Goal: Task Accomplishment & Management: Manage account settings

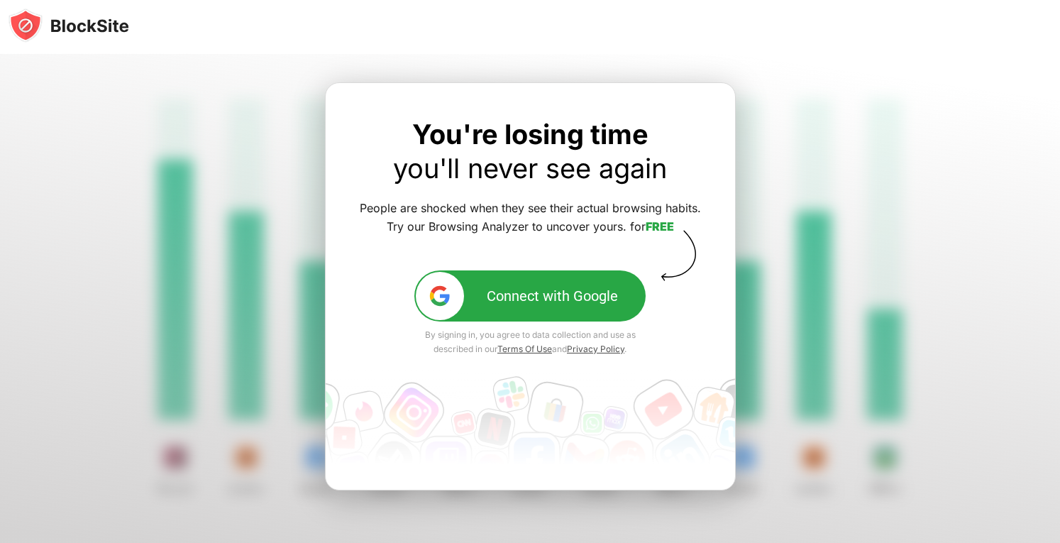
click at [468, 303] on button "Connect with Google" at bounding box center [529, 295] width 231 height 51
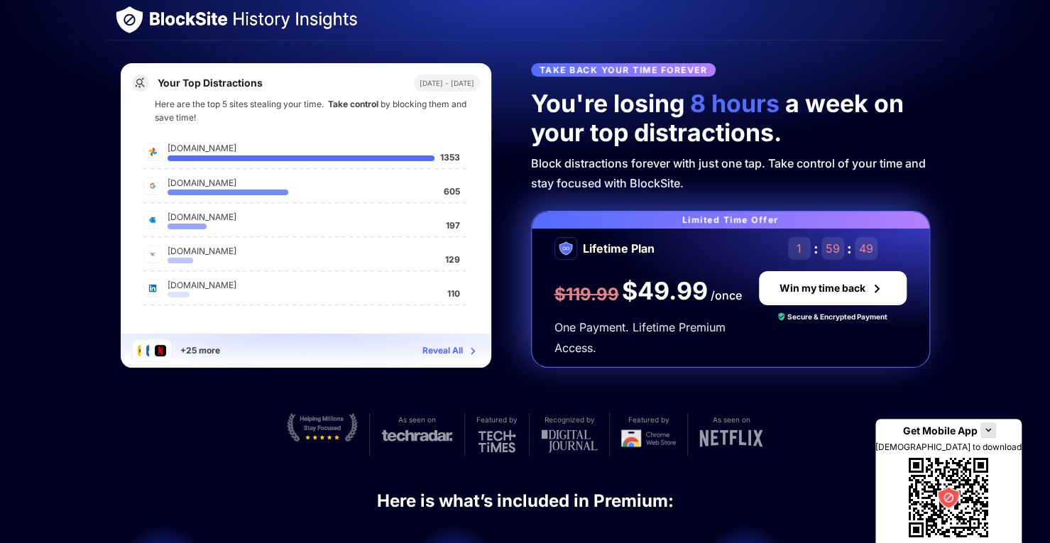
click at [192, 7] on div at bounding box center [236, 20] width 242 height 28
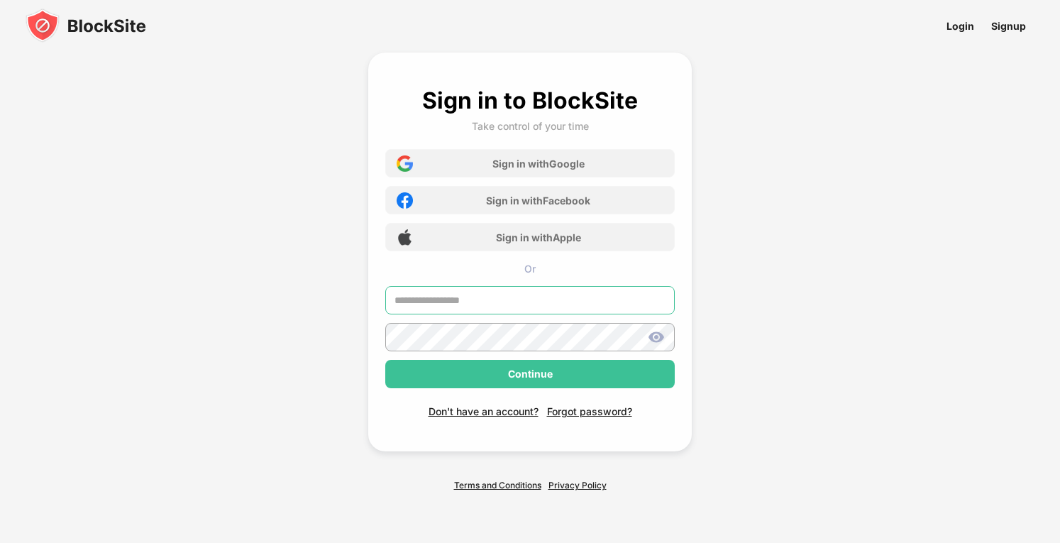
click at [524, 298] on input "text" at bounding box center [530, 300] width 290 height 28
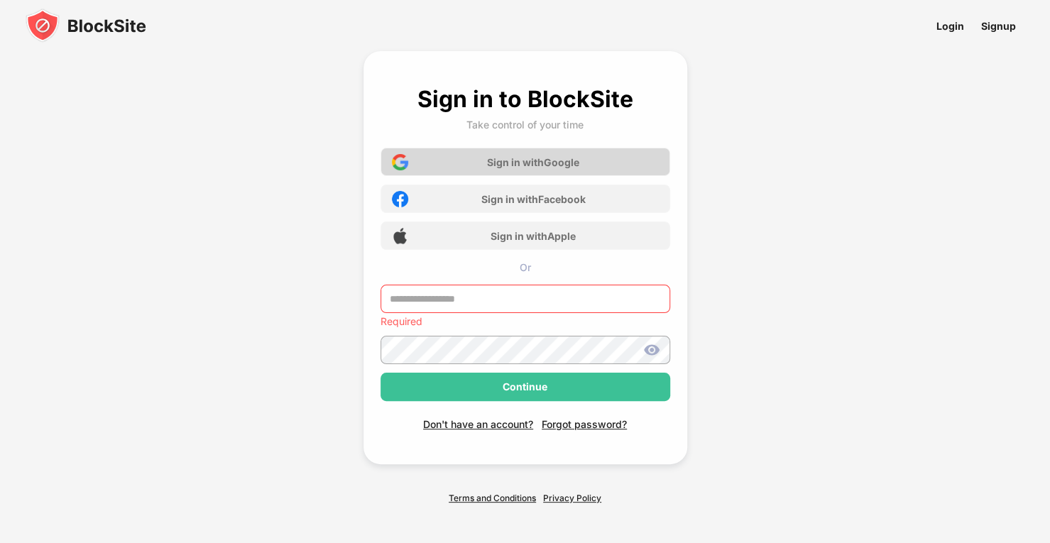
click at [559, 163] on div "Sign in with Google" at bounding box center [533, 162] width 92 height 12
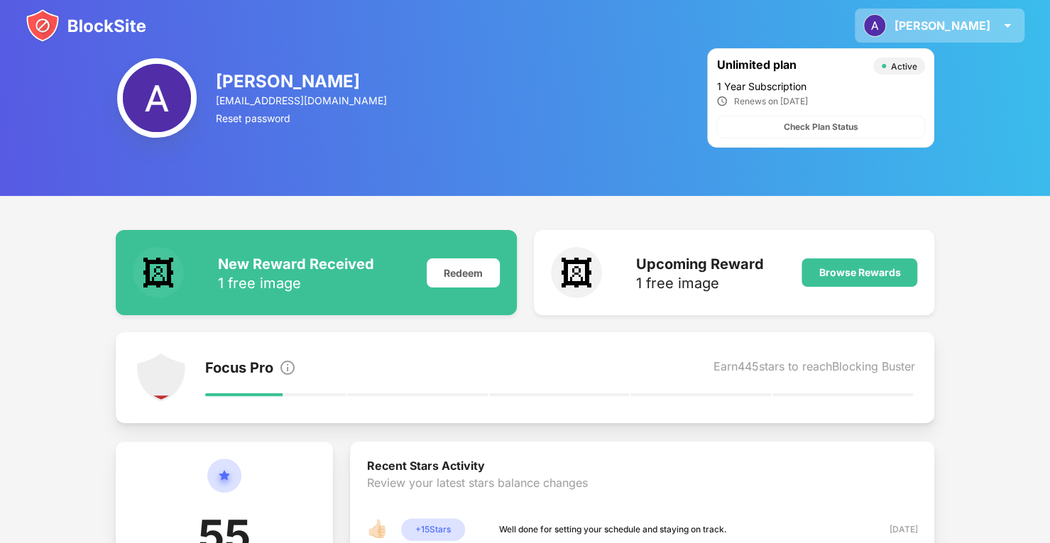
click at [963, 42] on div "Abdullah Abdullah Zahid View Account Insights Rewards Settings Support Log Out" at bounding box center [939, 26] width 170 height 34
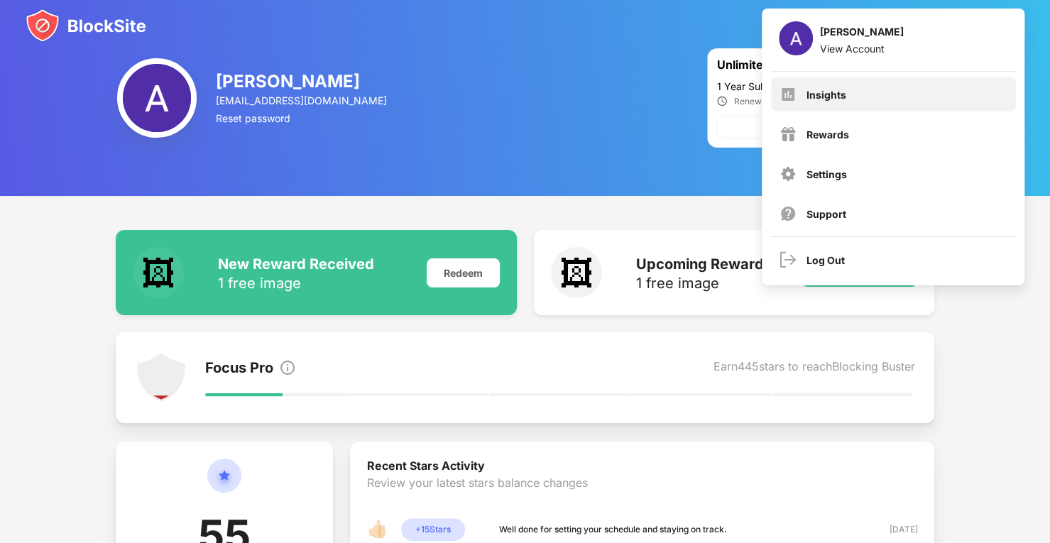
click at [835, 83] on div "Insights" at bounding box center [893, 94] width 245 height 34
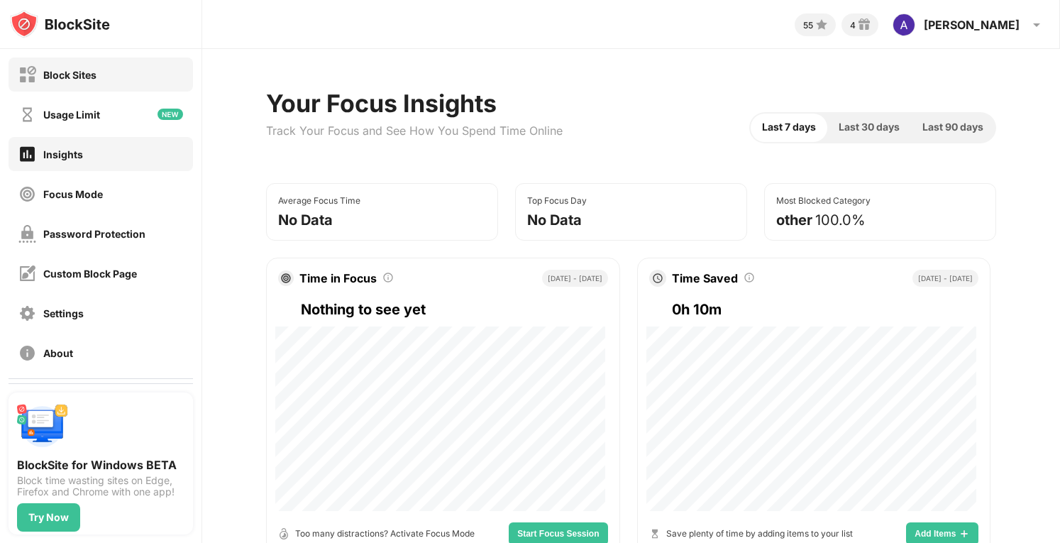
click at [101, 71] on div "Block Sites" at bounding box center [101, 74] width 185 height 34
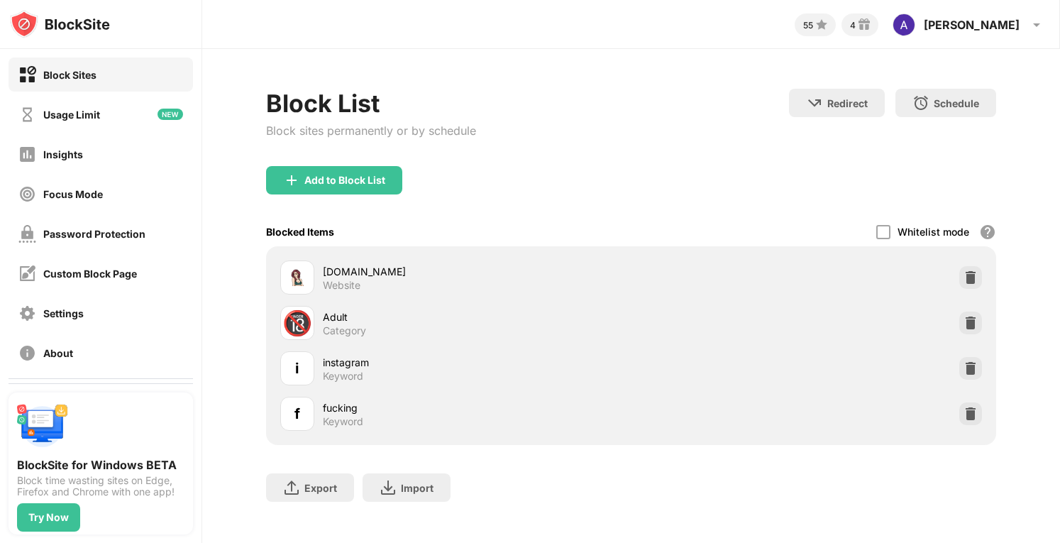
scroll to position [23, 0]
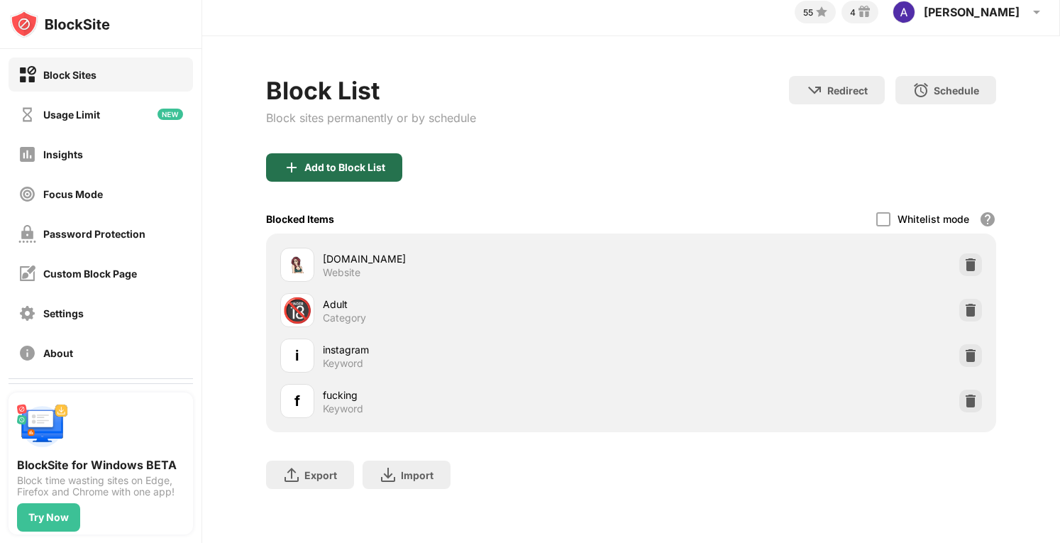
click at [354, 163] on div "Add to Block List" at bounding box center [334, 167] width 136 height 28
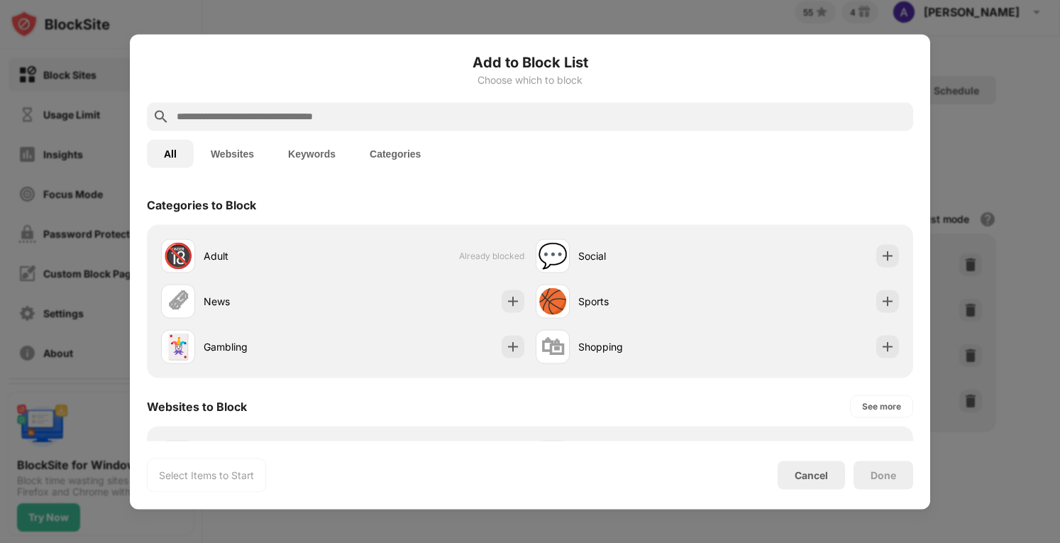
click at [298, 112] on input "text" at bounding box center [541, 116] width 732 height 17
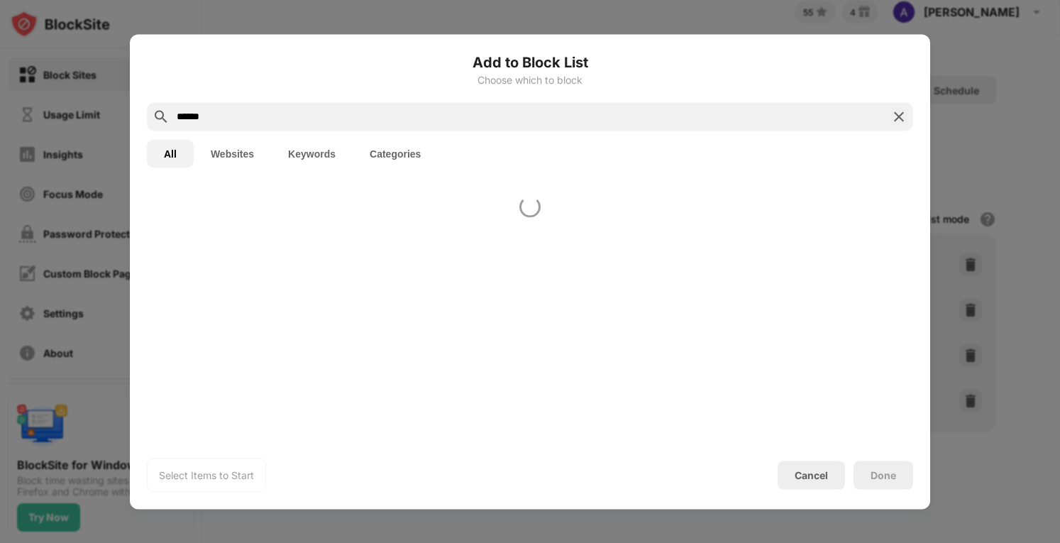
type input "******"
click at [295, 139] on button "Keywords" at bounding box center [312, 153] width 82 height 28
click at [297, 144] on button "Keywords" at bounding box center [312, 153] width 82 height 28
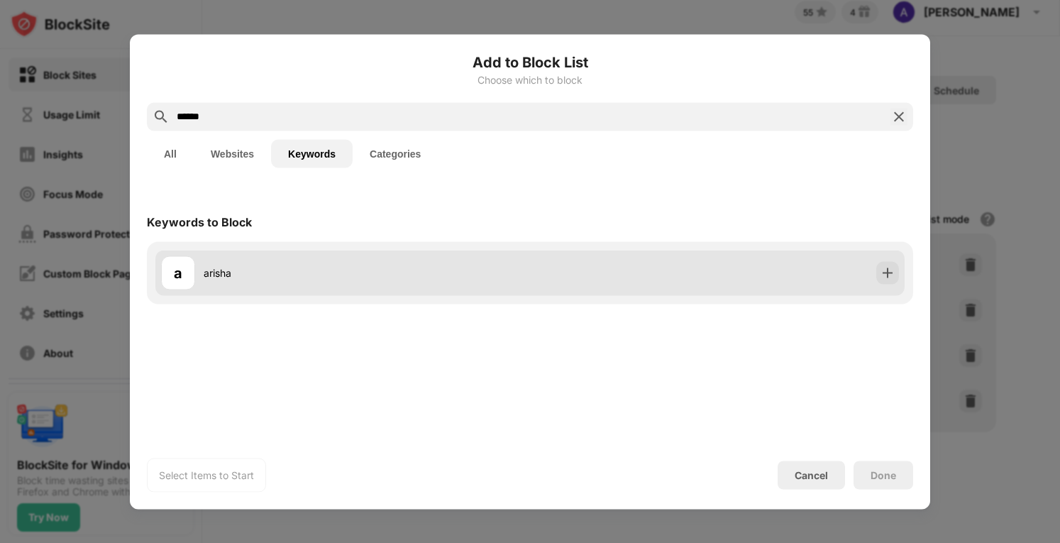
click at [884, 285] on div "a arisha" at bounding box center [529, 272] width 749 height 45
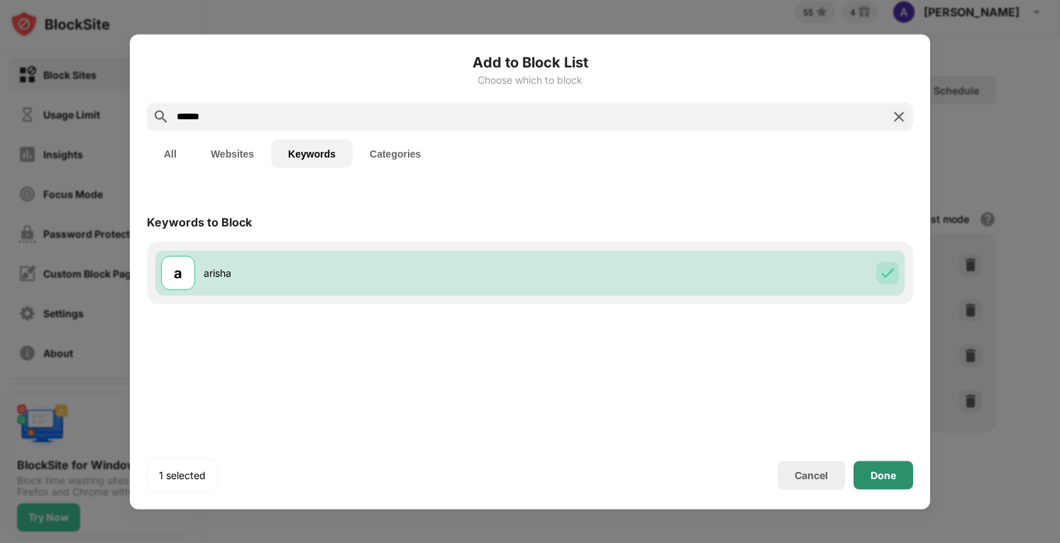
click at [887, 463] on div "Done" at bounding box center [884, 475] width 60 height 28
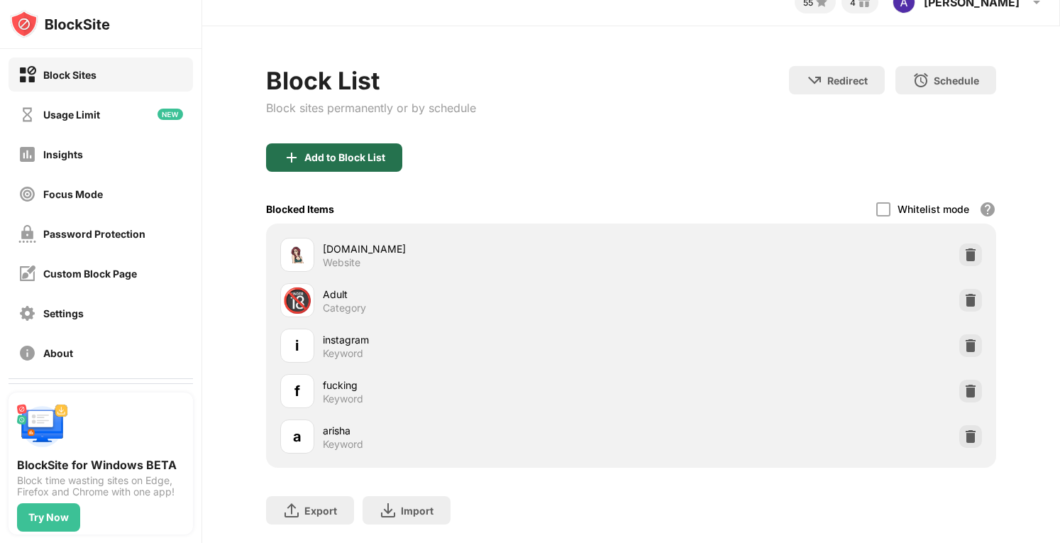
click at [343, 159] on div "Add to Block List" at bounding box center [344, 157] width 81 height 11
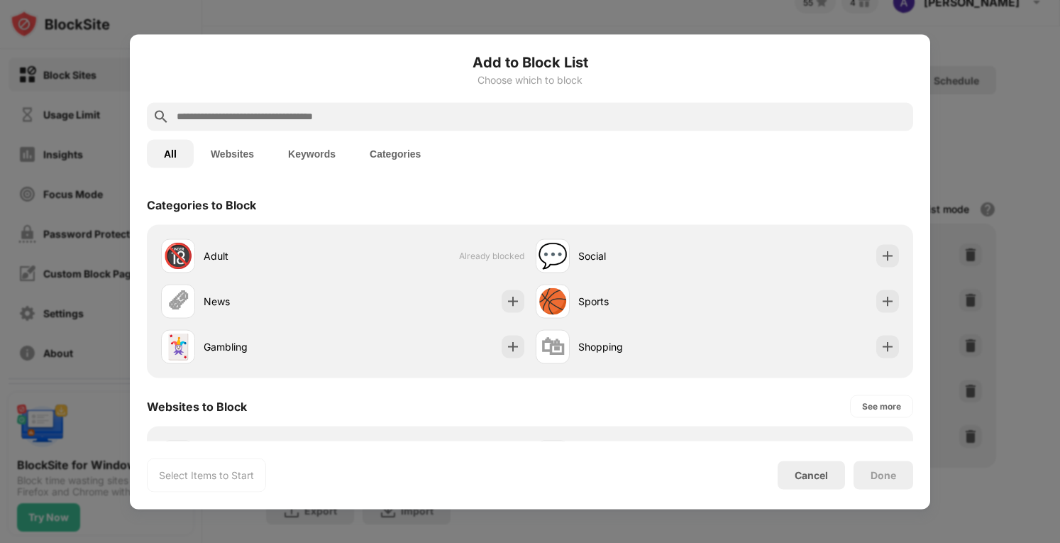
click at [299, 154] on button "Keywords" at bounding box center [312, 153] width 82 height 28
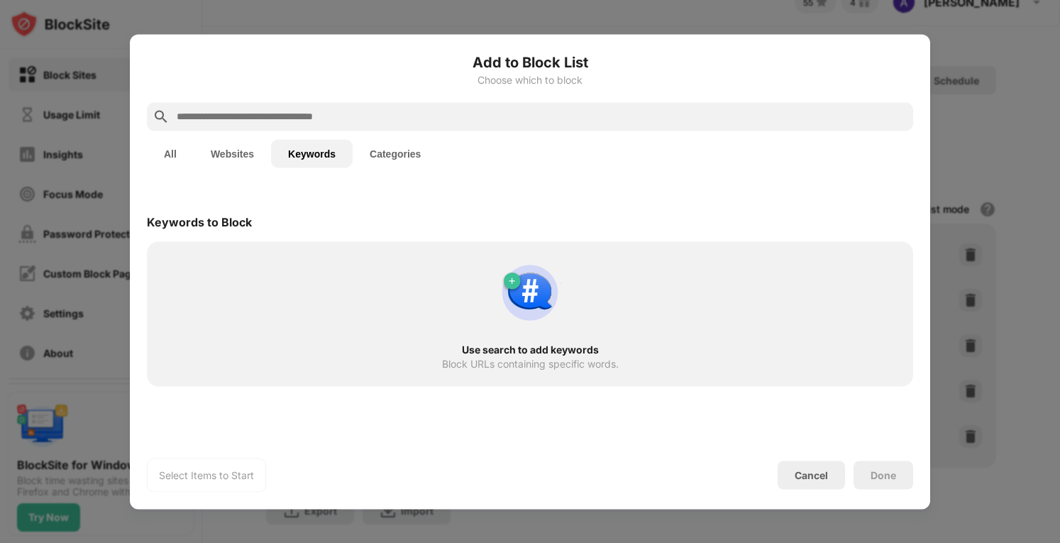
click at [342, 106] on div at bounding box center [530, 116] width 766 height 28
click at [342, 110] on input "text" at bounding box center [541, 116] width 732 height 17
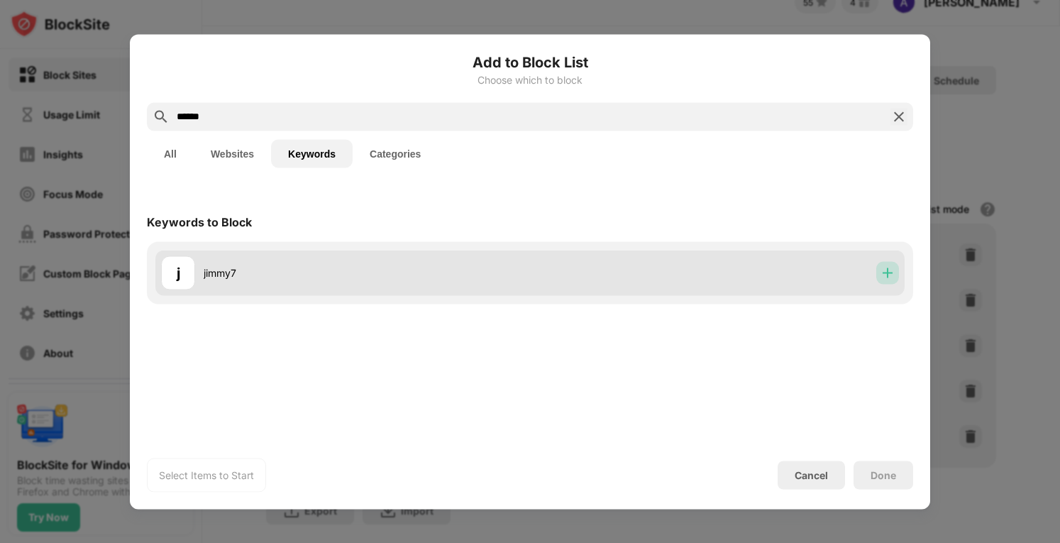
click at [896, 273] on div at bounding box center [887, 272] width 23 height 23
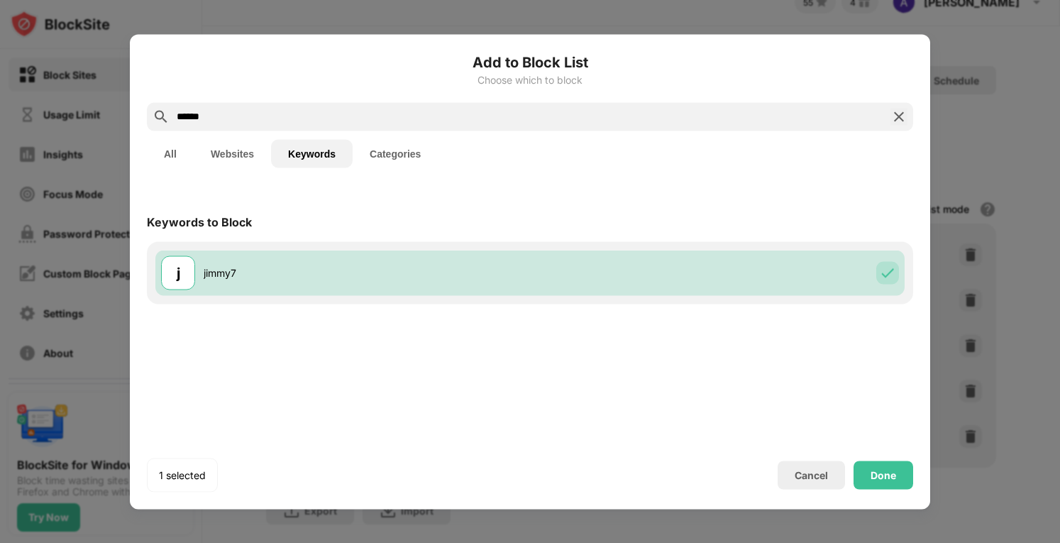
click at [311, 122] on input "******" at bounding box center [530, 116] width 710 height 17
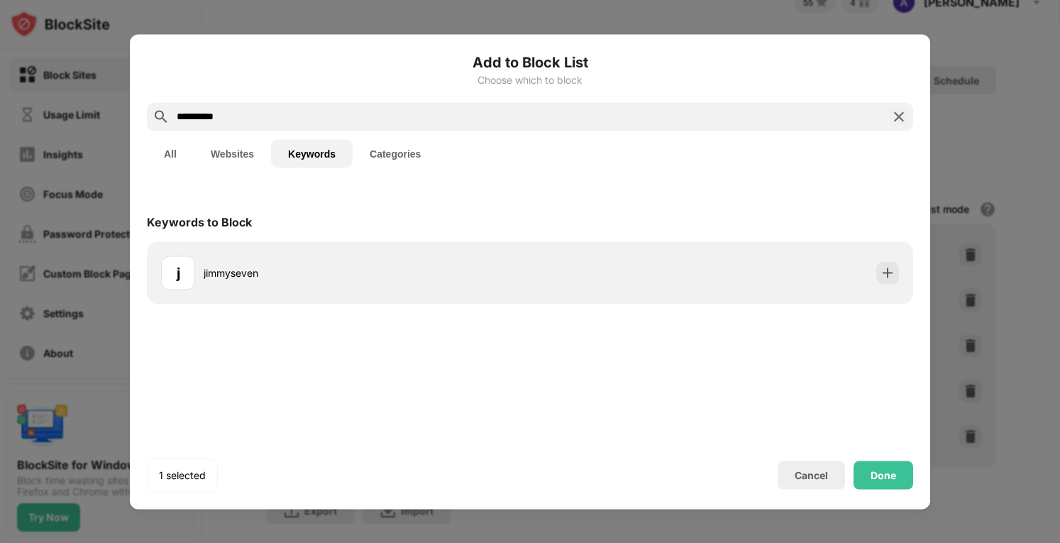
type input "**********"
click at [876, 464] on div "Done" at bounding box center [884, 475] width 60 height 28
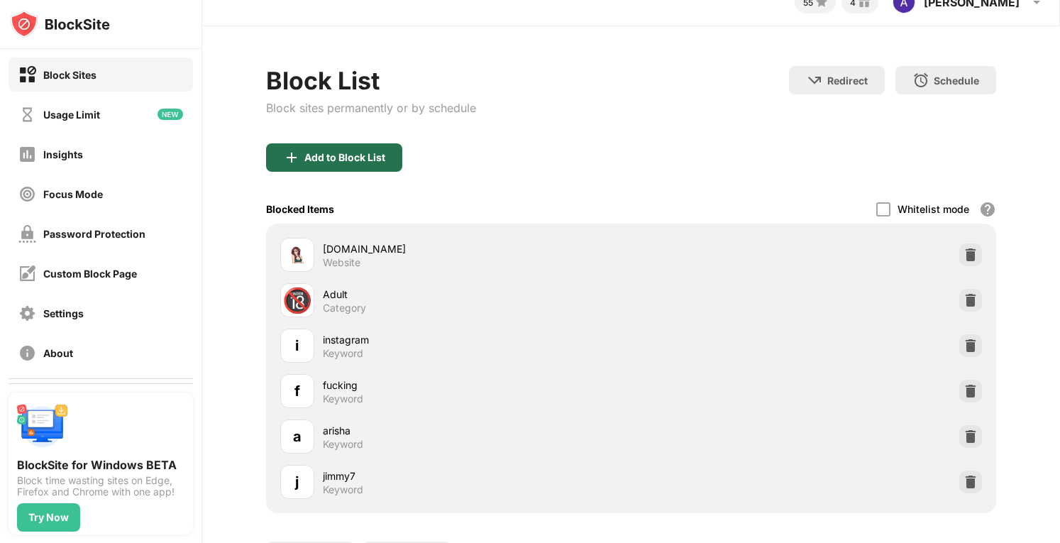
click at [323, 163] on div "Add to Block List" at bounding box center [334, 157] width 136 height 28
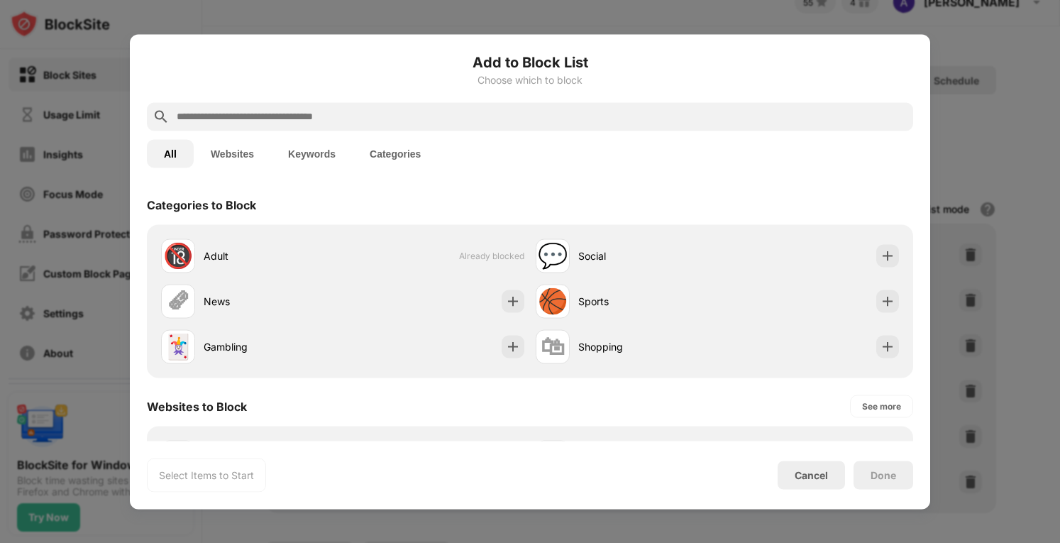
click at [321, 158] on button "Keywords" at bounding box center [312, 153] width 82 height 28
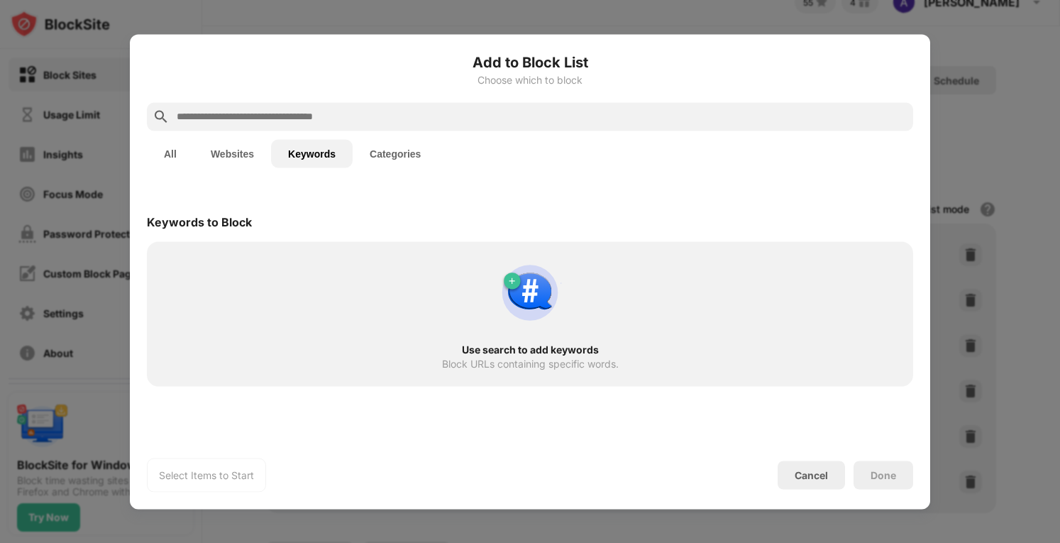
click at [309, 116] on input "text" at bounding box center [541, 116] width 732 height 17
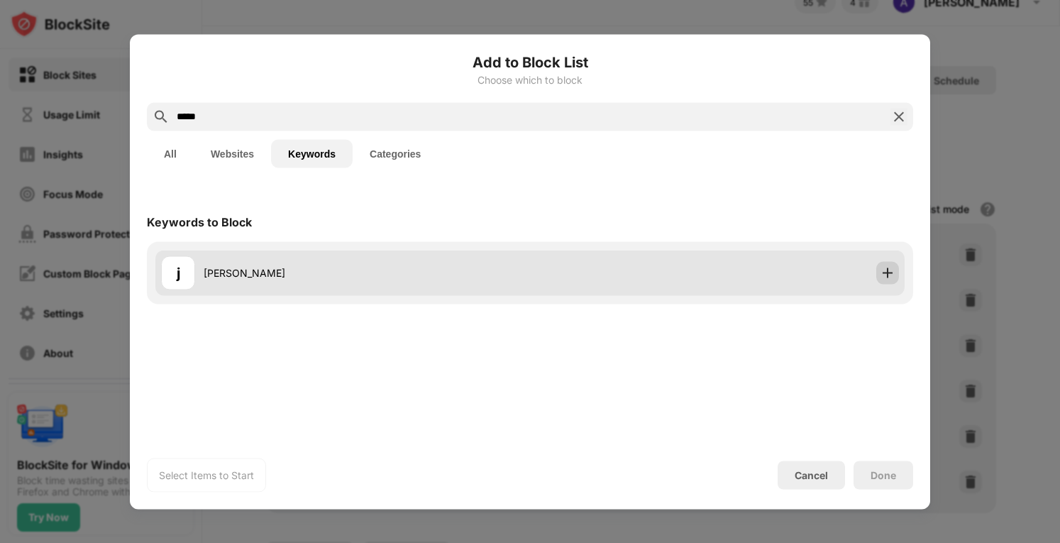
click at [890, 277] on img at bounding box center [888, 272] width 14 height 14
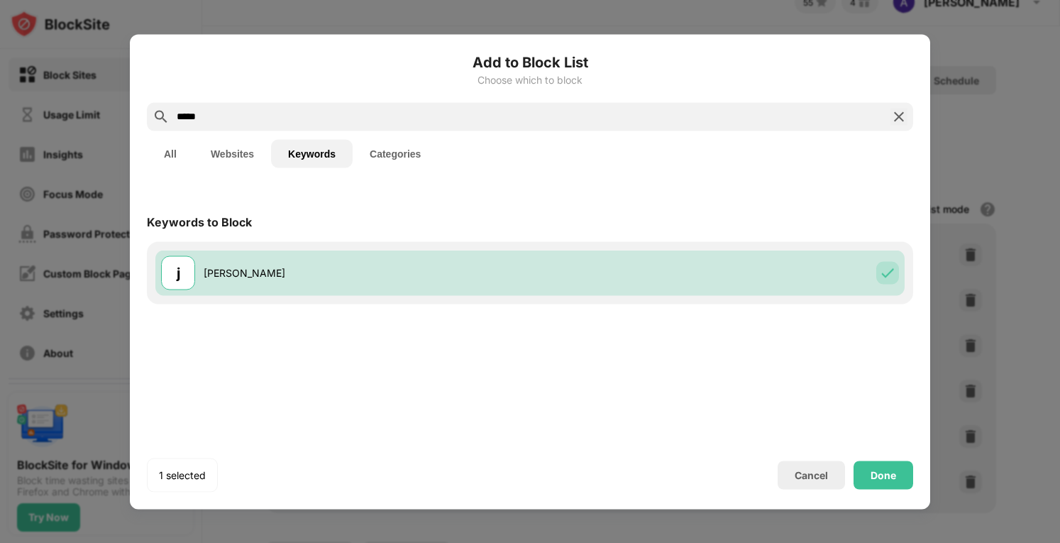
click at [515, 106] on div "*****" at bounding box center [530, 116] width 766 height 28
click at [468, 99] on div "Add to Block List Choose which to block" at bounding box center [530, 76] width 766 height 51
click at [458, 117] on input "*****" at bounding box center [530, 116] width 710 height 17
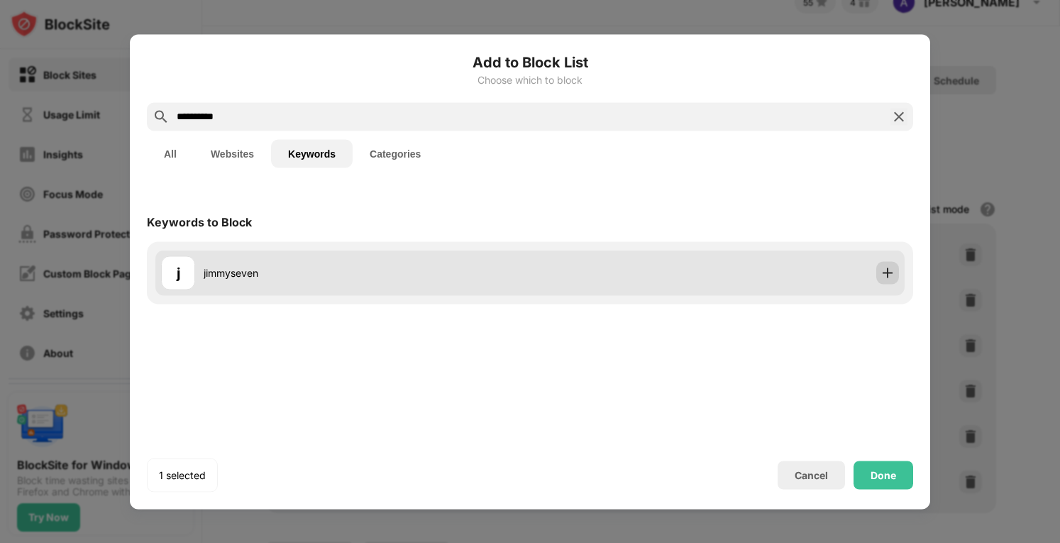
type input "**********"
click at [891, 266] on img at bounding box center [888, 272] width 14 height 14
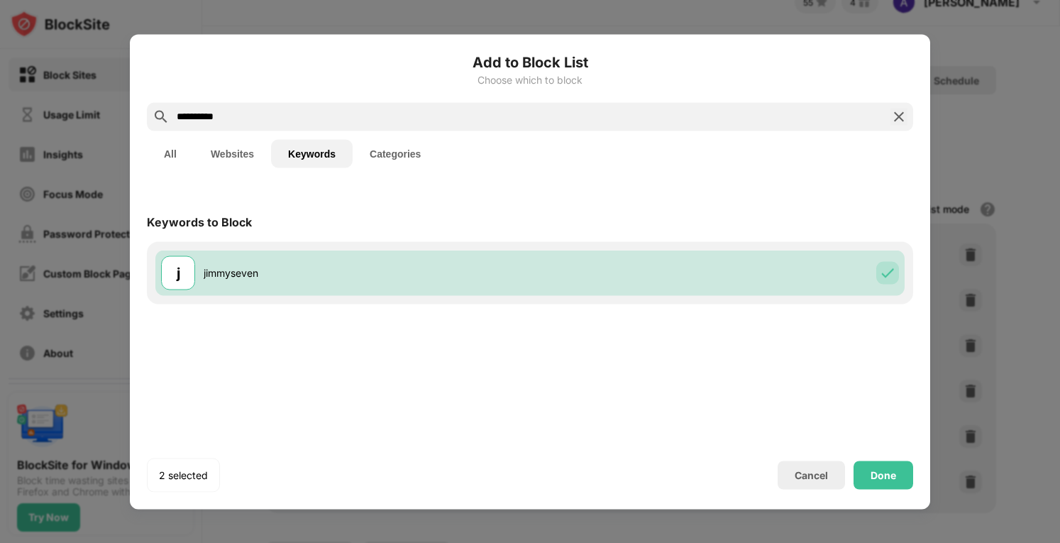
click at [892, 487] on div "Done" at bounding box center [884, 475] width 60 height 28
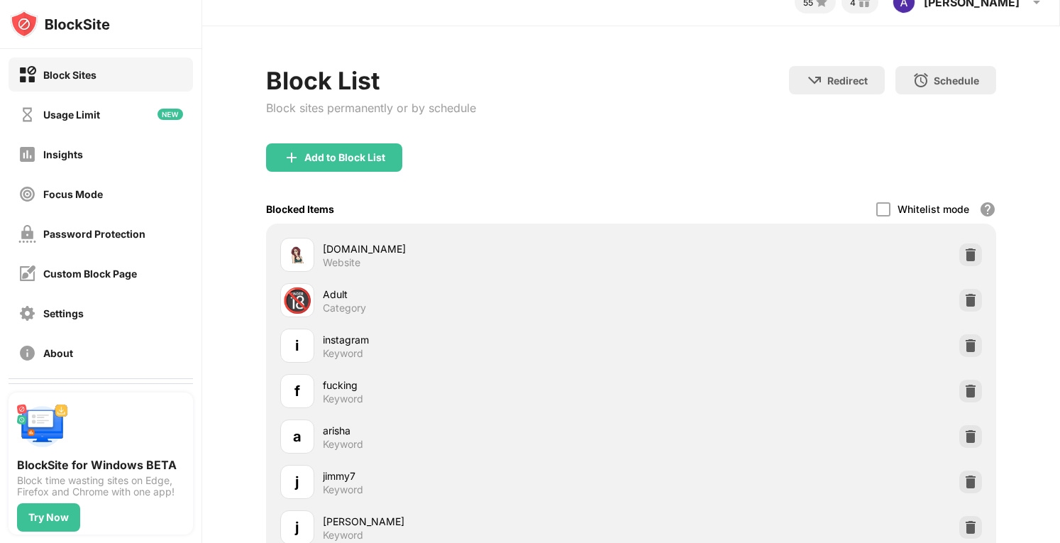
scroll to position [204, 0]
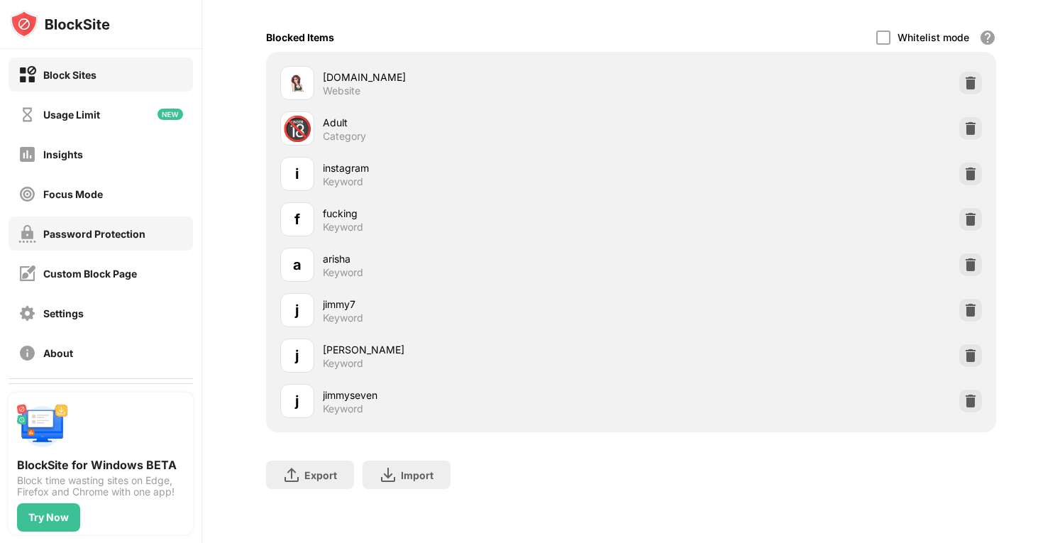
click at [121, 241] on div "Password Protection" at bounding box center [81, 234] width 127 height 18
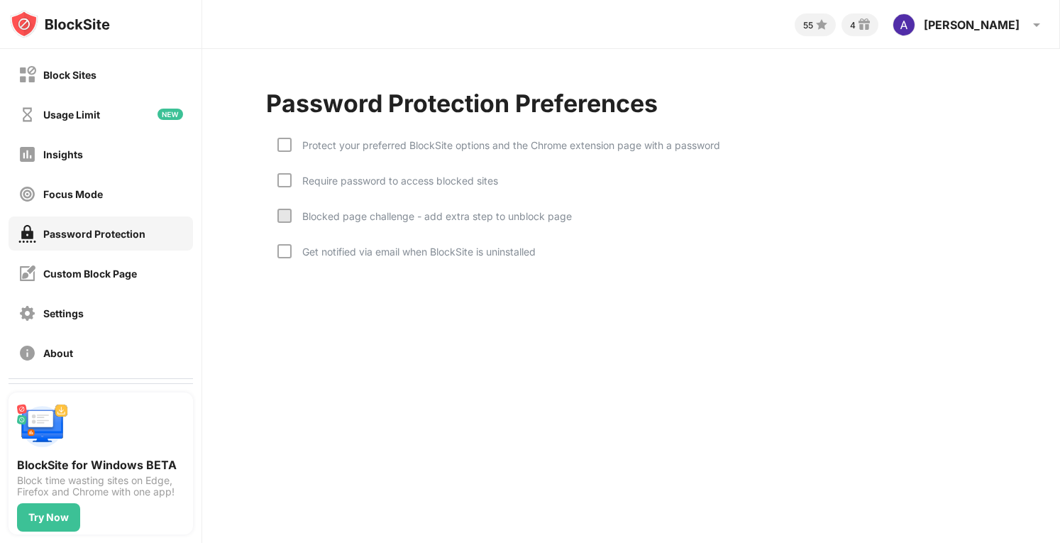
click at [281, 218] on div at bounding box center [284, 216] width 14 height 14
click at [329, 217] on div "Blocked page challenge - add extra step to unblock page" at bounding box center [432, 216] width 280 height 12
click at [79, 113] on div "Usage Limit" at bounding box center [71, 115] width 57 height 12
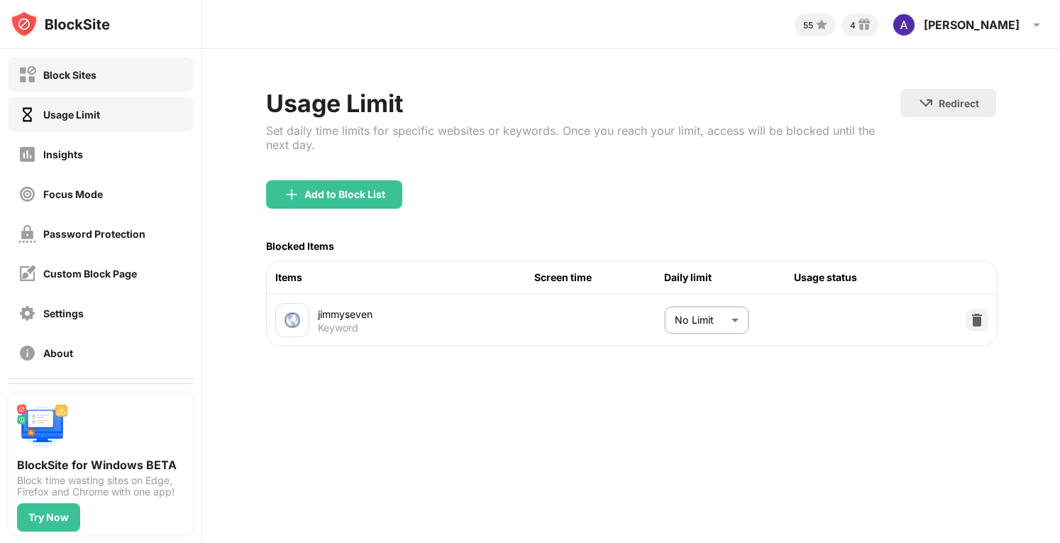
click at [82, 87] on div "Block Sites" at bounding box center [101, 74] width 185 height 34
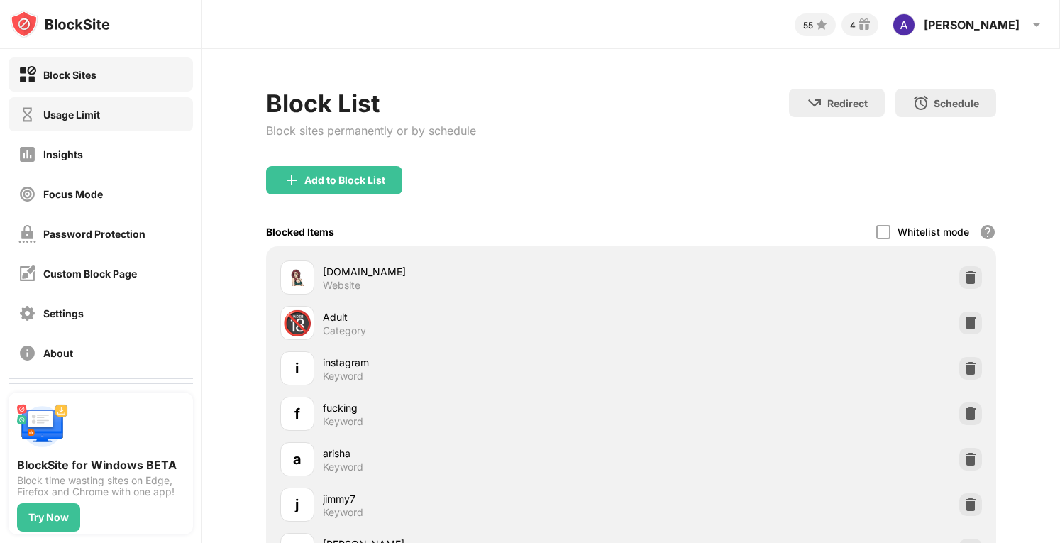
click at [98, 121] on div "Usage Limit" at bounding box center [59, 115] width 82 height 18
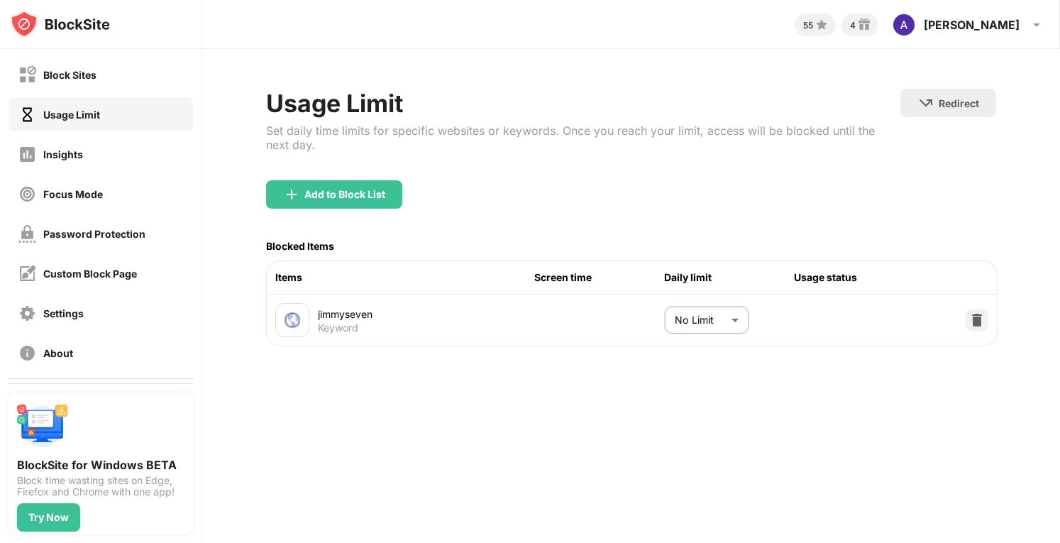
click at [98, 102] on div "Usage Limit" at bounding box center [101, 114] width 185 height 34
click at [99, 69] on div "Block Sites" at bounding box center [101, 74] width 185 height 34
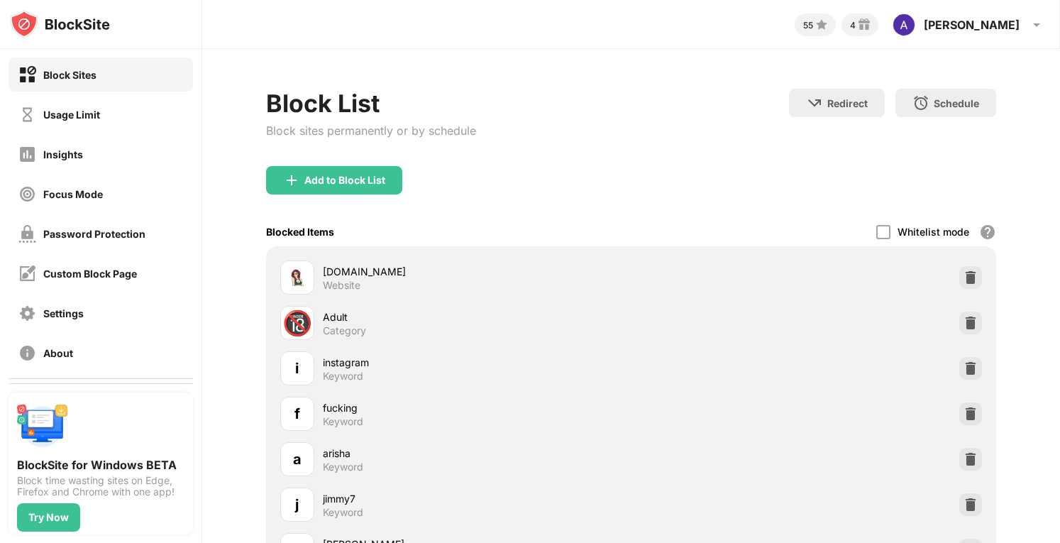
click at [358, 161] on div "Block List Block sites permanently or by schedule" at bounding box center [371, 127] width 210 height 77
click at [348, 172] on div "Add to Block List" at bounding box center [334, 180] width 136 height 28
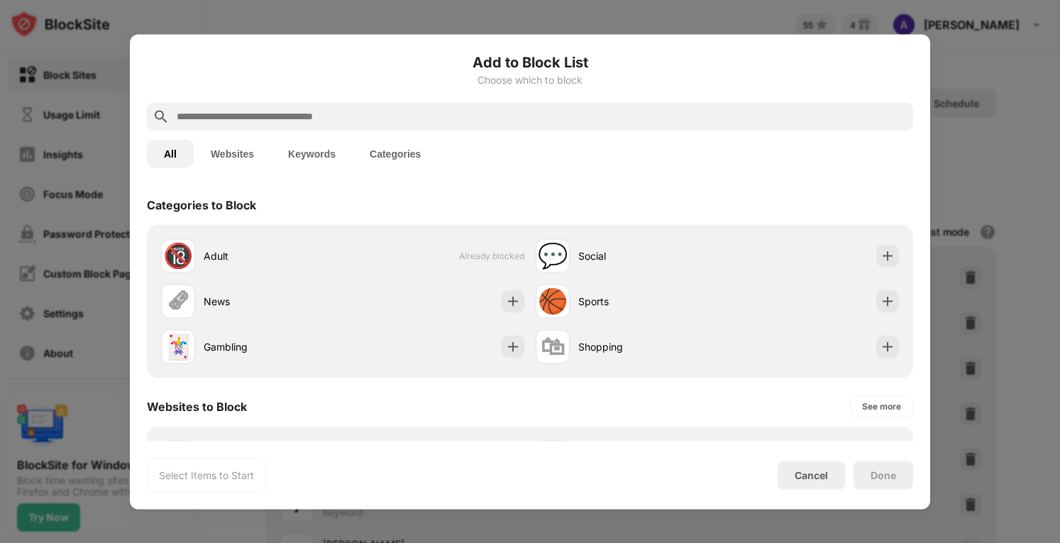
click at [331, 147] on button "Keywords" at bounding box center [312, 153] width 82 height 28
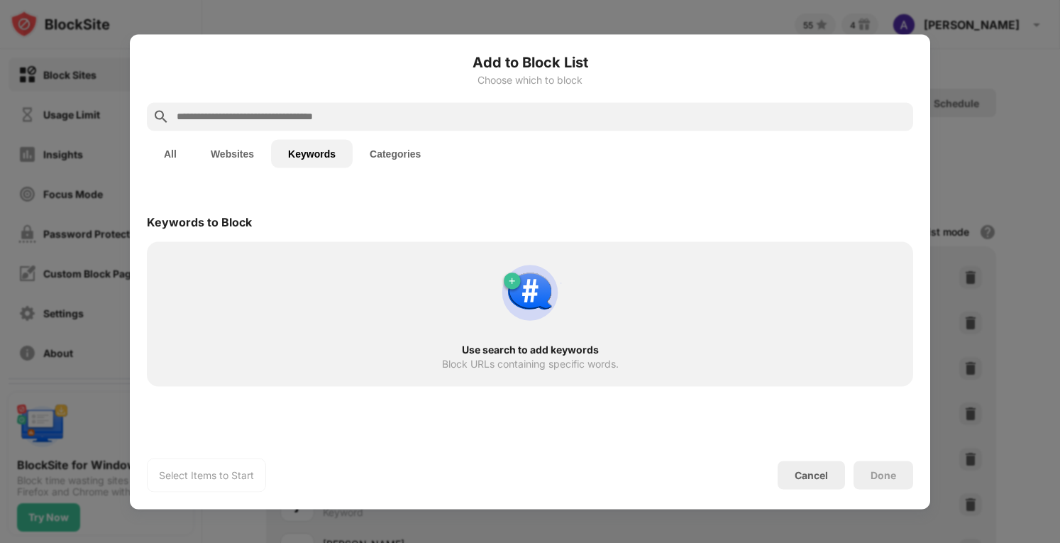
click at [341, 116] on input "text" at bounding box center [541, 116] width 732 height 17
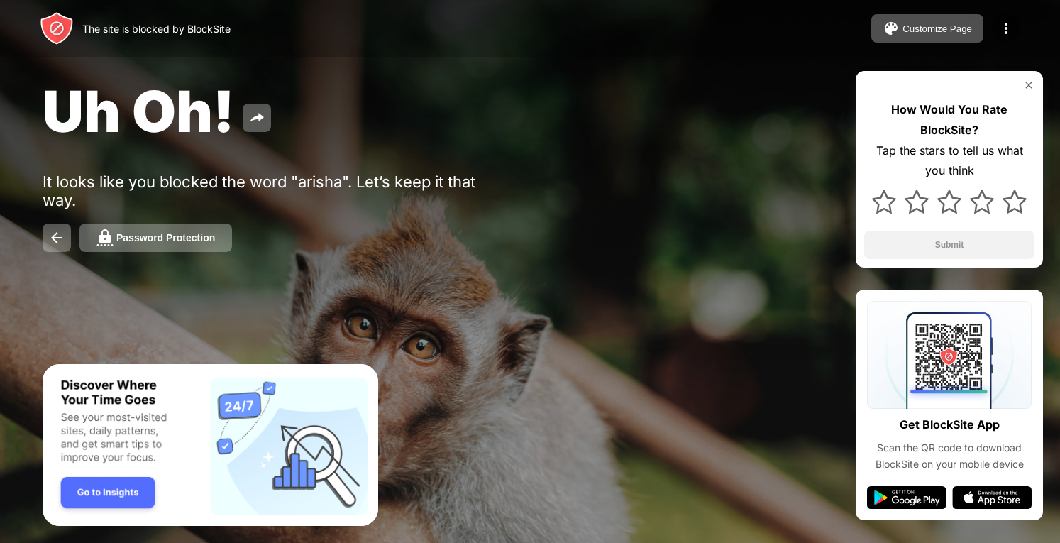
click at [399, 330] on div at bounding box center [530, 271] width 1060 height 543
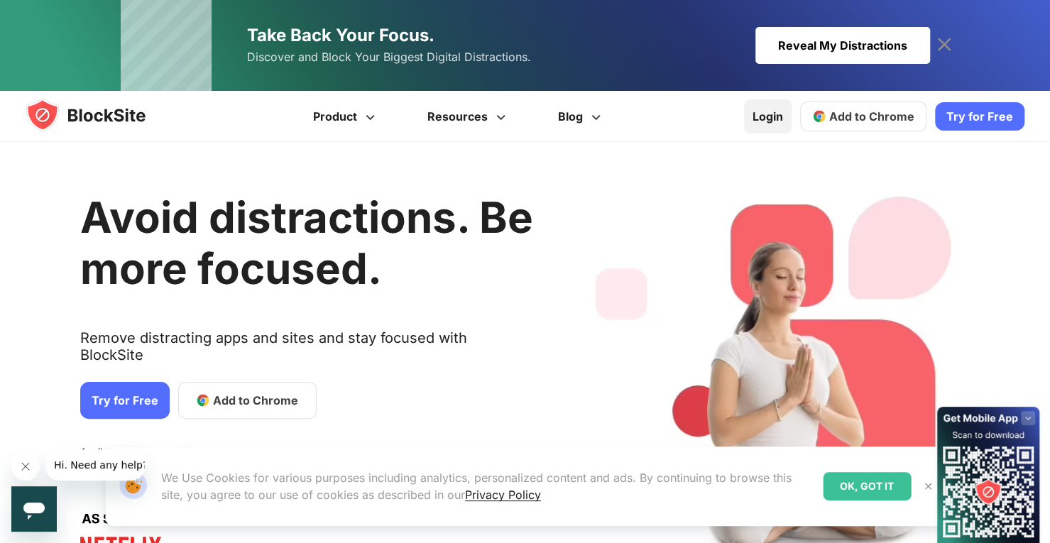
click at [761, 119] on link "Login" at bounding box center [768, 116] width 48 height 34
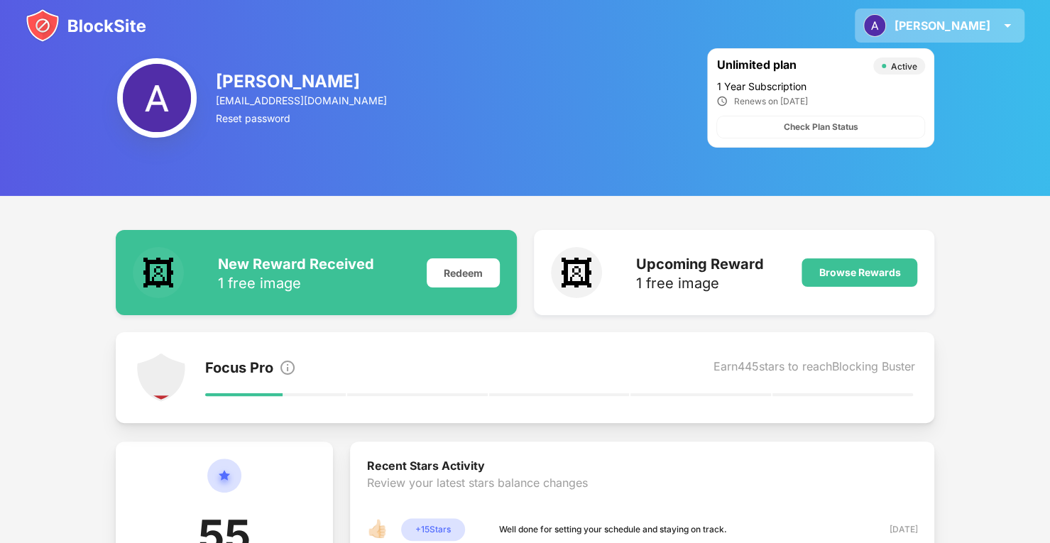
click at [972, 28] on div "[PERSON_NAME]" at bounding box center [942, 25] width 96 height 14
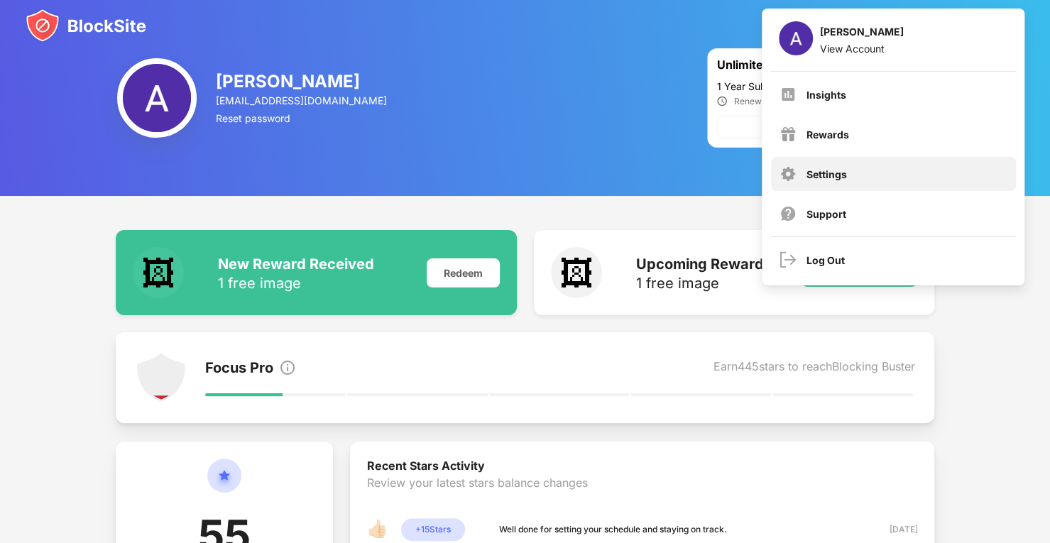
click at [830, 174] on div "Settings" at bounding box center [826, 174] width 40 height 12
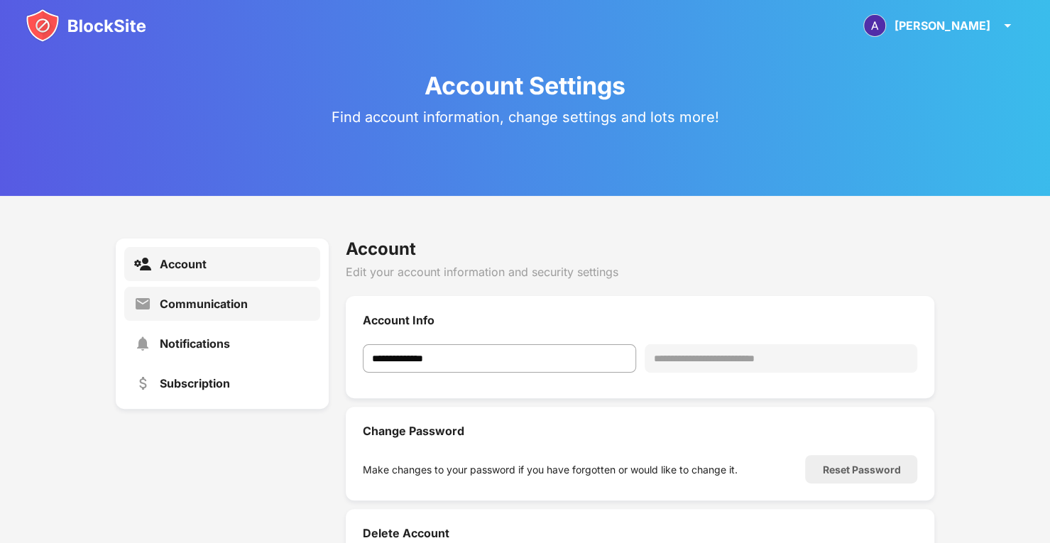
click at [273, 320] on div "Communication" at bounding box center [222, 304] width 196 height 34
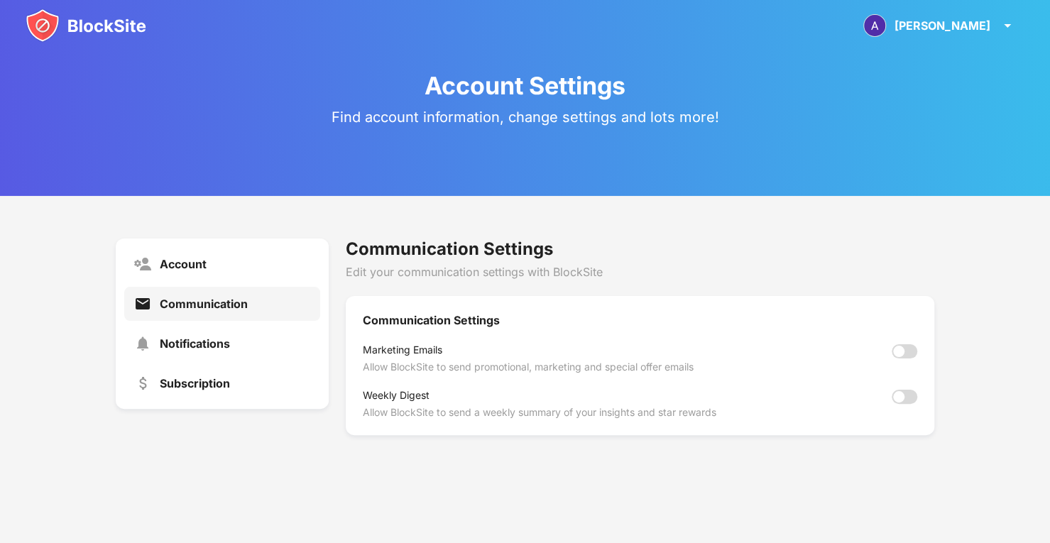
click at [286, 287] on div "Communication" at bounding box center [222, 304] width 196 height 34
click at [194, 407] on div "Account Communication Notifications Subscription" at bounding box center [222, 323] width 213 height 170
click at [211, 384] on div "Subscription" at bounding box center [195, 383] width 70 height 14
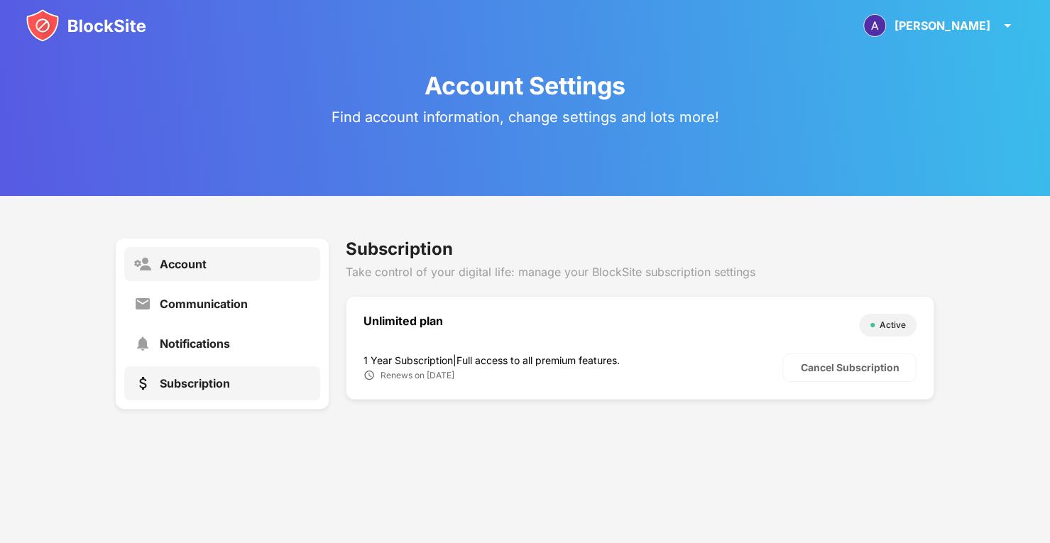
click at [292, 255] on div "Account" at bounding box center [222, 264] width 196 height 34
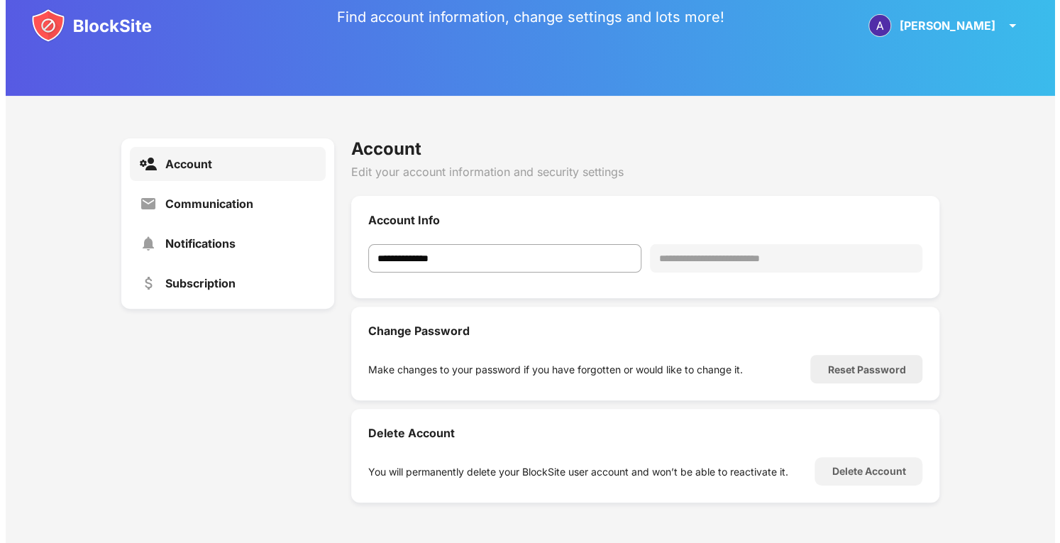
scroll to position [100, 0]
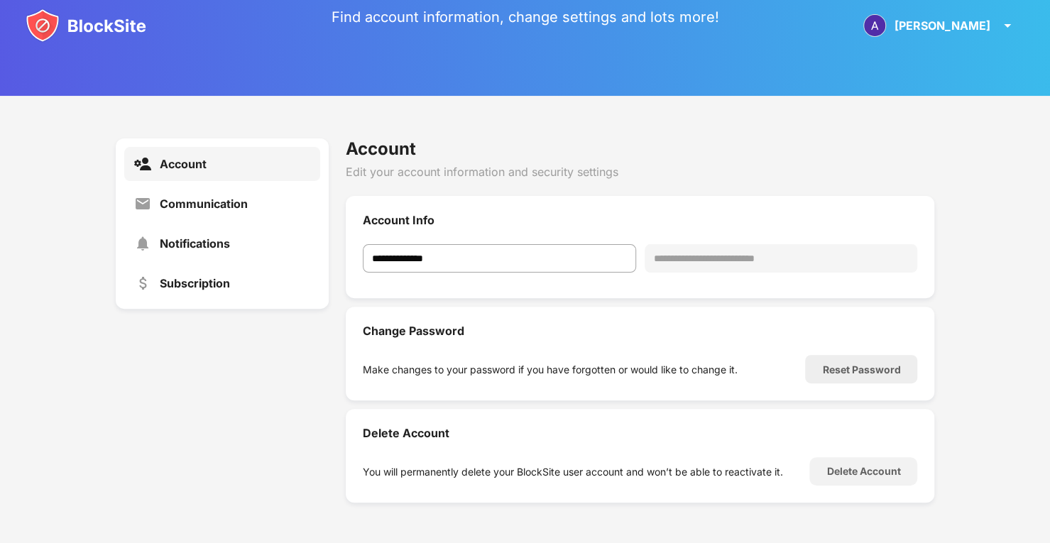
click at [732, 272] on div "**********" at bounding box center [780, 262] width 273 height 37
click at [733, 259] on div "**********" at bounding box center [780, 258] width 273 height 28
click at [941, 29] on div "[PERSON_NAME]" at bounding box center [942, 25] width 96 height 14
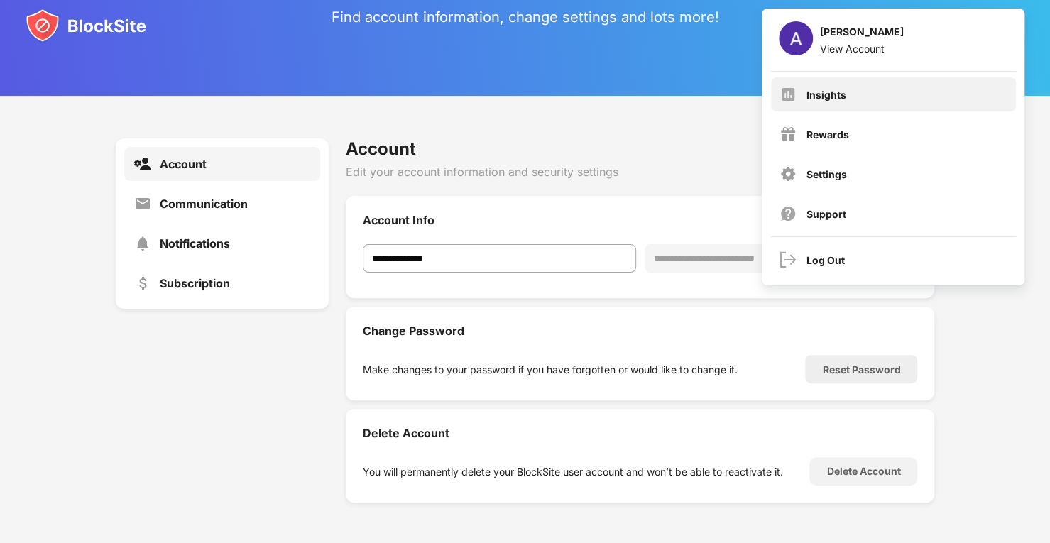
click at [882, 103] on div "Insights" at bounding box center [893, 94] width 245 height 34
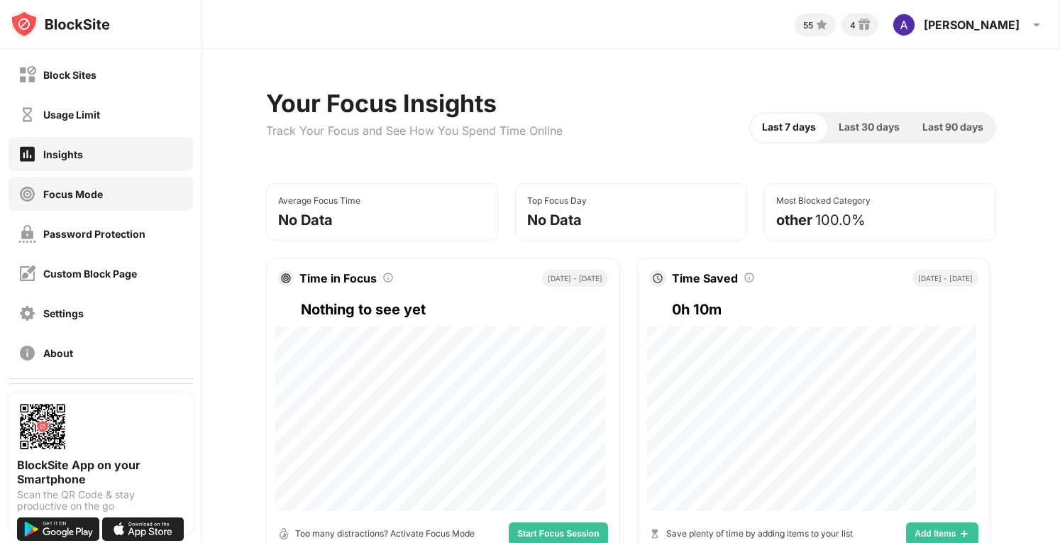
click at [89, 189] on div "Focus Mode" at bounding box center [73, 194] width 60 height 12
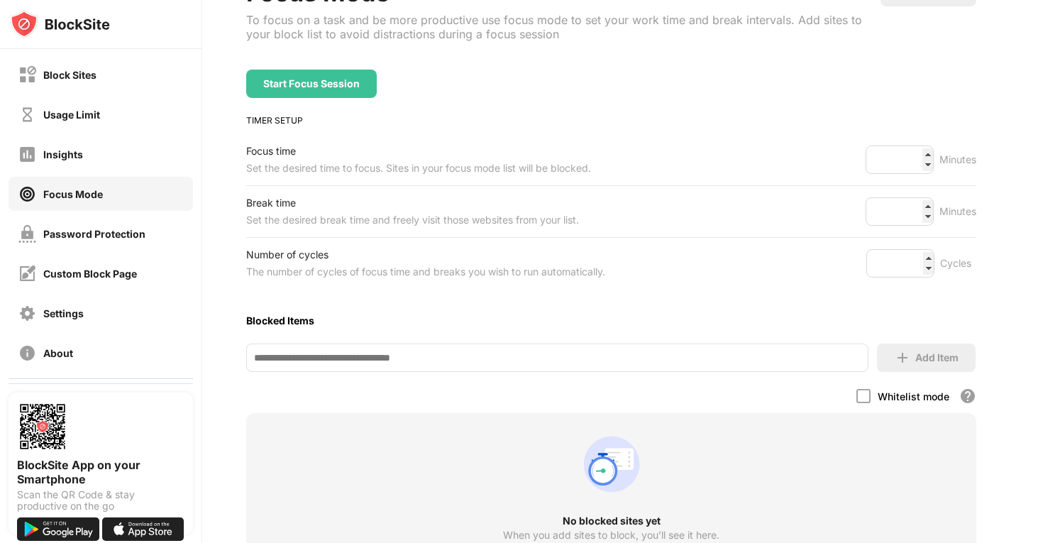
scroll to position [245, 20]
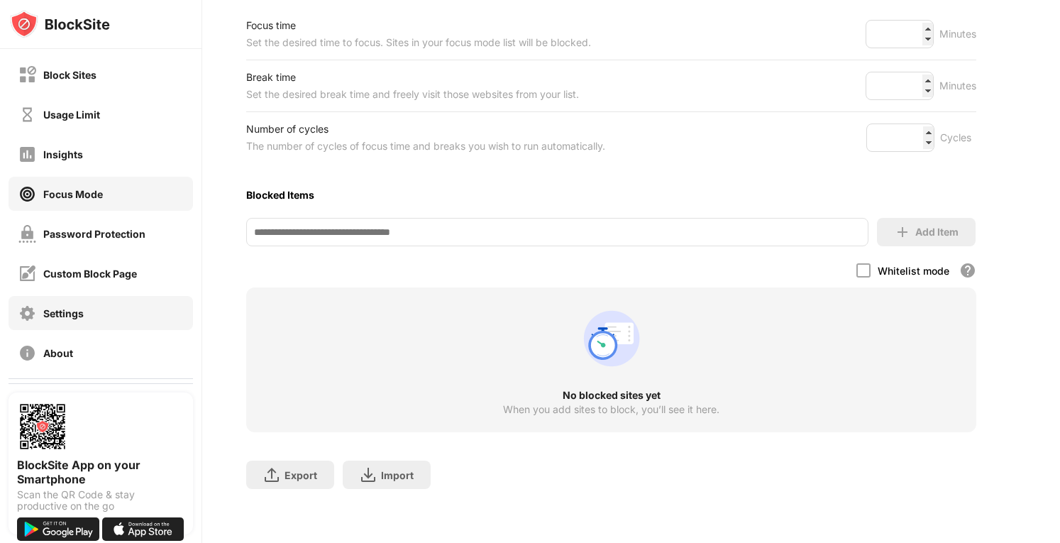
drag, startPoint x: 104, startPoint y: 314, endPoint x: 189, endPoint y: 192, distance: 148.4
click at [189, 192] on div "Block Sites Usage Limit Insights Focus Mode Password Protection Custom Block Pa…" at bounding box center [101, 213] width 202 height 329
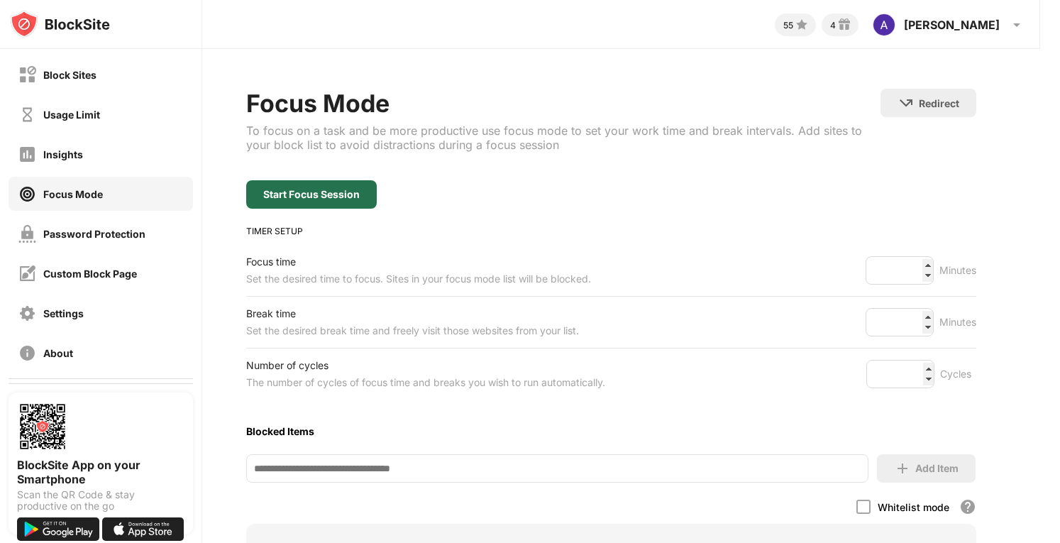
click at [287, 194] on div "Start Focus Session" at bounding box center [311, 194] width 97 height 11
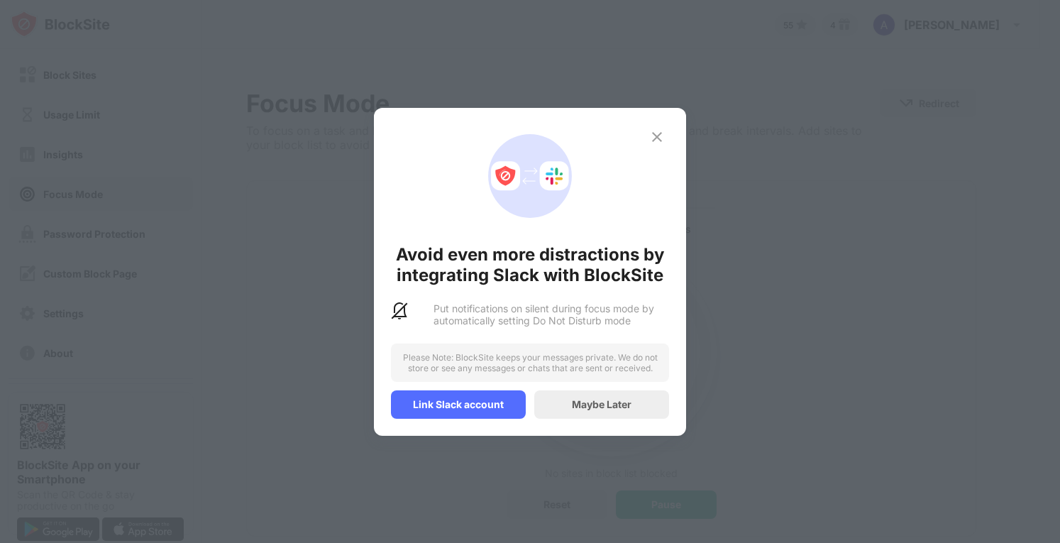
click at [564, 419] on div "Avoid even more distractions by integrating Slack with BlockSite Put notificati…" at bounding box center [530, 272] width 312 height 328
click at [581, 388] on div "Avoid even more distractions by integrating Slack with BlockSite Put notificati…" at bounding box center [530, 272] width 312 height 328
click at [577, 394] on div "Maybe Later" at bounding box center [601, 404] width 135 height 28
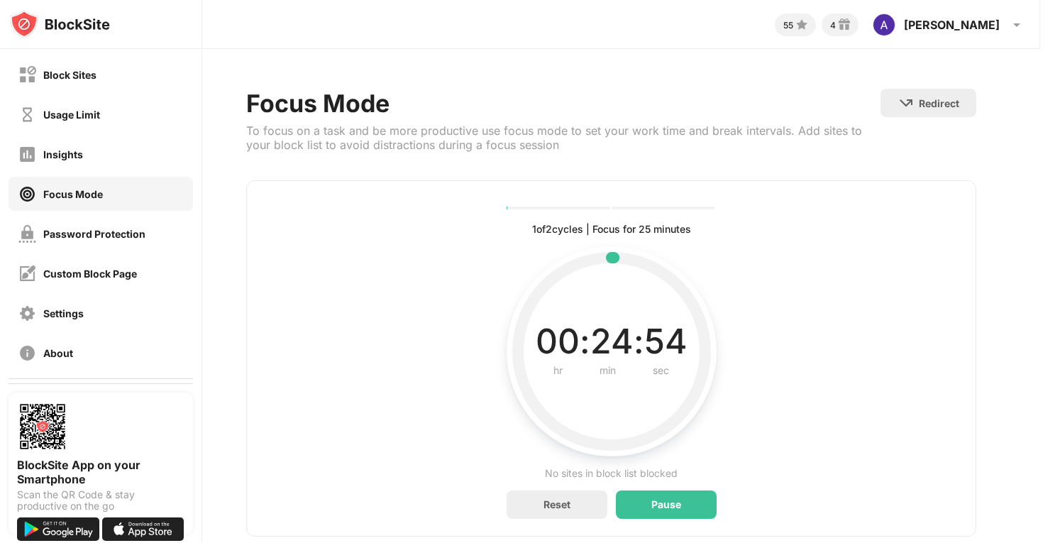
drag, startPoint x: 612, startPoint y: 258, endPoint x: 669, endPoint y: 312, distance: 78.8
click at [669, 312] on div "00 : 24 : 54 hr min sec Current time left in interval" at bounding box center [612, 351] width 176 height 210
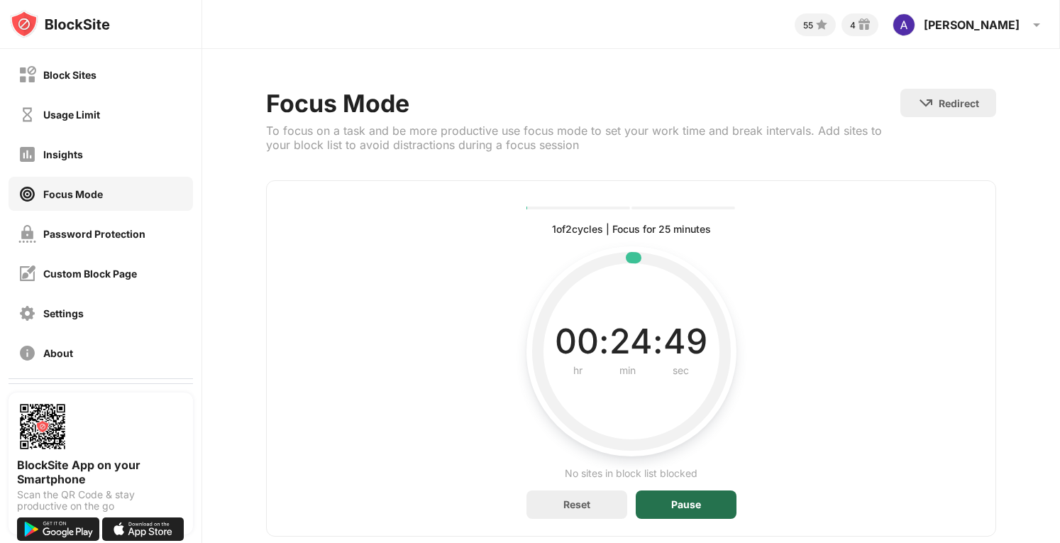
click at [676, 505] on div "Pause" at bounding box center [686, 504] width 30 height 11
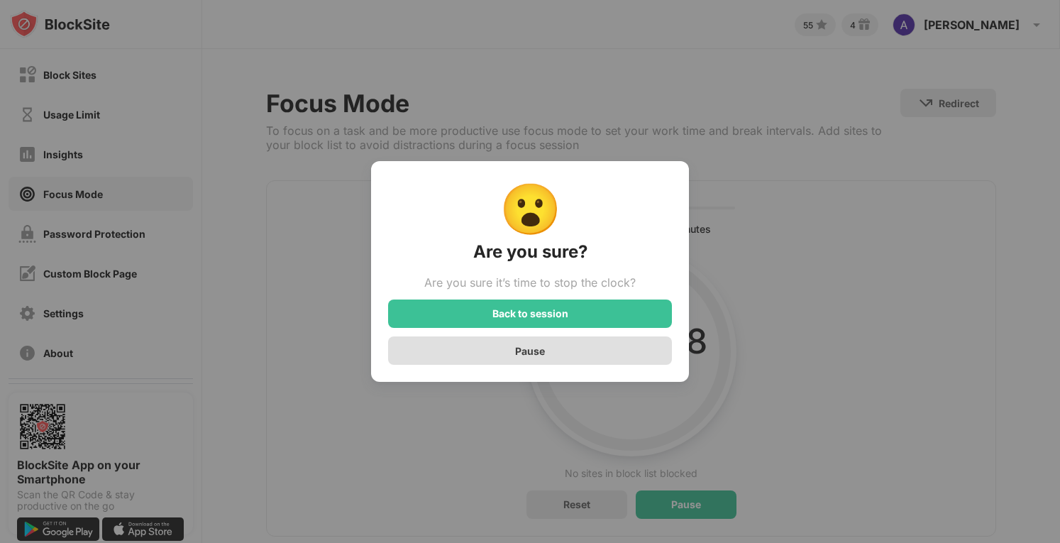
click at [542, 361] on div "Pause" at bounding box center [530, 350] width 284 height 28
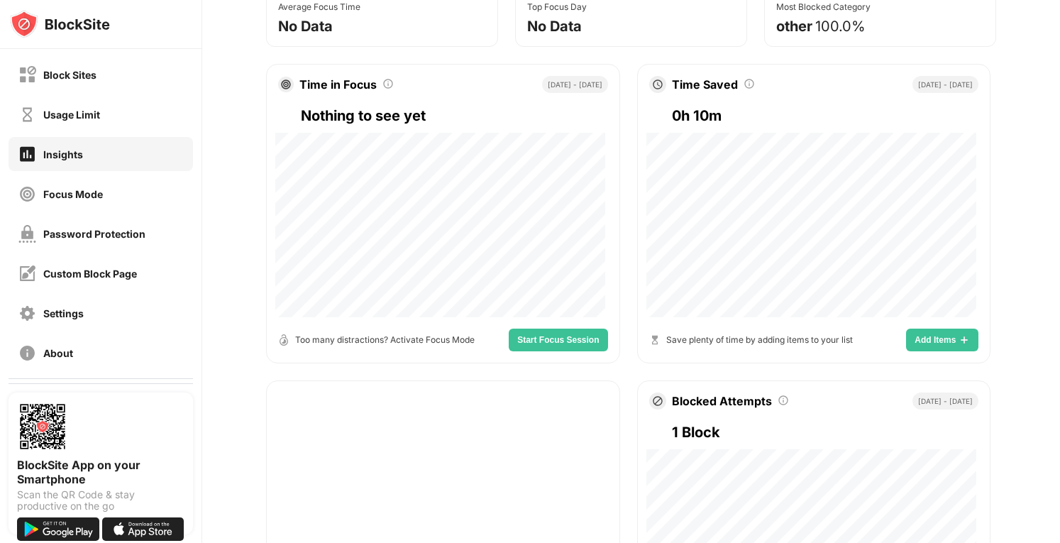
scroll to position [195, 0]
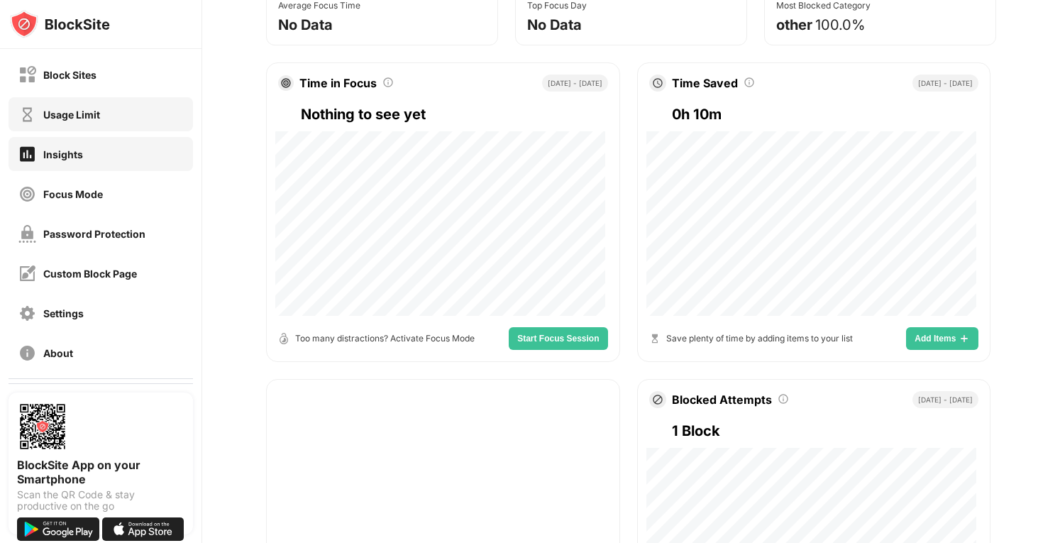
click at [153, 106] on div "Usage Limit" at bounding box center [101, 114] width 185 height 34
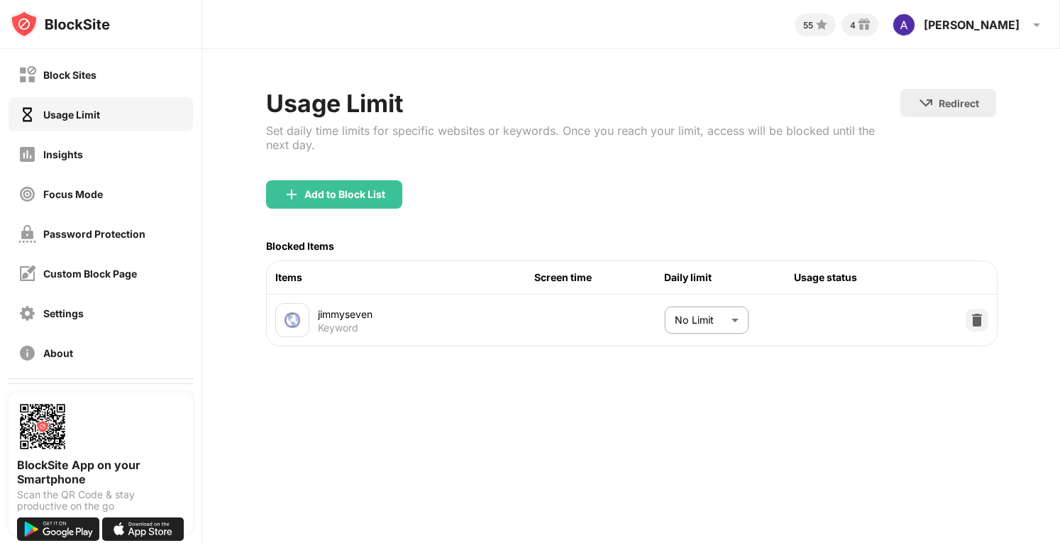
click at [148, 94] on div "Block Sites Usage Limit Insights Focus Mode Password Protection Custom Block Pa…" at bounding box center [101, 213] width 202 height 329
click at [152, 81] on div "Block Sites" at bounding box center [101, 74] width 185 height 34
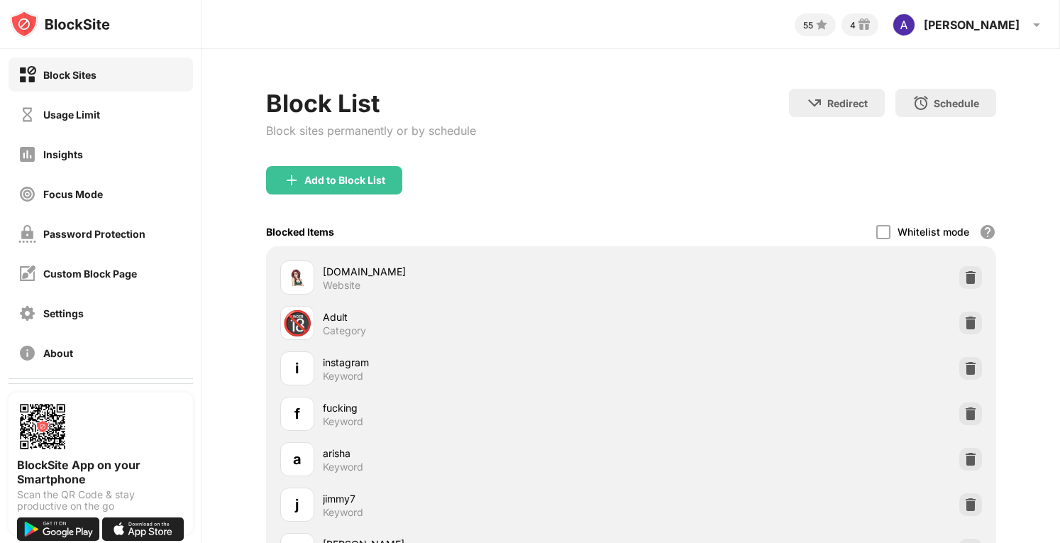
click at [884, 234] on div "Whitelist mode Block all websites except for those in your whitelist. Whitelist…" at bounding box center [936, 231] width 120 height 29
click at [881, 233] on div "Whitelist mode Block all websites except for those in your whitelist. Whitelist…" at bounding box center [936, 231] width 120 height 29
click at [876, 233] on div at bounding box center [883, 232] width 14 height 14
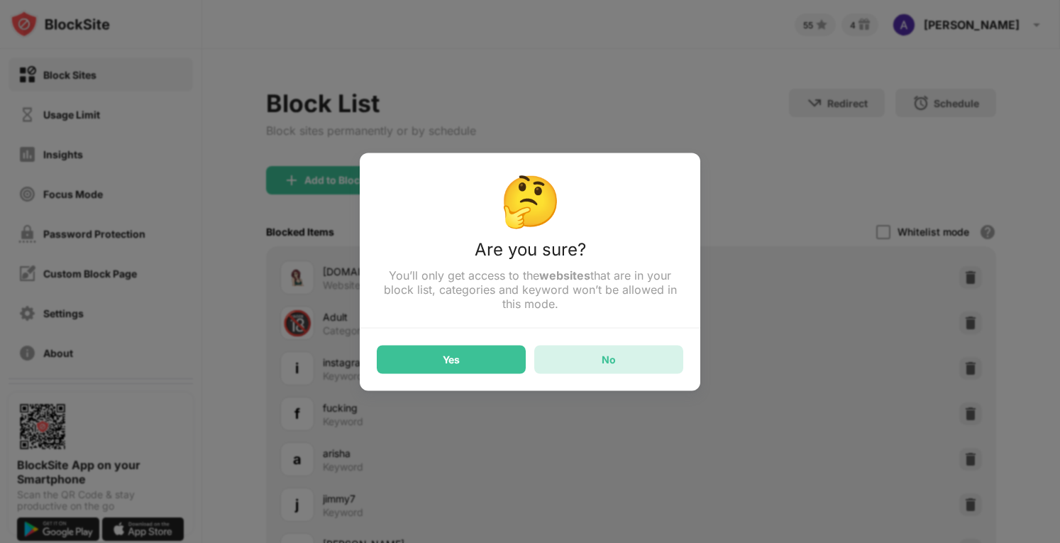
click at [674, 365] on div "No" at bounding box center [608, 359] width 149 height 28
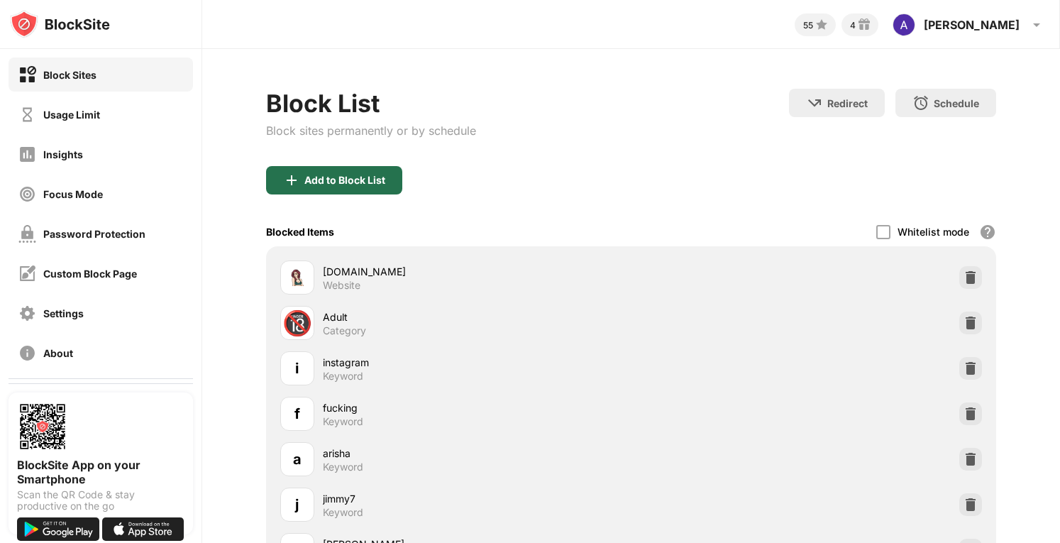
click at [358, 175] on div "Add to Block List" at bounding box center [344, 180] width 81 height 11
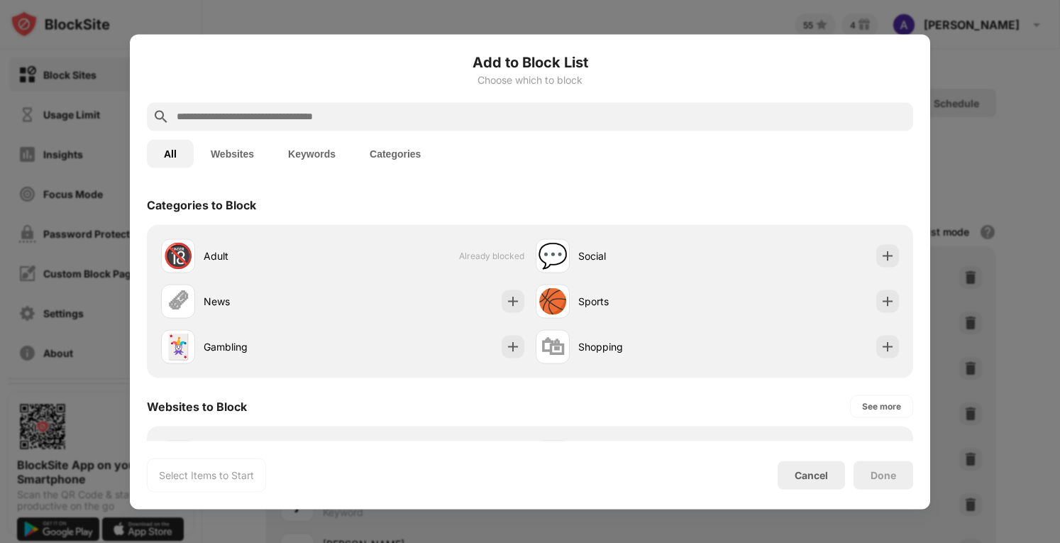
click at [328, 167] on button "Keywords" at bounding box center [312, 153] width 82 height 28
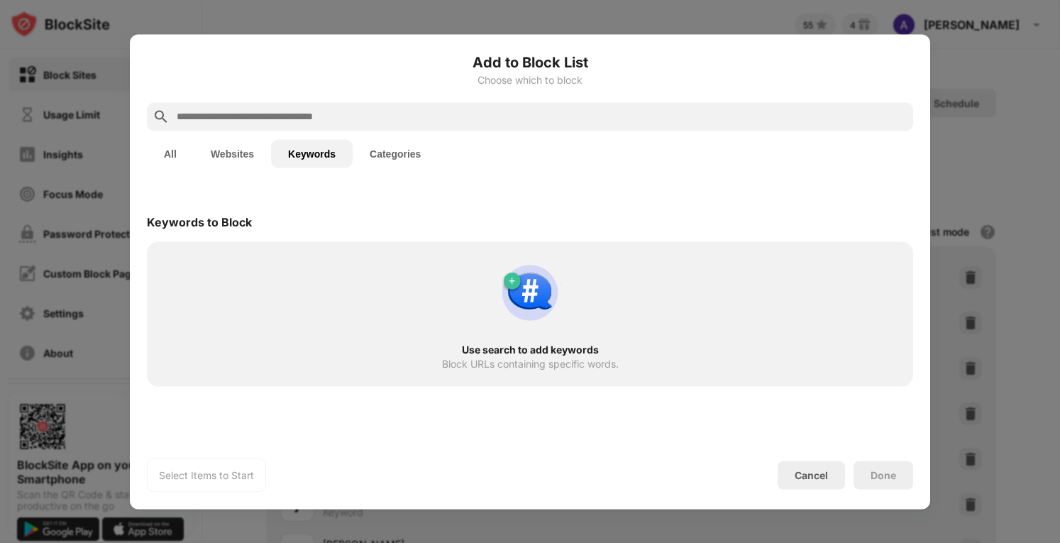
click at [196, 160] on button "Websites" at bounding box center [232, 153] width 77 height 28
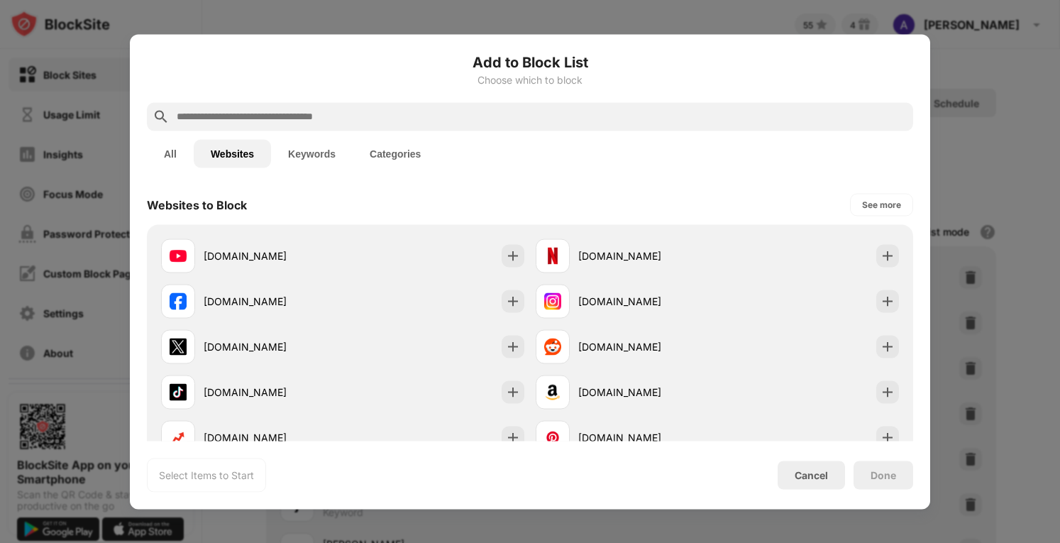
click at [174, 155] on button "All" at bounding box center [170, 153] width 47 height 28
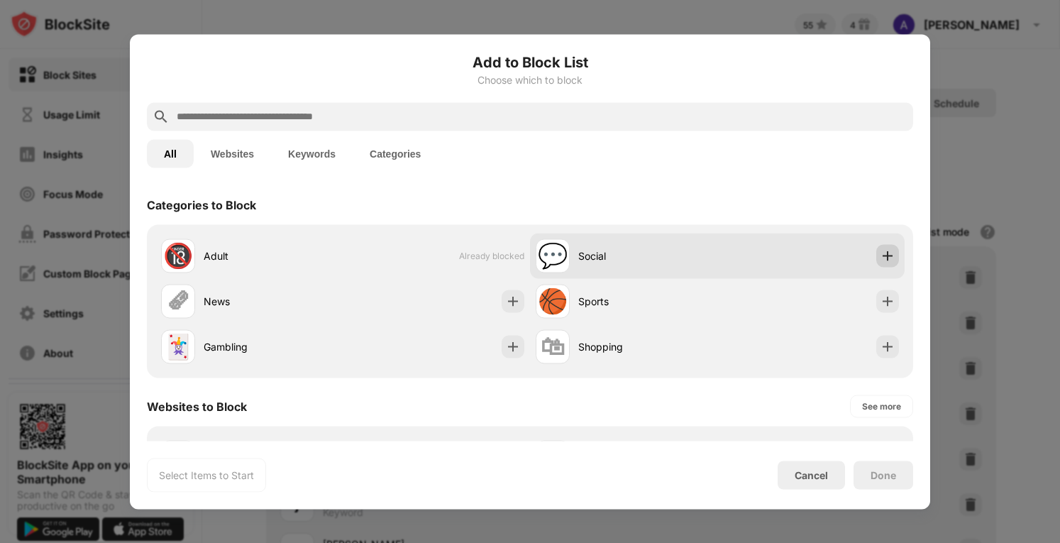
click at [887, 259] on div at bounding box center [887, 255] width 23 height 23
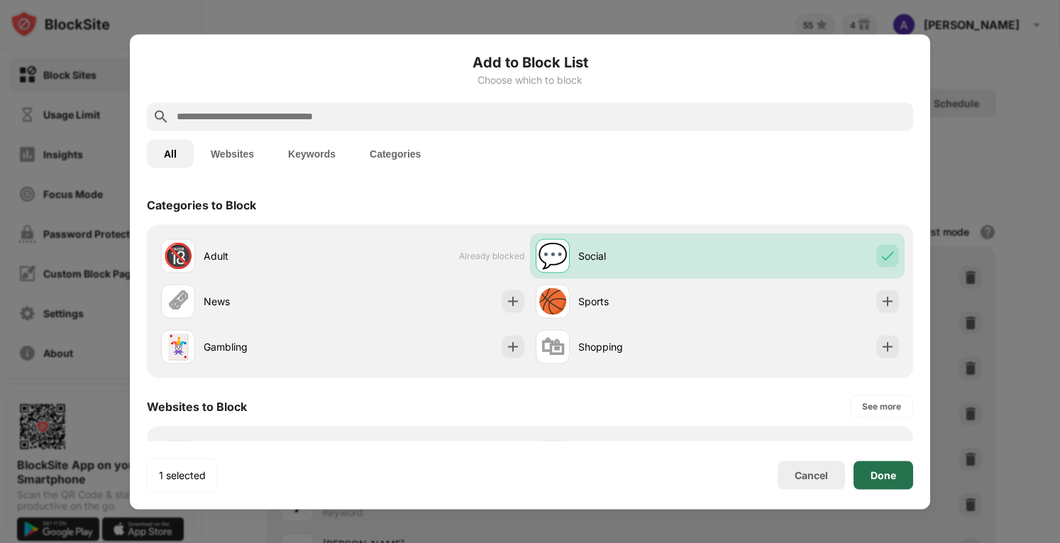
click at [879, 473] on div "Done" at bounding box center [884, 474] width 26 height 11
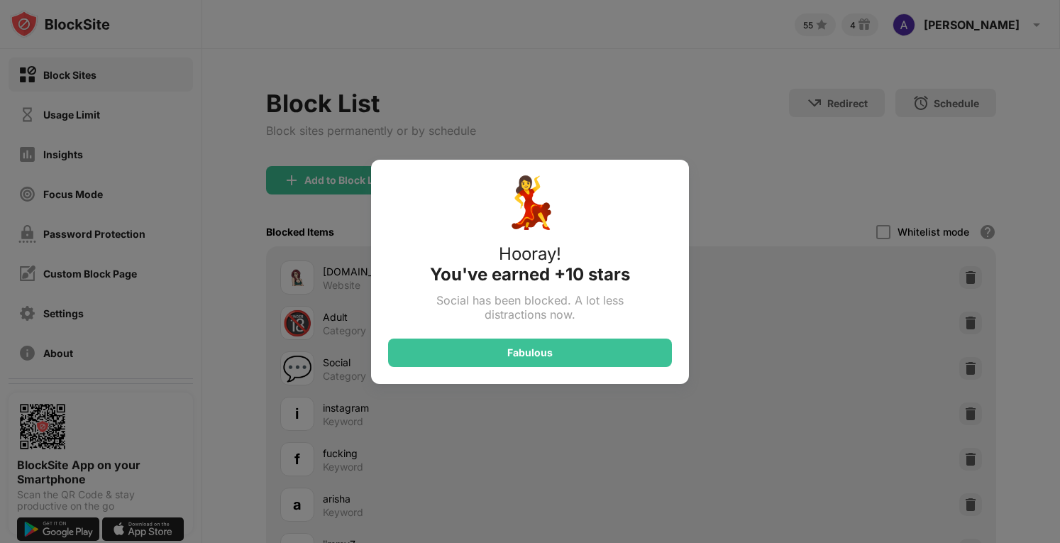
click at [662, 368] on div "💃 Hooray! You've earned +10 stars Social has been blocked. A lot less distracti…" at bounding box center [530, 272] width 318 height 224
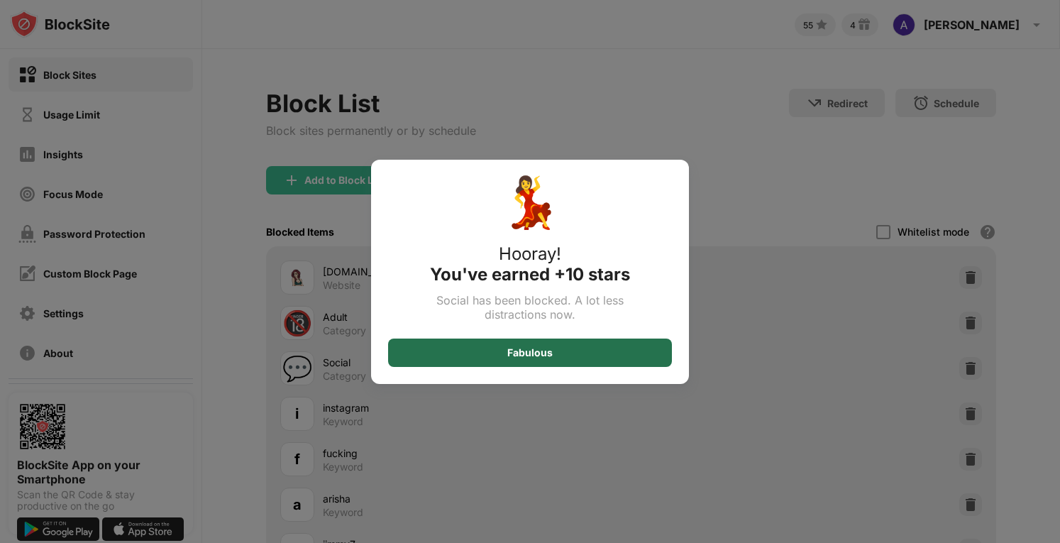
click at [613, 364] on div "Fabulous" at bounding box center [530, 353] width 284 height 28
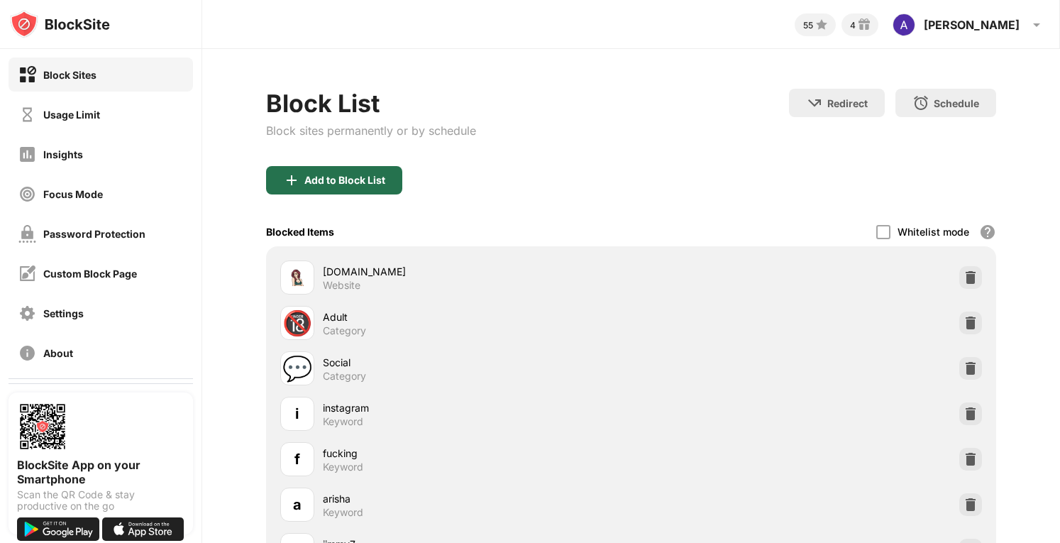
click at [334, 180] on div "Add to Block List" at bounding box center [344, 180] width 81 height 11
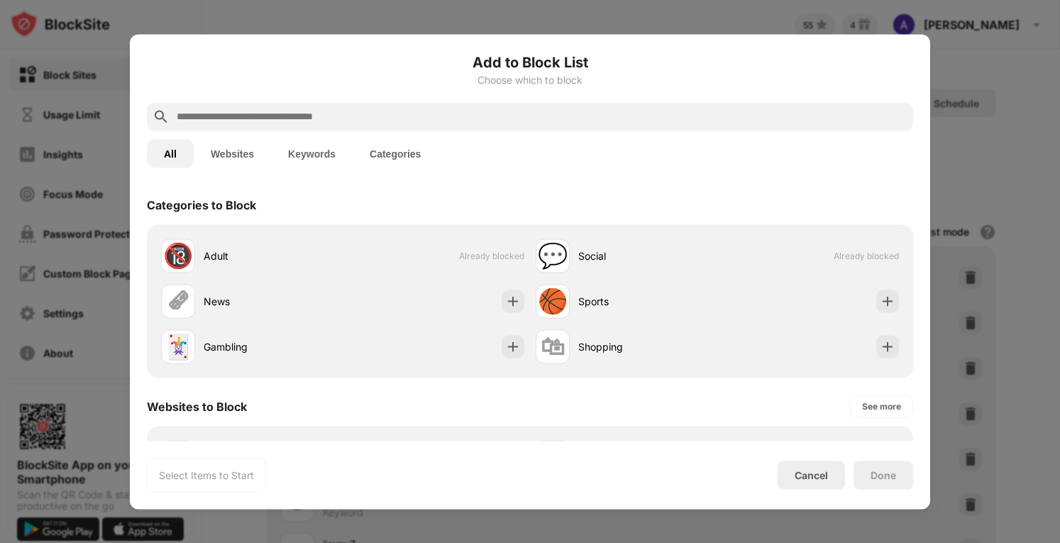
click at [336, 153] on button "Keywords" at bounding box center [312, 153] width 82 height 28
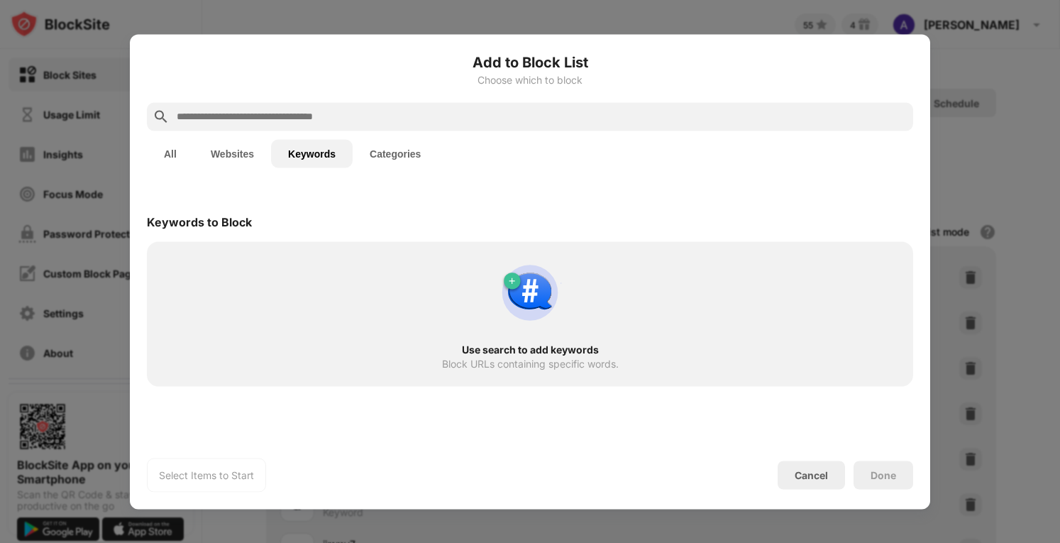
click at [378, 155] on button "Categories" at bounding box center [395, 153] width 85 height 28
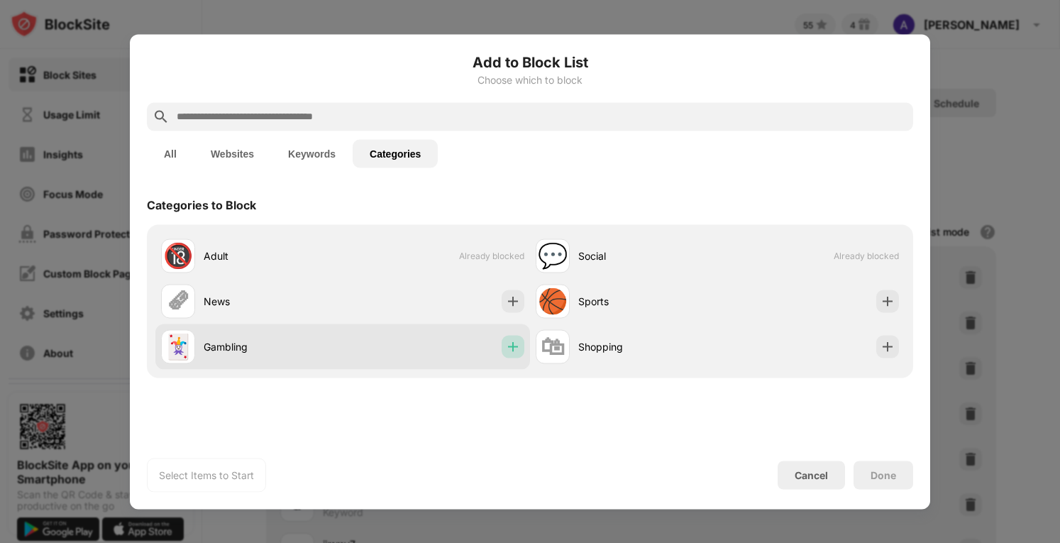
click at [522, 352] on div at bounding box center [513, 346] width 23 height 23
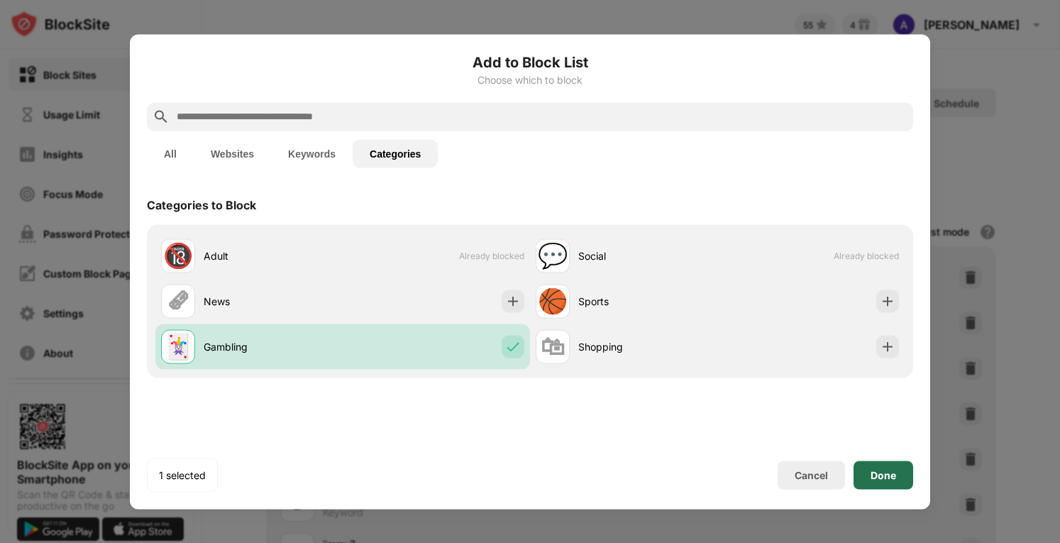
click at [884, 470] on div "Done" at bounding box center [884, 474] width 26 height 11
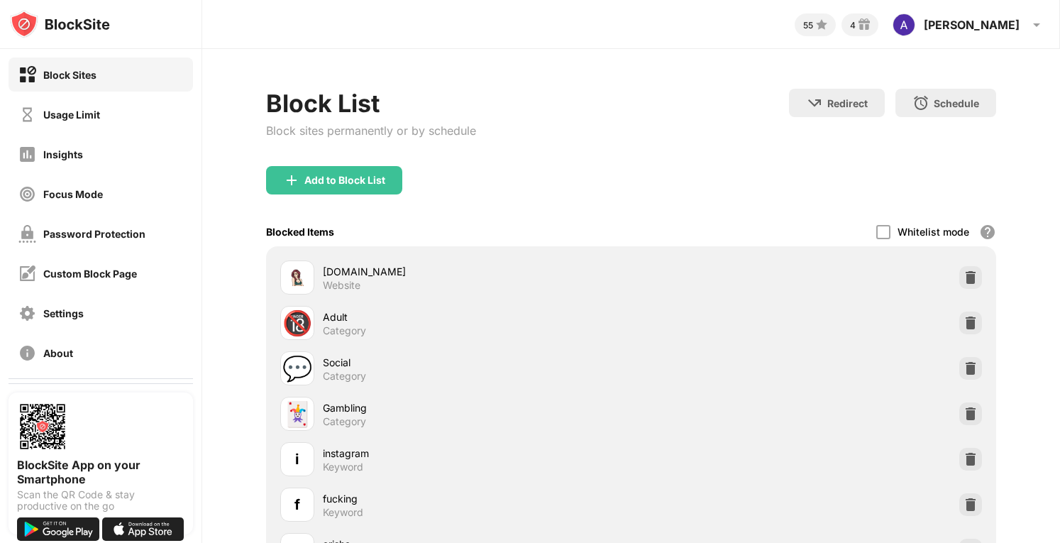
click at [382, 163] on div "Block List Block sites permanently or by schedule" at bounding box center [371, 127] width 210 height 77
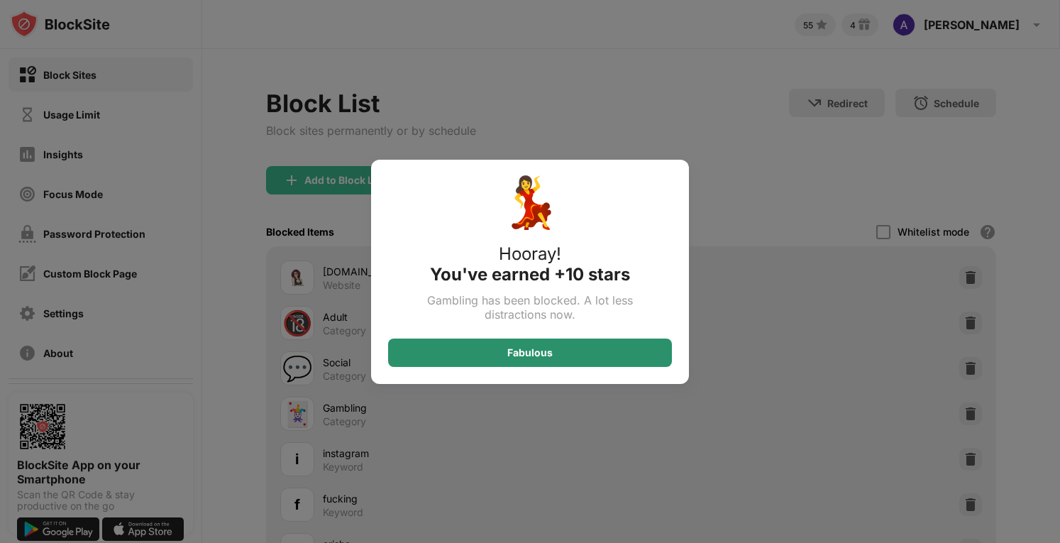
click at [618, 350] on div "Fabulous" at bounding box center [530, 353] width 284 height 28
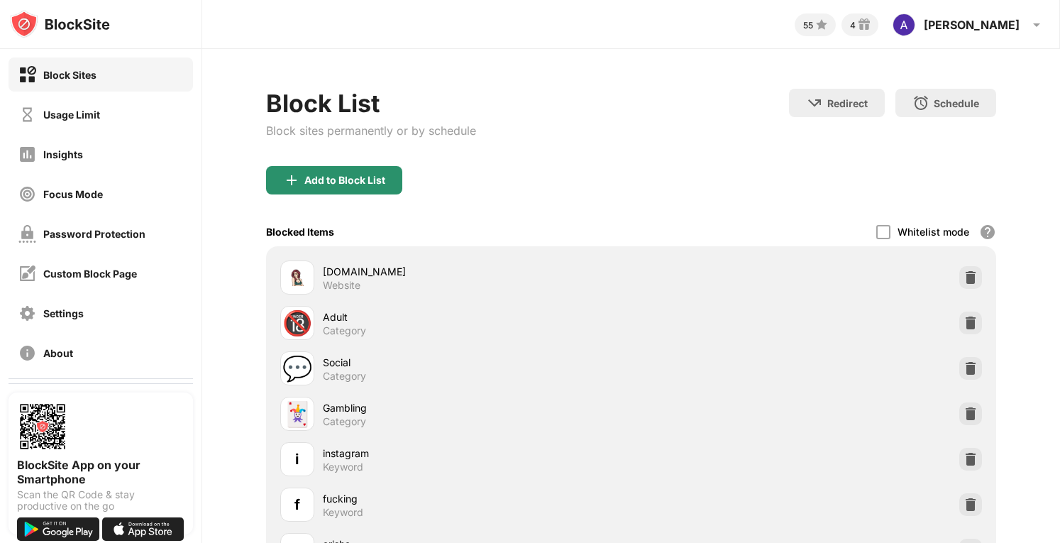
click at [331, 188] on div "Add to Block List" at bounding box center [334, 180] width 136 height 28
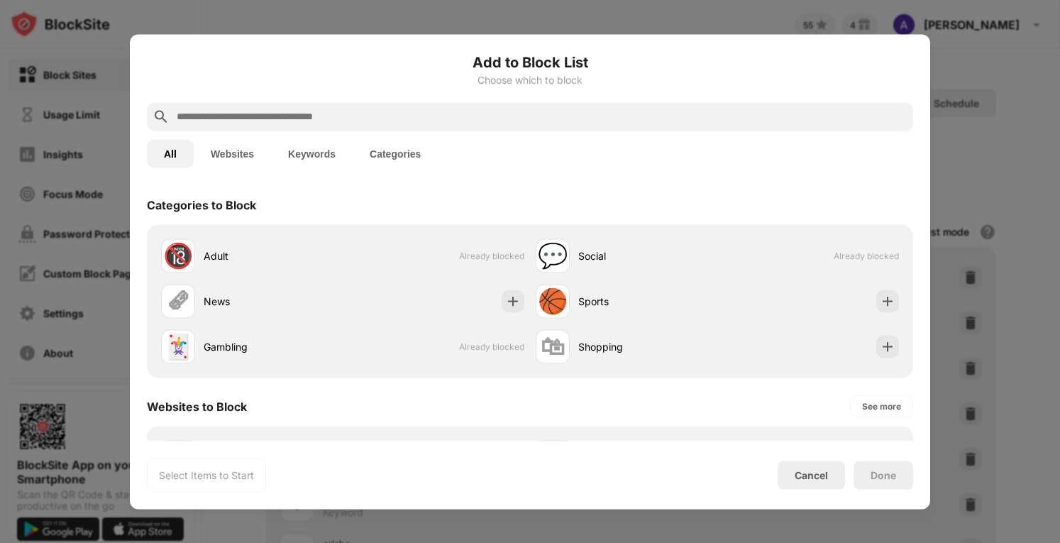
click at [312, 159] on button "Keywords" at bounding box center [312, 153] width 82 height 28
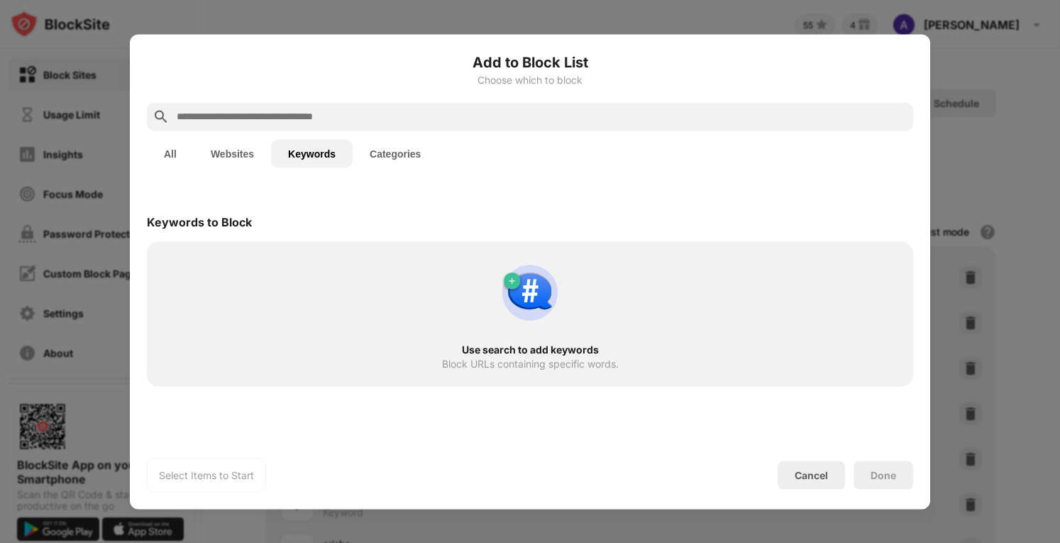
click at [314, 127] on div at bounding box center [530, 116] width 766 height 28
click at [329, 109] on input "text" at bounding box center [541, 116] width 732 height 17
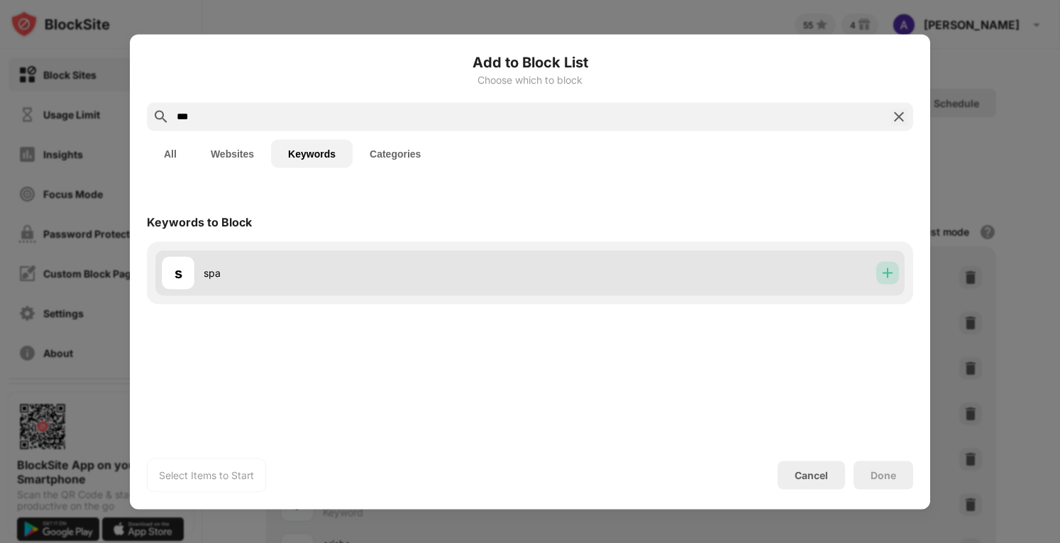
click at [898, 279] on div at bounding box center [887, 272] width 23 height 23
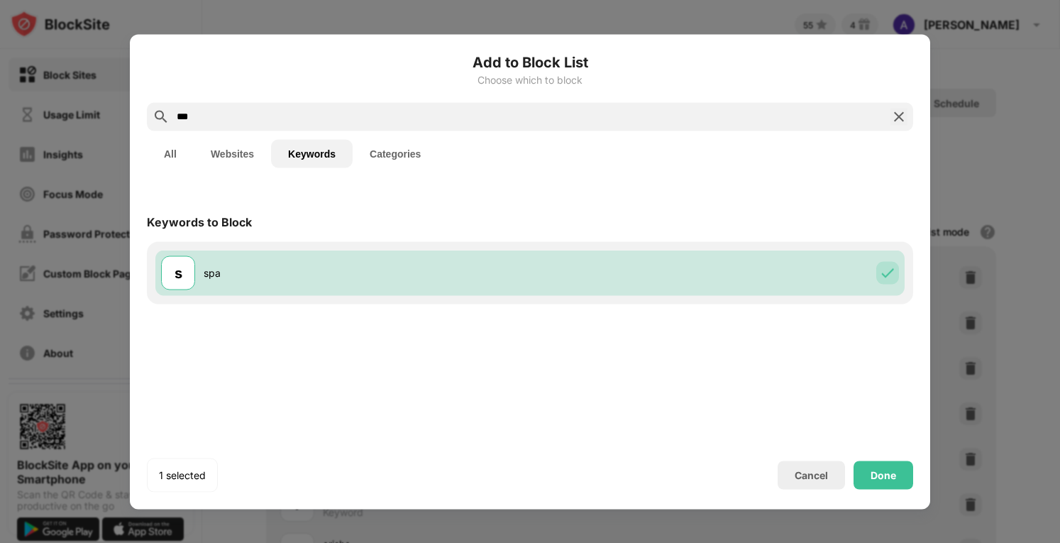
click at [512, 188] on div "Keywords to Block s spa" at bounding box center [530, 244] width 766 height 119
click at [341, 122] on input "***" at bounding box center [530, 116] width 710 height 17
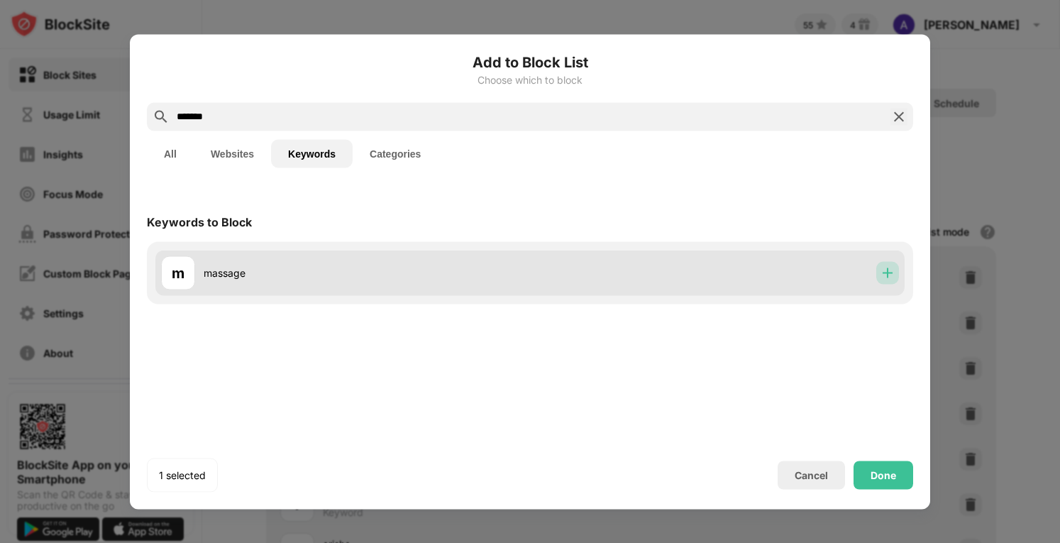
click at [886, 280] on div at bounding box center [887, 272] width 23 height 23
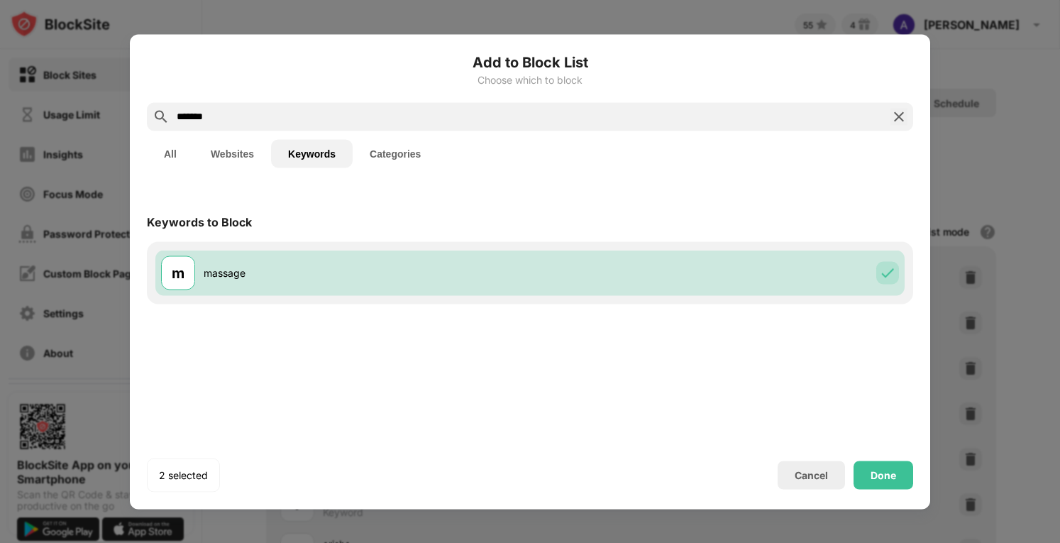
click at [585, 111] on input "*******" at bounding box center [530, 116] width 710 height 17
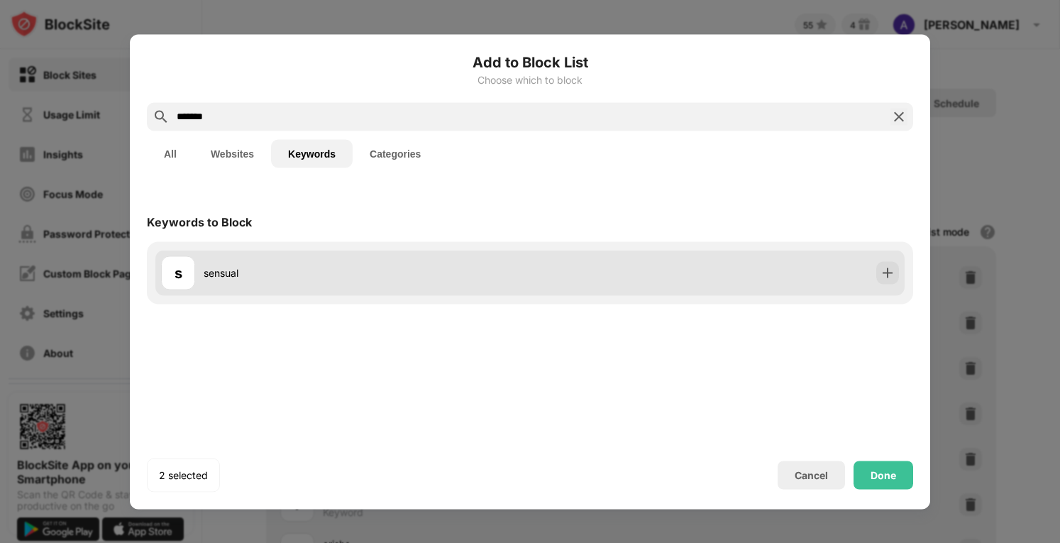
type input "*******"
click at [882, 268] on img at bounding box center [888, 272] width 14 height 14
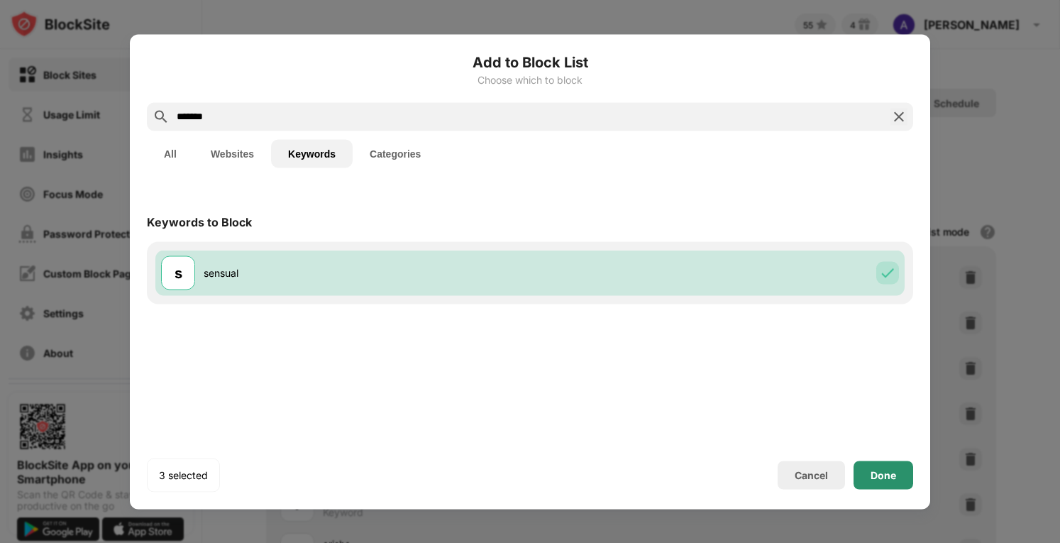
click at [891, 470] on div "Done" at bounding box center [884, 474] width 26 height 11
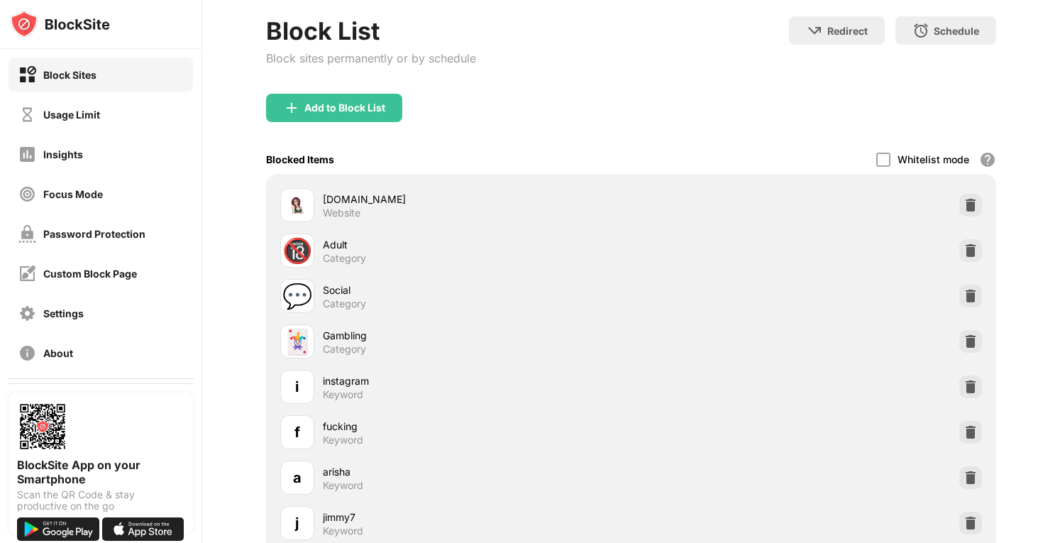
scroll to position [69, 0]
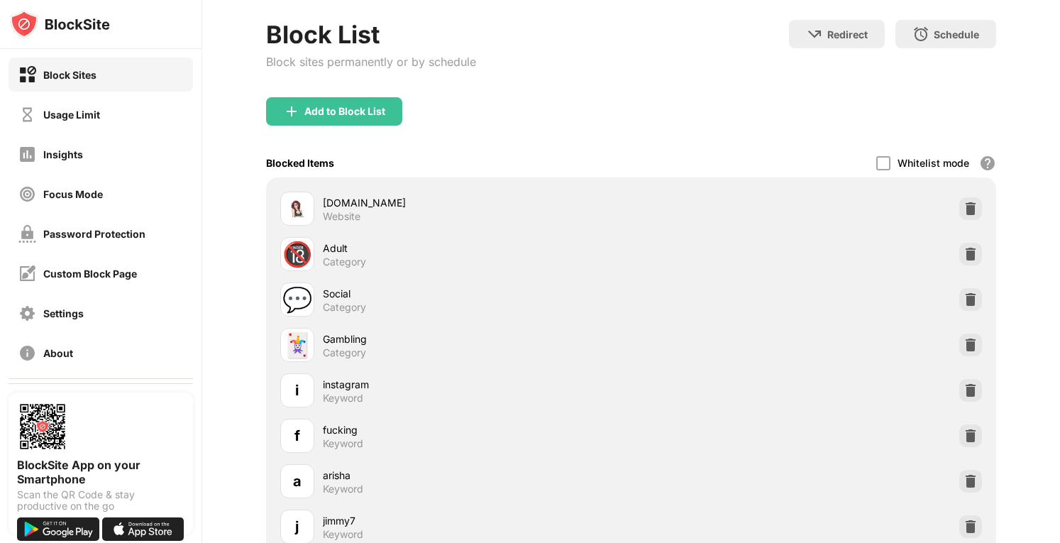
click at [370, 124] on div "Add to Block List" at bounding box center [334, 111] width 136 height 28
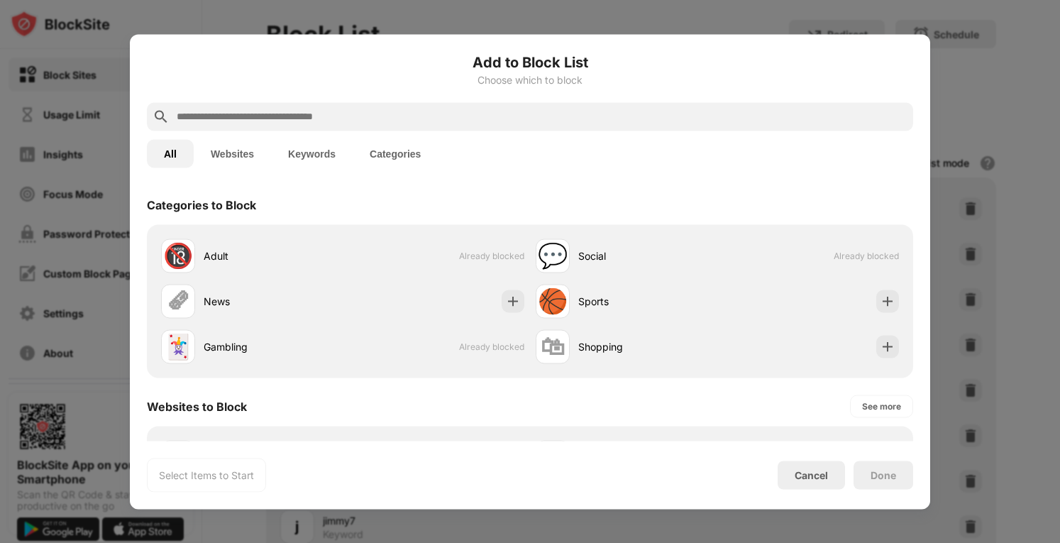
click at [314, 153] on button "Keywords" at bounding box center [312, 153] width 82 height 28
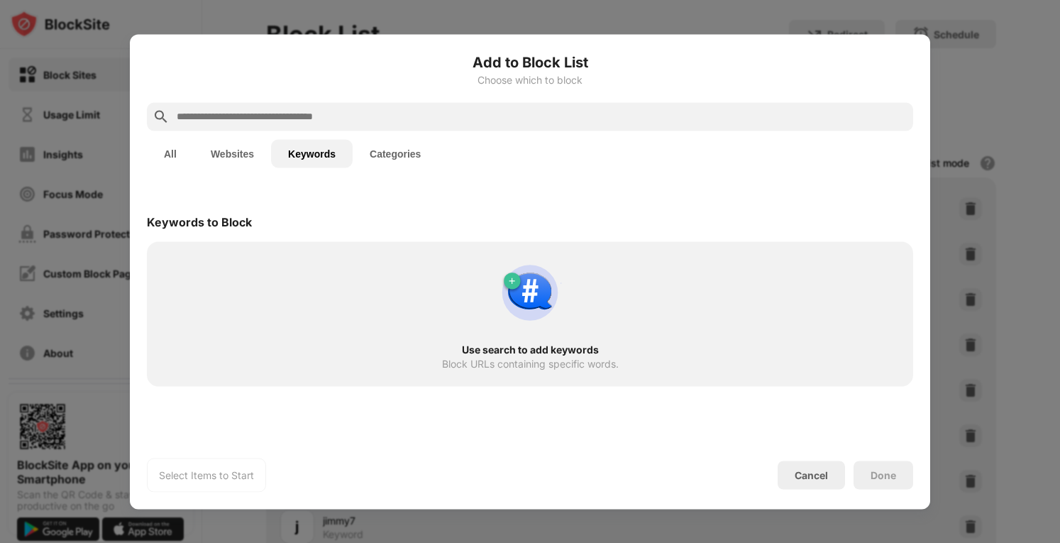
click at [356, 94] on div "Add to Block List Choose which to block" at bounding box center [530, 76] width 766 height 51
click at [356, 118] on input "text" at bounding box center [541, 116] width 732 height 17
type input "*"
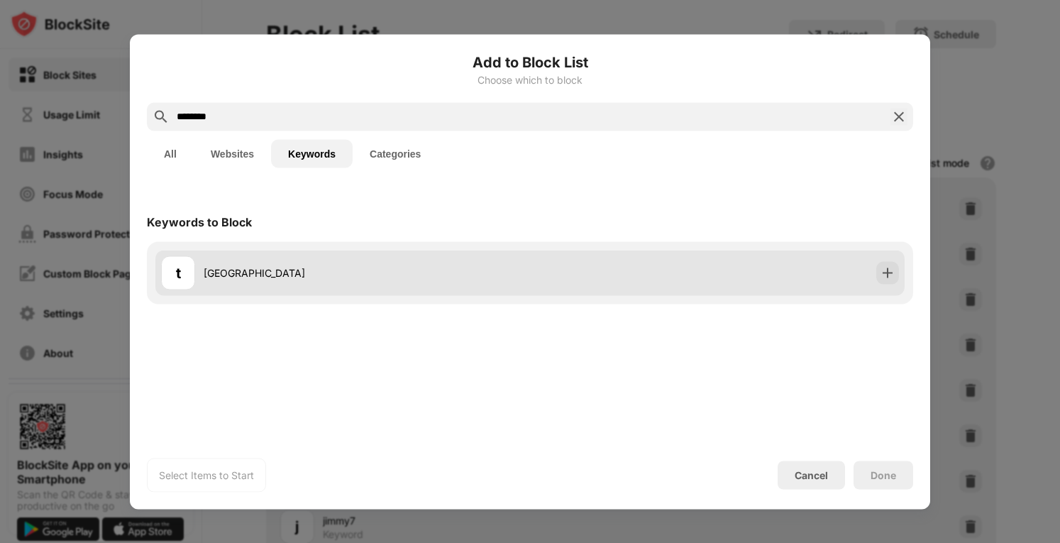
click at [733, 250] on div "t [GEOGRAPHIC_DATA]" at bounding box center [529, 272] width 749 height 45
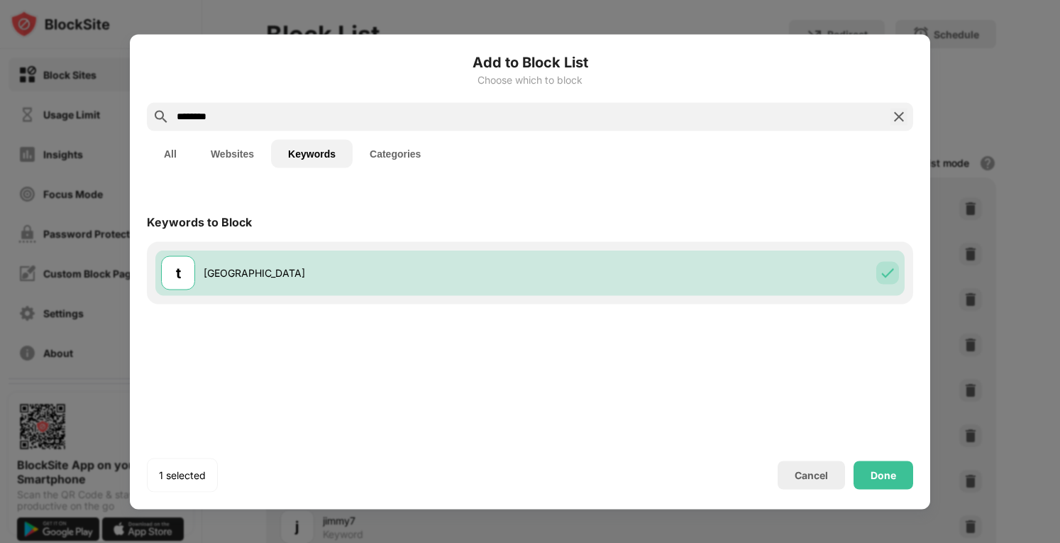
click at [444, 109] on input "********" at bounding box center [530, 116] width 710 height 17
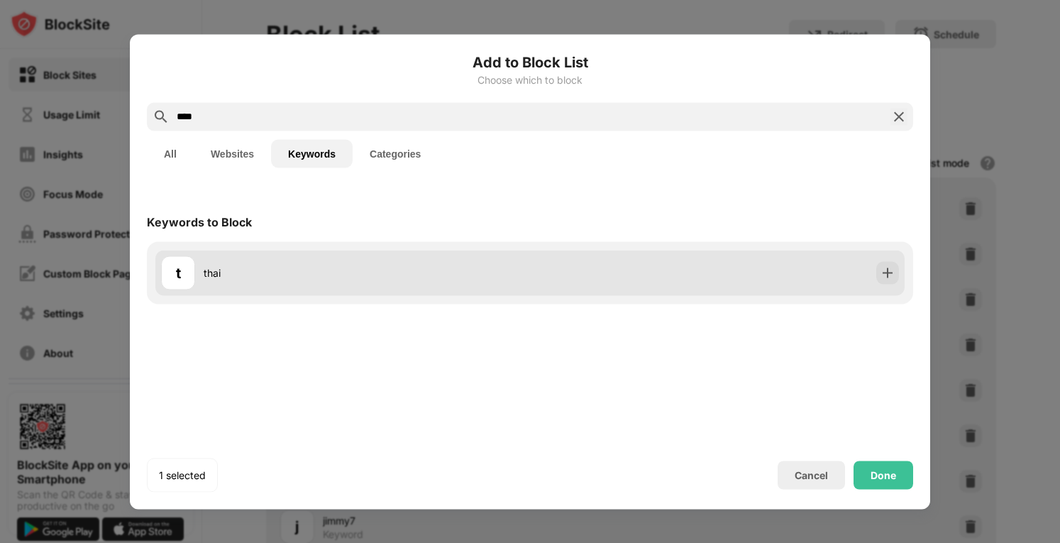
click at [639, 272] on div "t thai" at bounding box center [529, 272] width 749 height 45
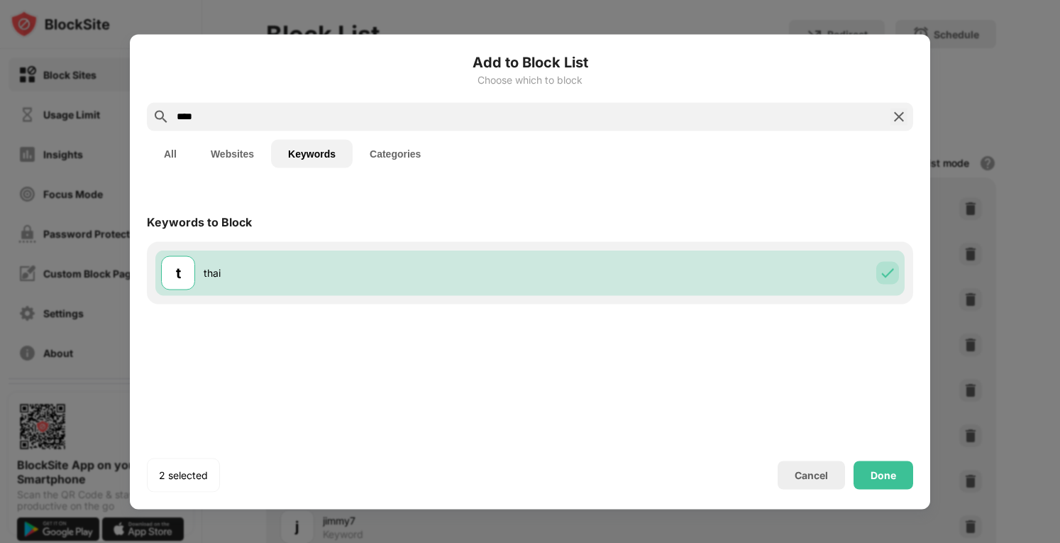
click at [309, 123] on input "****" at bounding box center [530, 116] width 710 height 17
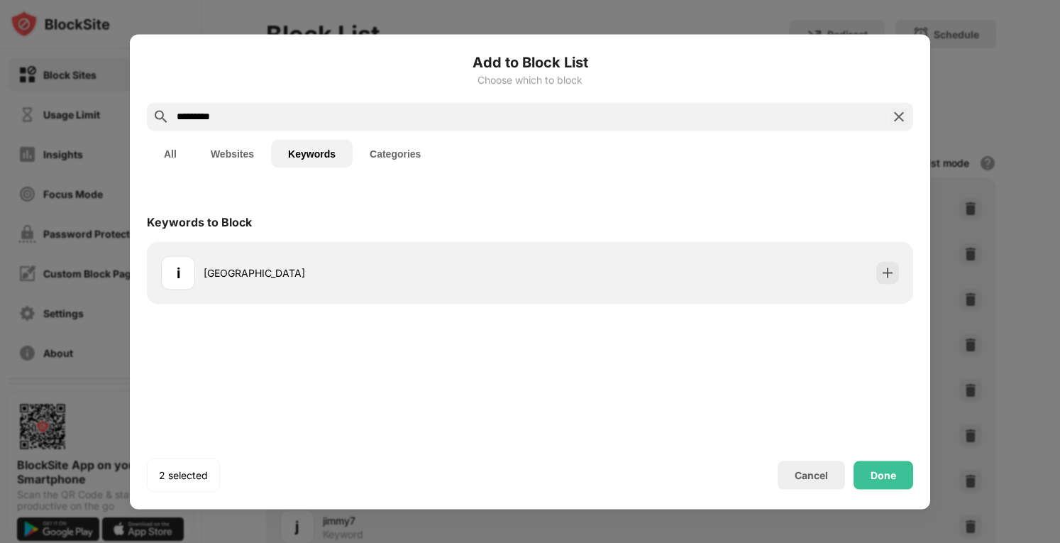
click at [705, 243] on div "i [GEOGRAPHIC_DATA]" at bounding box center [530, 272] width 766 height 62
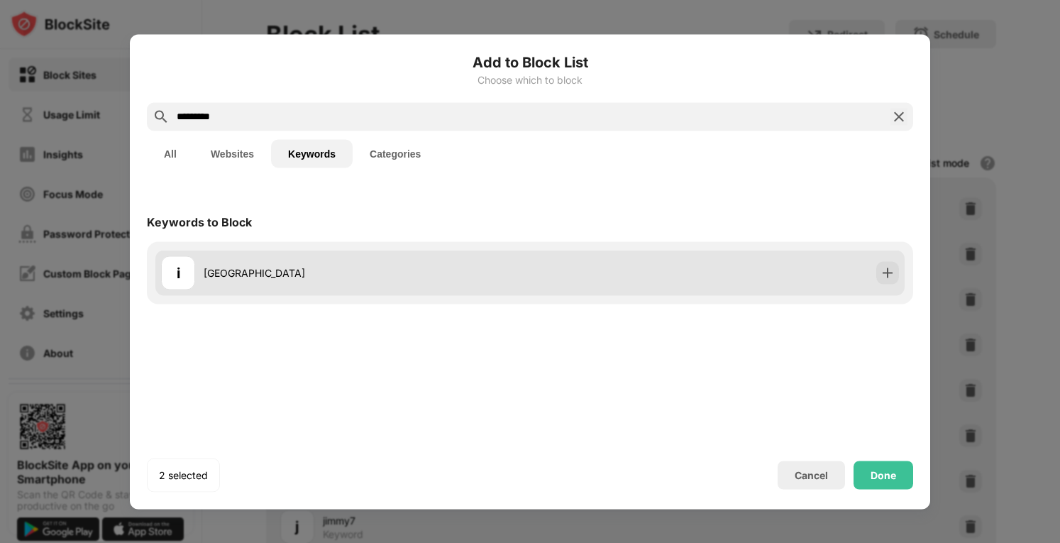
click at [673, 280] on div "i [GEOGRAPHIC_DATA]" at bounding box center [529, 272] width 749 height 45
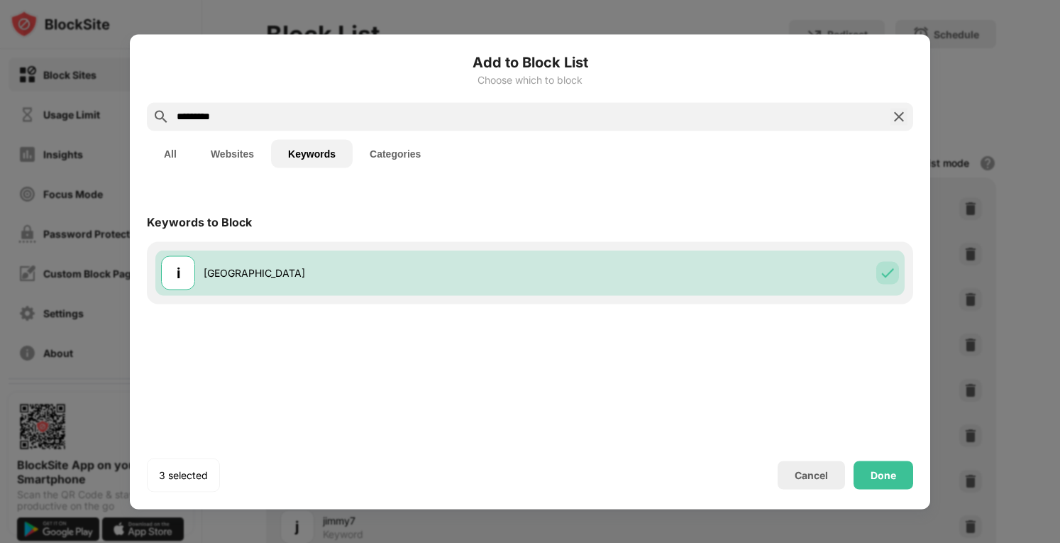
click at [511, 123] on input "*********" at bounding box center [530, 116] width 710 height 17
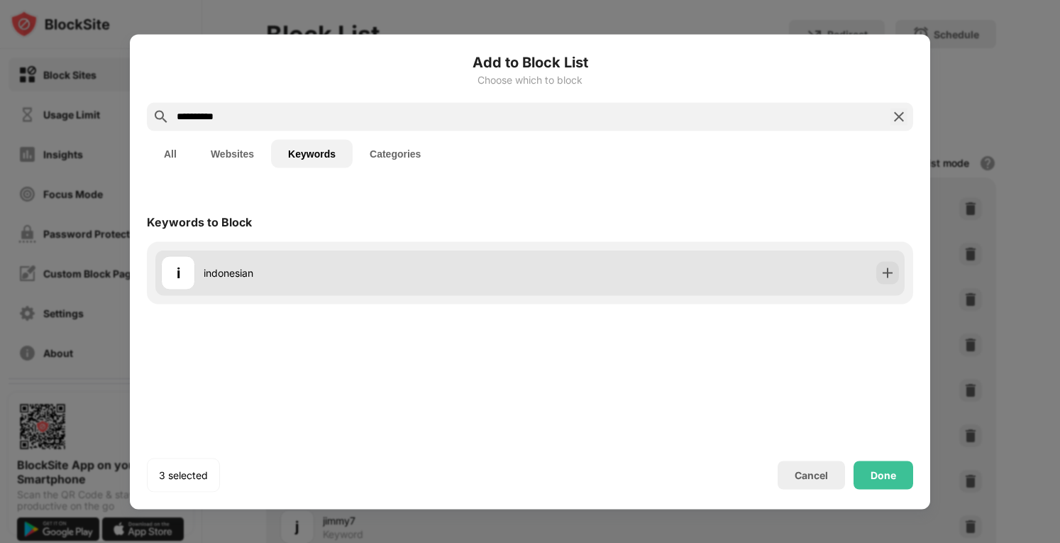
click at [583, 282] on div "i [DEMOGRAPHIC_DATA]" at bounding box center [529, 272] width 749 height 45
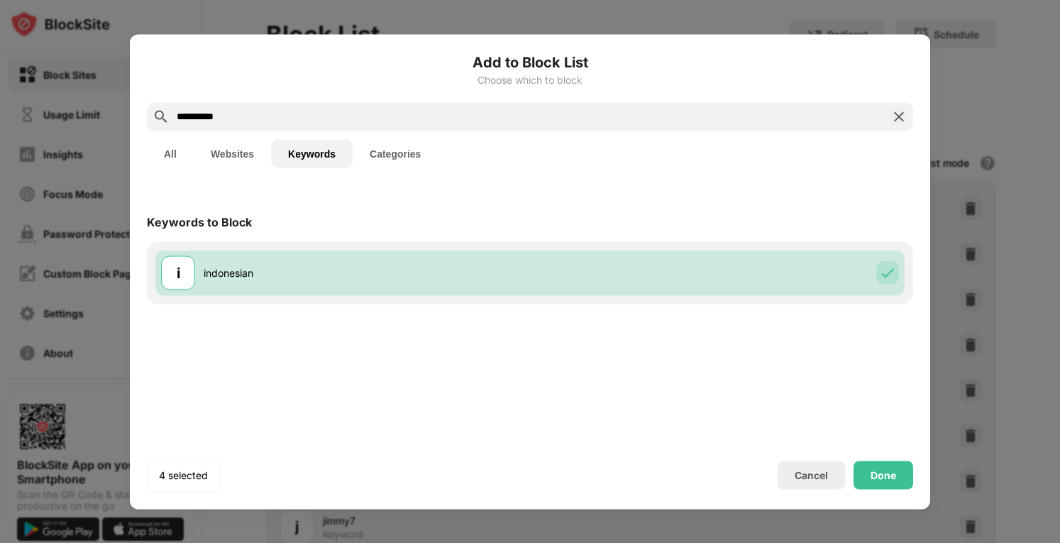
click at [416, 99] on div "Add to Block List Choose which to block" at bounding box center [530, 76] width 766 height 51
click at [419, 110] on input "**********" at bounding box center [530, 116] width 710 height 17
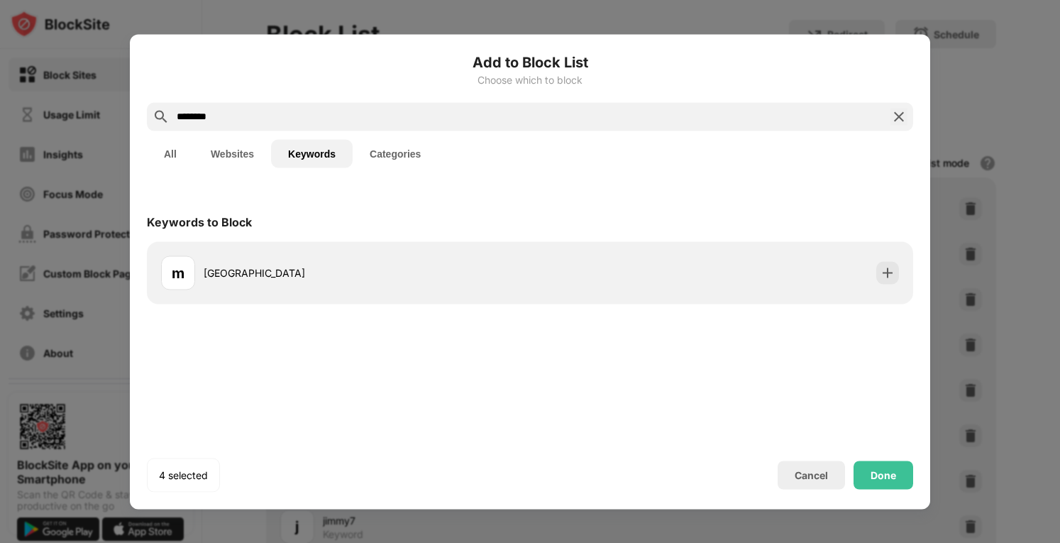
type input "********"
click at [501, 246] on div "m malaysia" at bounding box center [530, 272] width 766 height 62
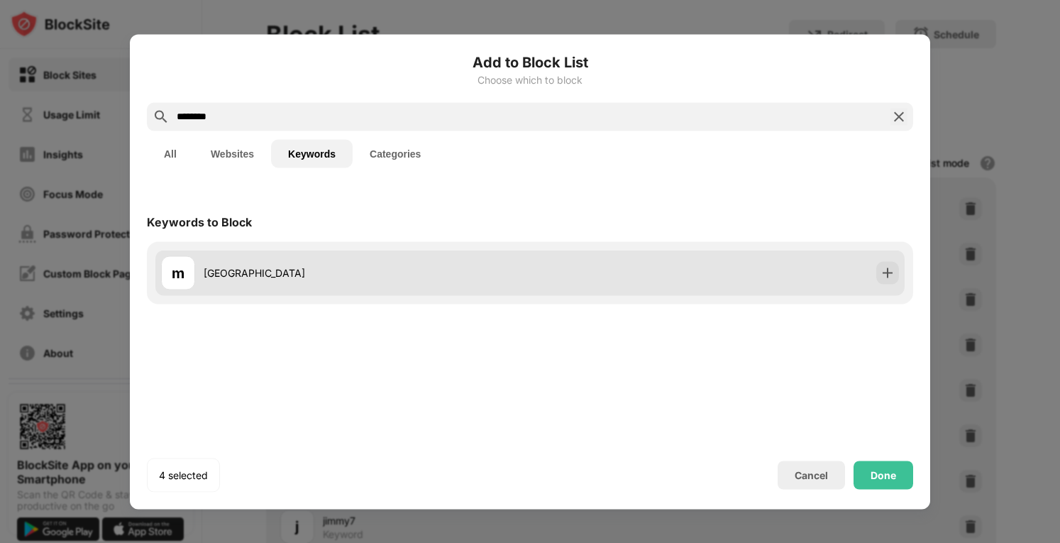
click at [508, 264] on div "m malaysia" at bounding box center [345, 272] width 369 height 34
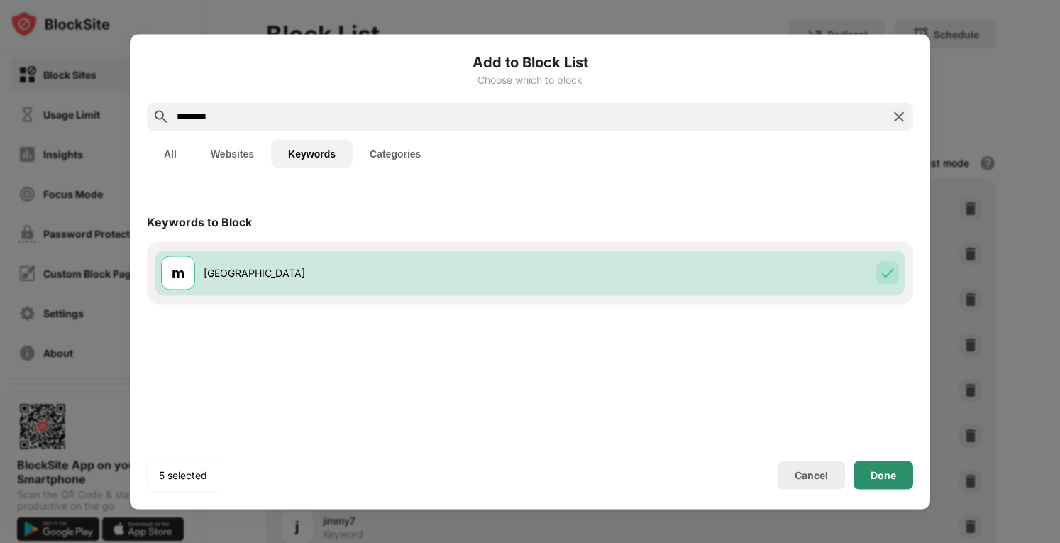
click at [891, 480] on div "Done" at bounding box center [884, 474] width 26 height 11
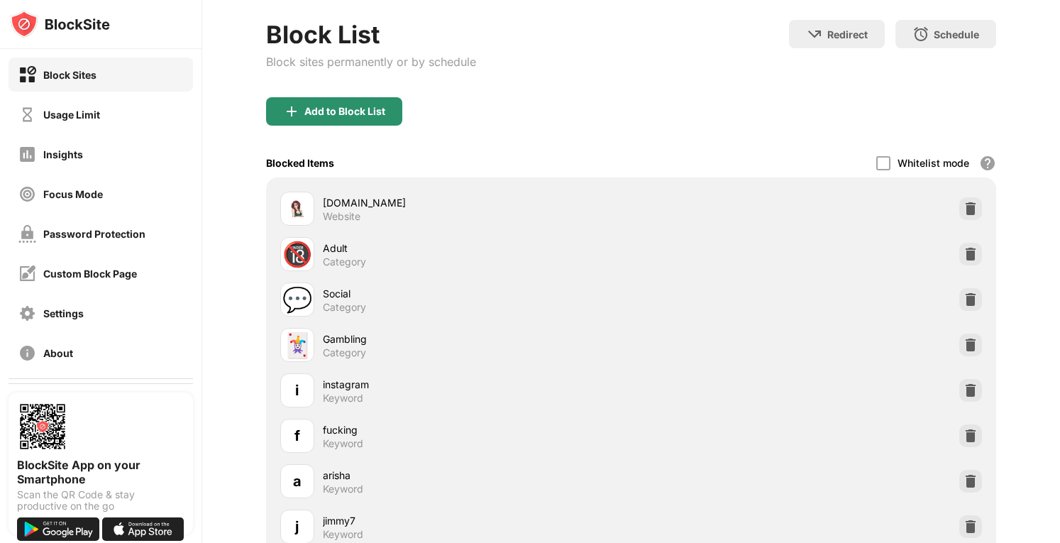
click at [377, 106] on div "Add to Block List" at bounding box center [344, 111] width 81 height 11
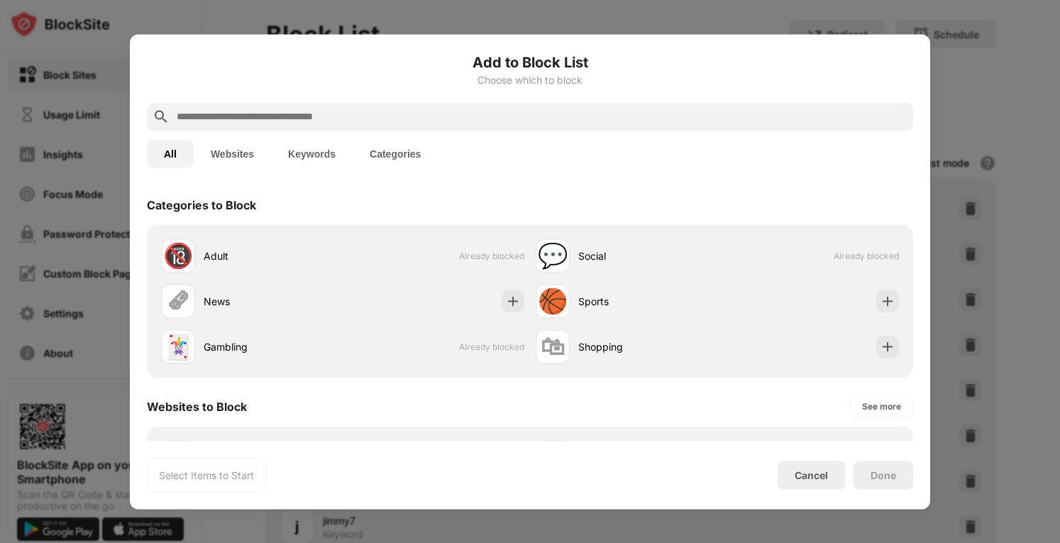
click at [310, 163] on button "Keywords" at bounding box center [312, 153] width 82 height 28
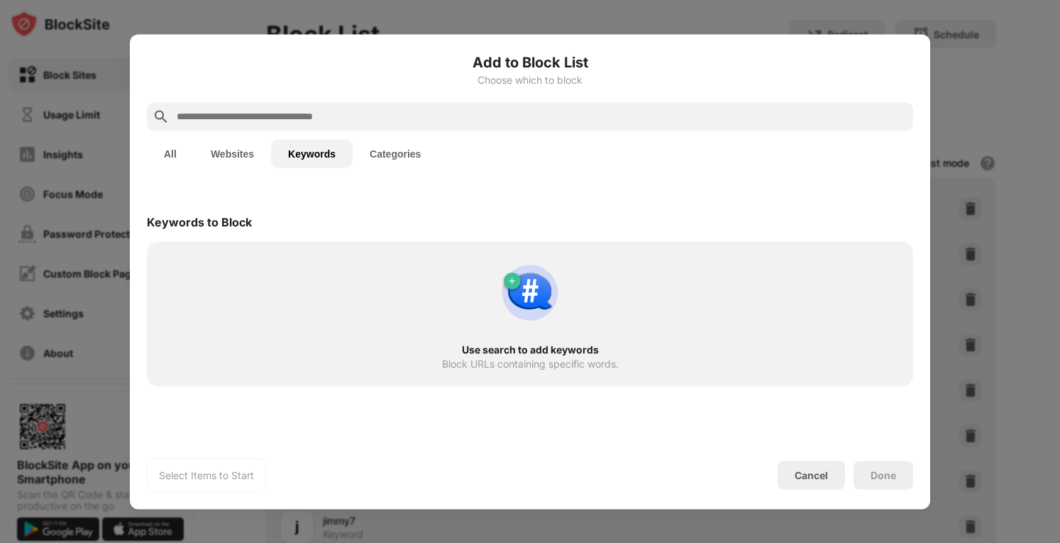
click at [164, 143] on button "All" at bounding box center [170, 153] width 47 height 28
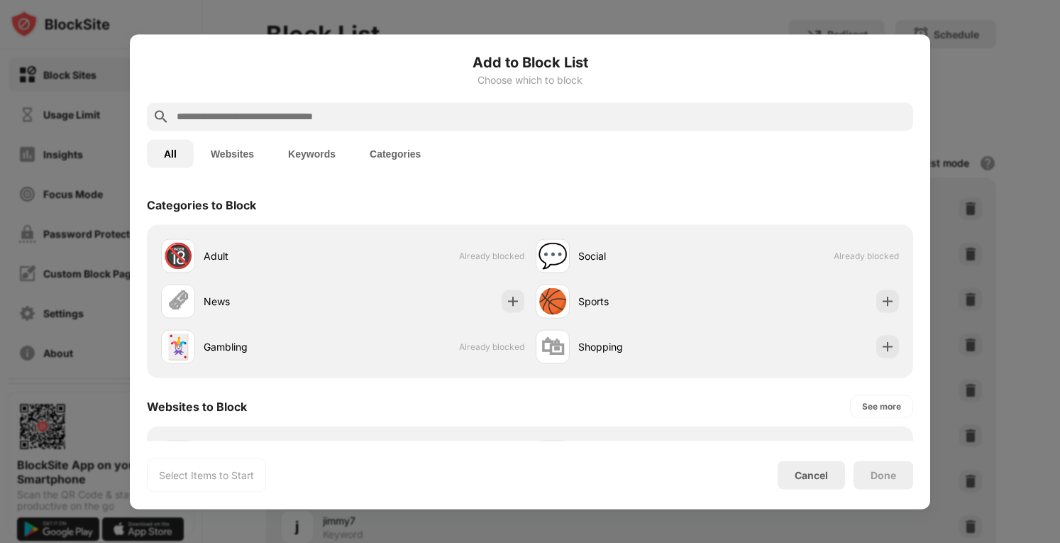
click at [238, 107] on div at bounding box center [530, 116] width 766 height 28
click at [246, 116] on input "text" at bounding box center [541, 116] width 732 height 17
paste input "**********"
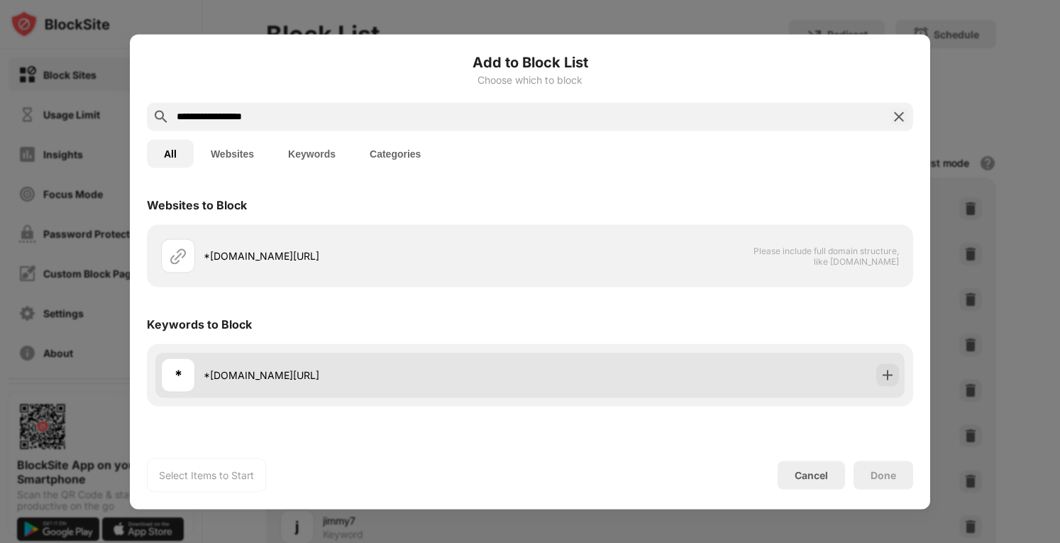
click at [901, 383] on div "* *[DOMAIN_NAME][URL]" at bounding box center [529, 374] width 749 height 45
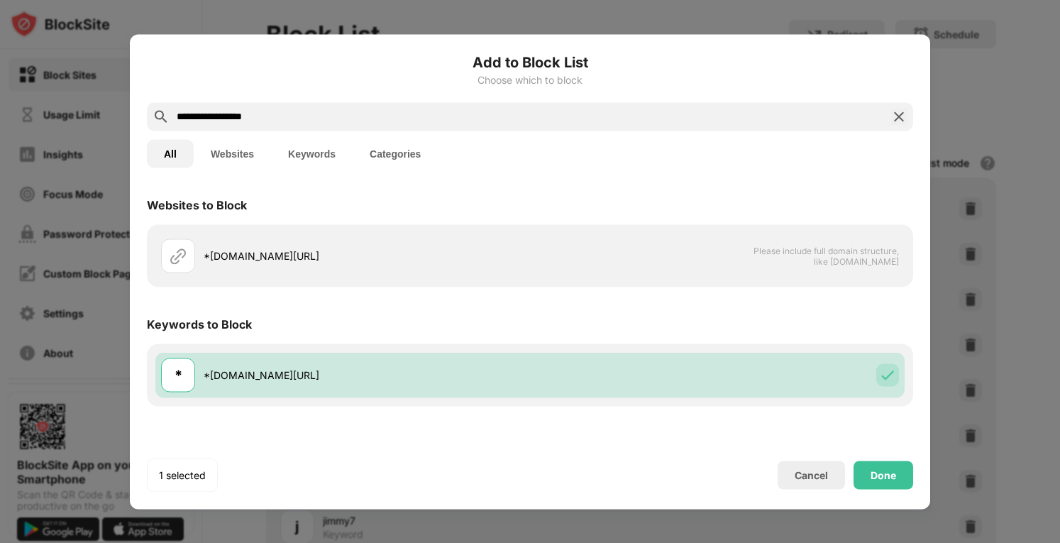
click at [312, 124] on input "**********" at bounding box center [530, 116] width 710 height 17
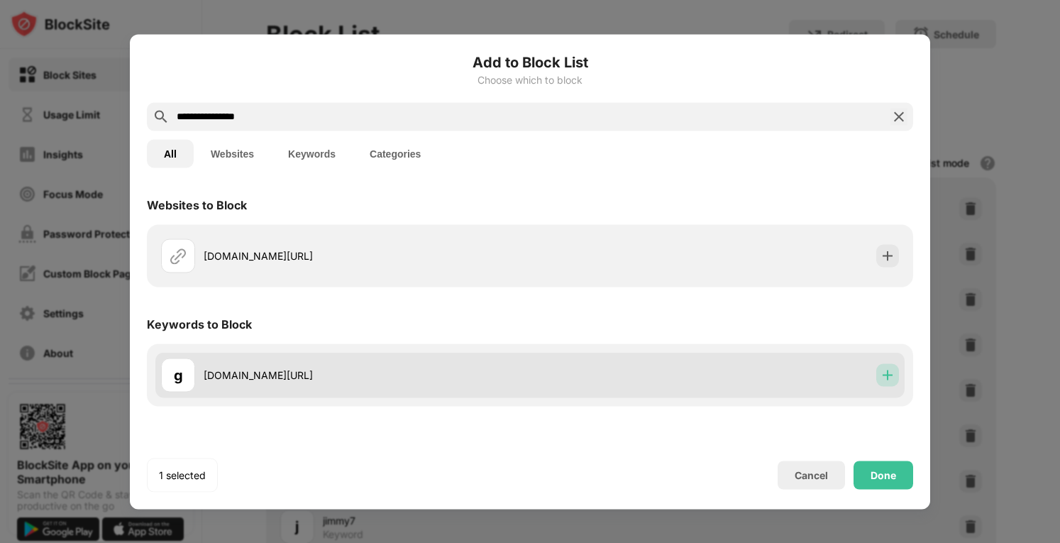
click at [884, 365] on div at bounding box center [887, 374] width 23 height 23
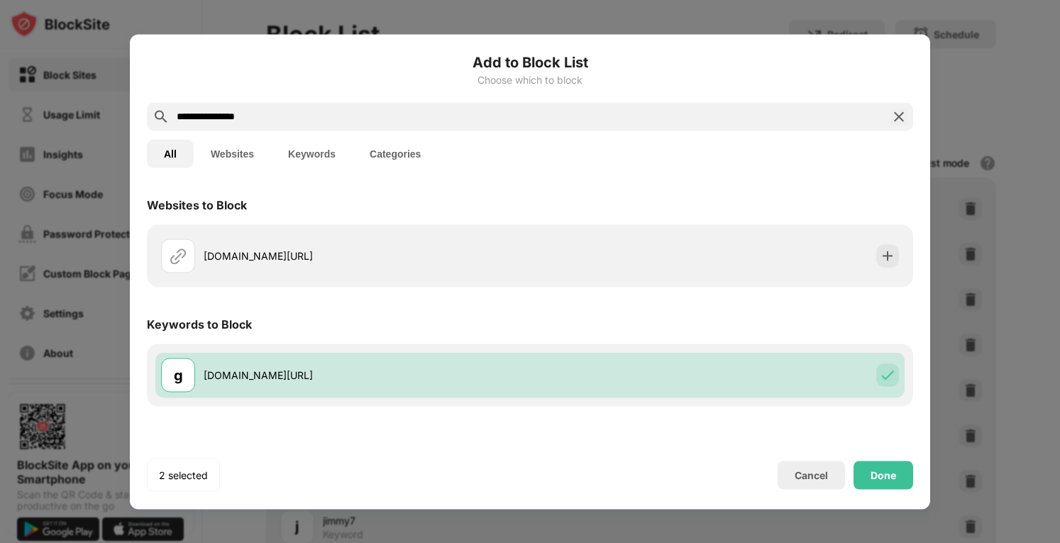
click at [328, 120] on input "**********" at bounding box center [530, 116] width 710 height 17
paste input "*********"
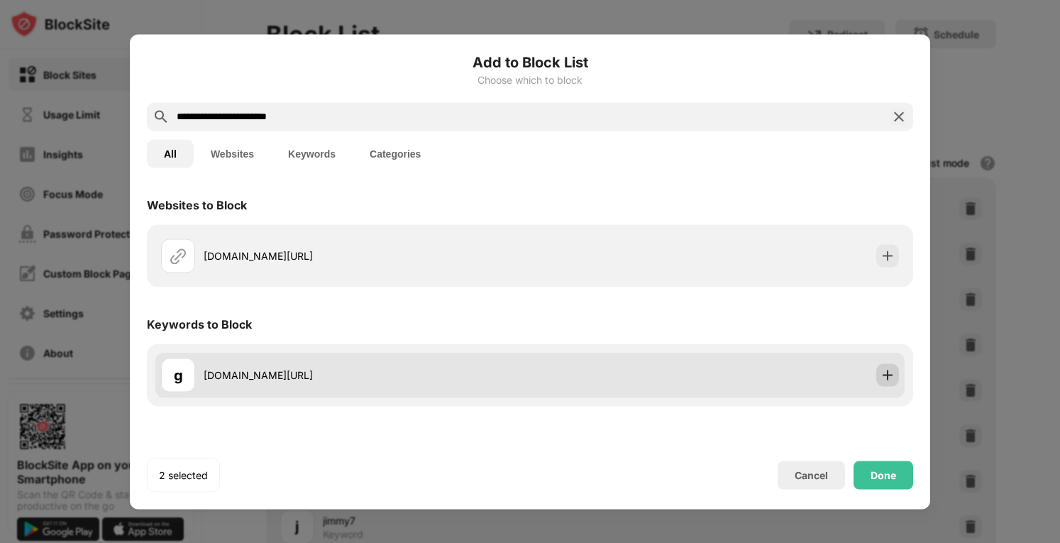
click at [889, 373] on img at bounding box center [888, 375] width 14 height 14
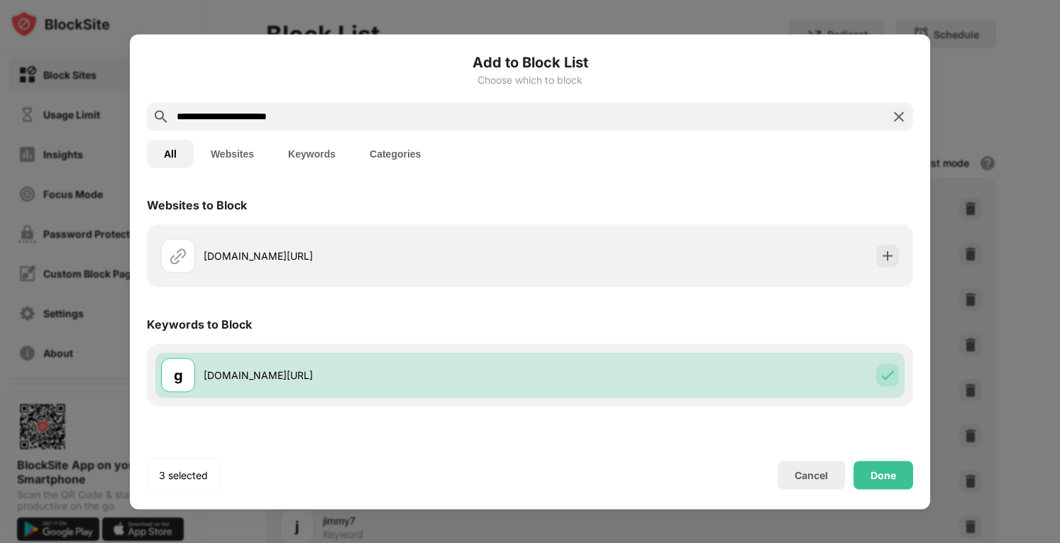
click at [248, 106] on div "**********" at bounding box center [530, 116] width 766 height 28
click at [253, 116] on input "**********" at bounding box center [530, 116] width 710 height 17
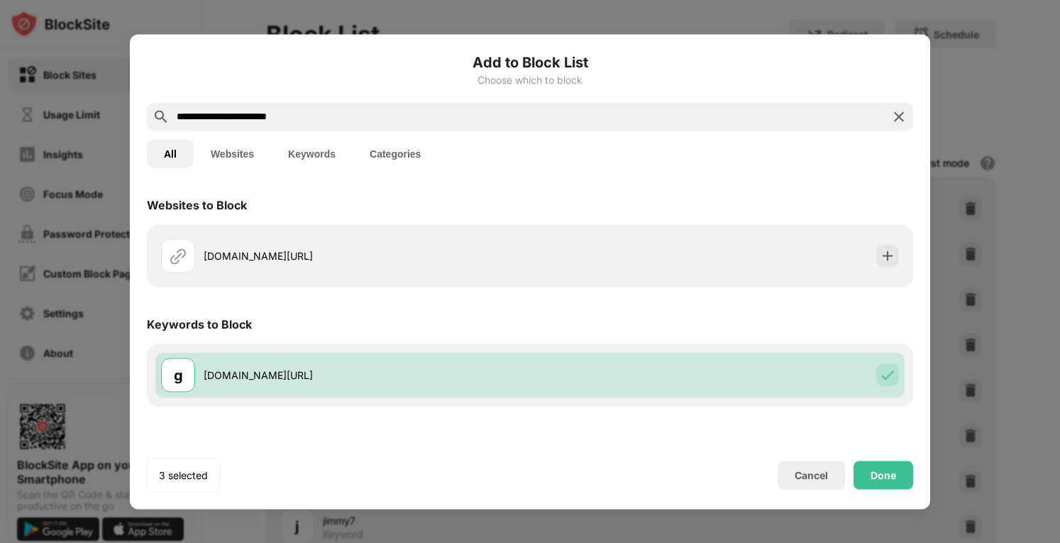
click at [253, 116] on input "**********" at bounding box center [530, 116] width 710 height 17
paste input "text"
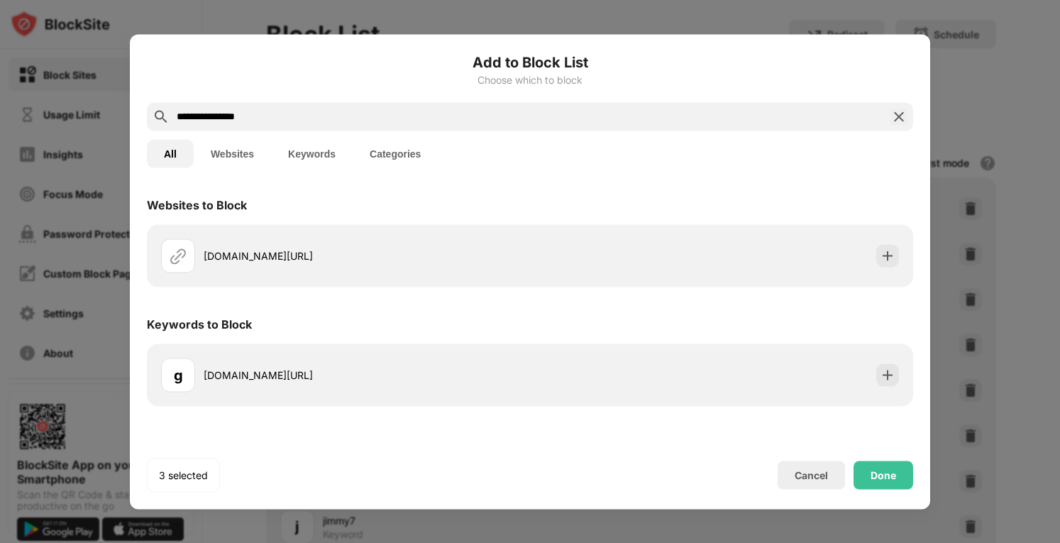
type input "**********"
click at [917, 482] on div "**********" at bounding box center [530, 271] width 800 height 475
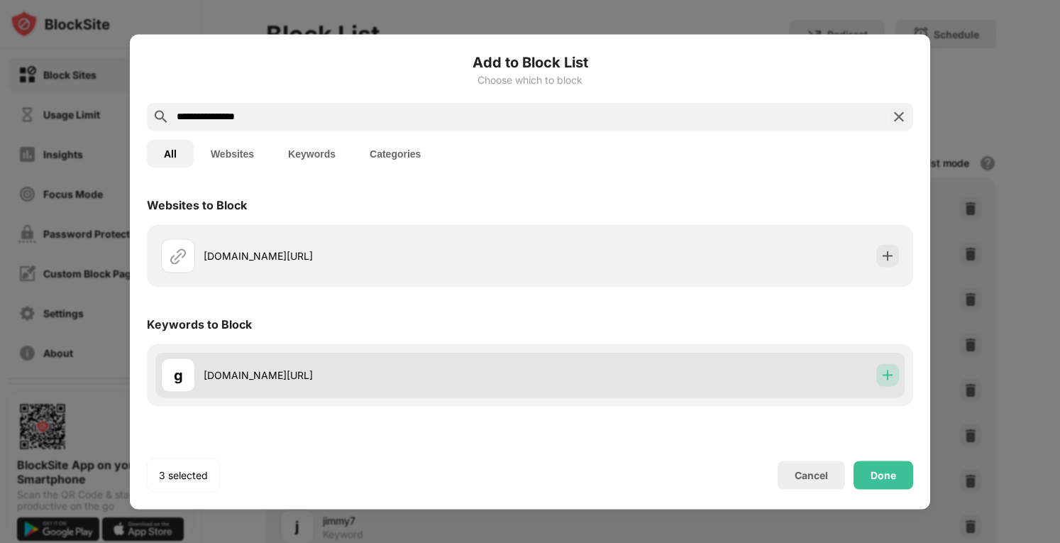
click at [888, 377] on img at bounding box center [888, 375] width 14 height 14
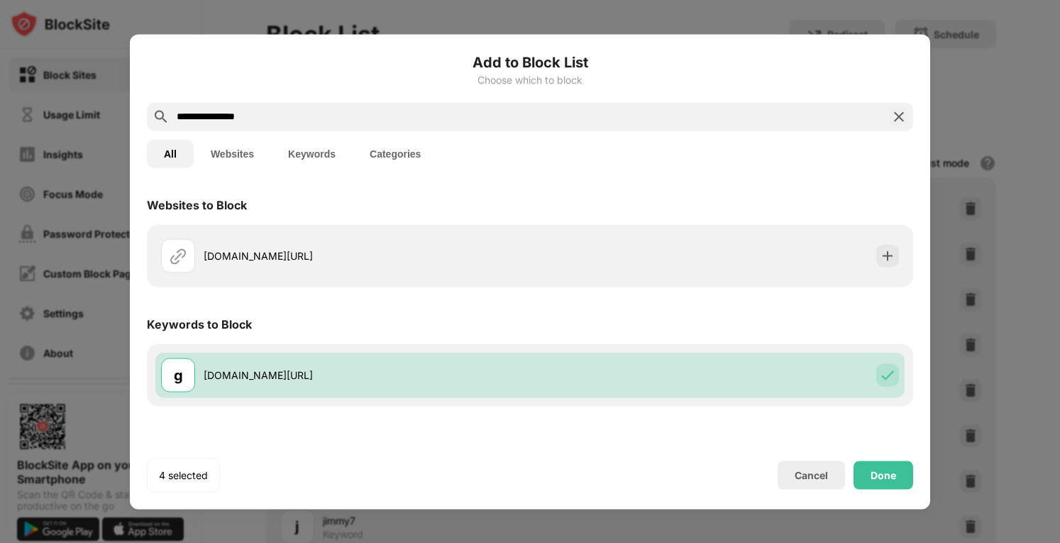
click at [871, 490] on div "4 selected Cancel Done" at bounding box center [530, 475] width 766 height 34
click at [876, 480] on div "Done" at bounding box center [884, 474] width 26 height 11
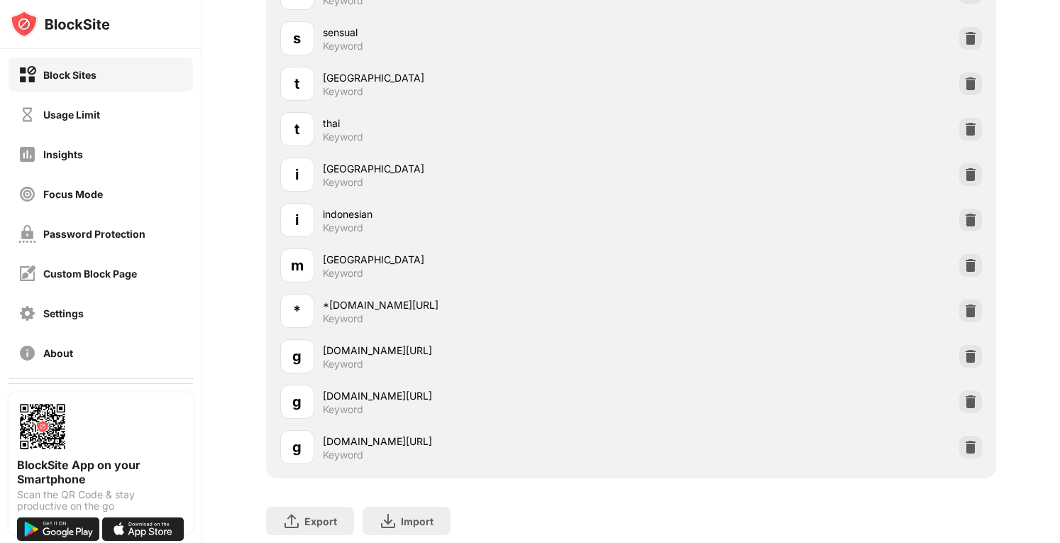
scroll to position [840, 0]
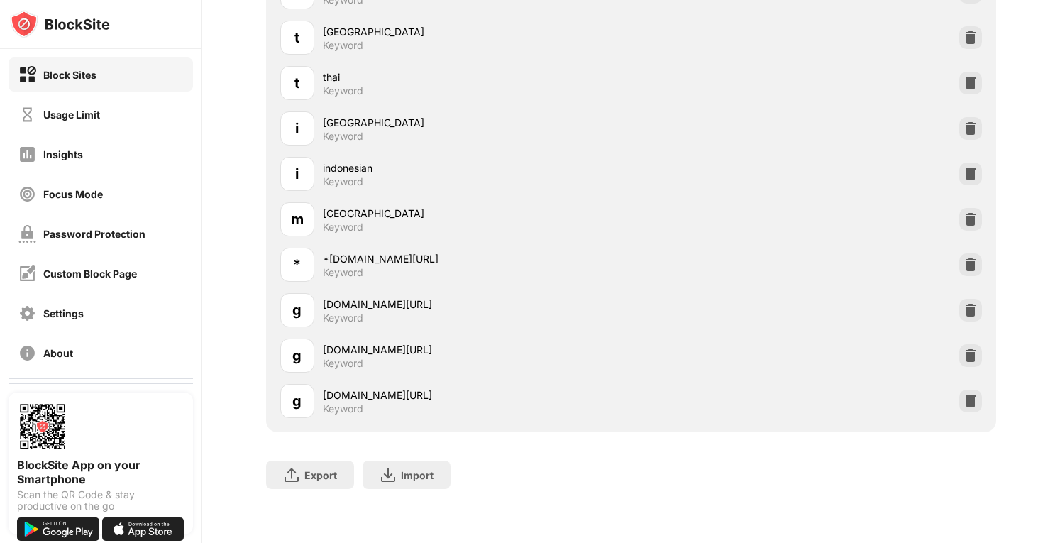
click at [969, 265] on div "* *[DOMAIN_NAME][URL] Keyword" at bounding box center [632, 264] width 714 height 45
click at [964, 258] on img at bounding box center [971, 265] width 14 height 14
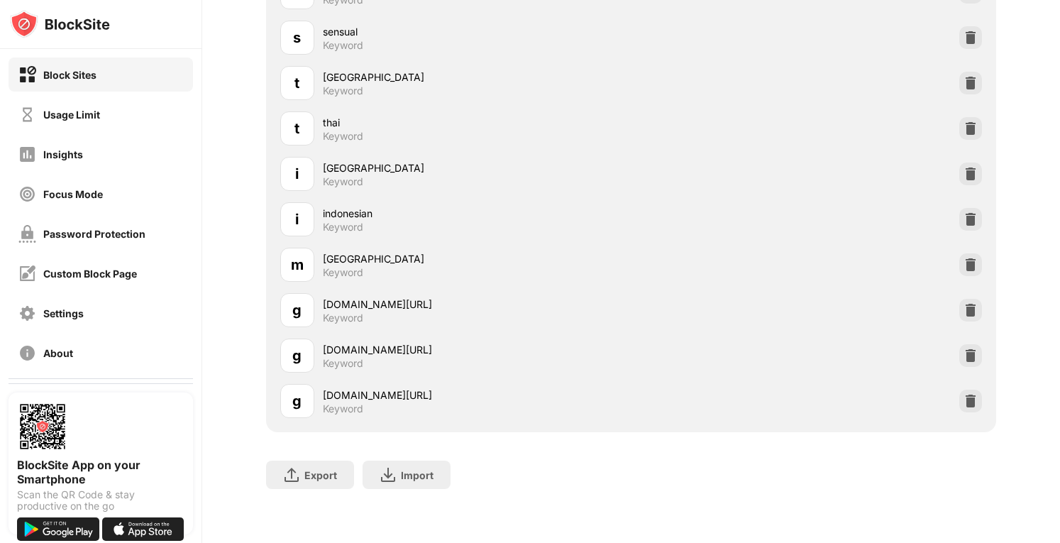
scroll to position [795, 0]
click at [964, 303] on img at bounding box center [971, 310] width 14 height 14
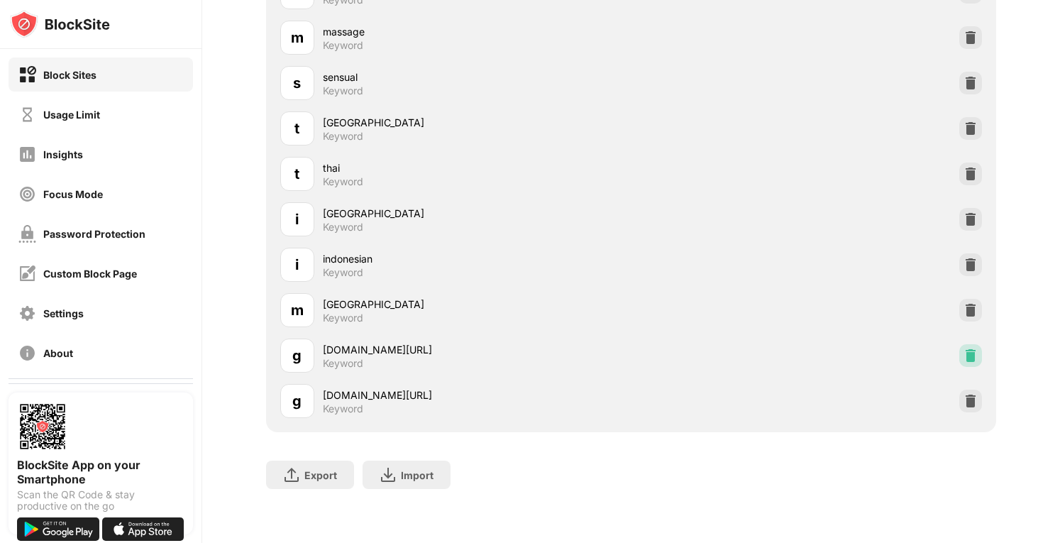
click at [964, 348] on img at bounding box center [971, 355] width 14 height 14
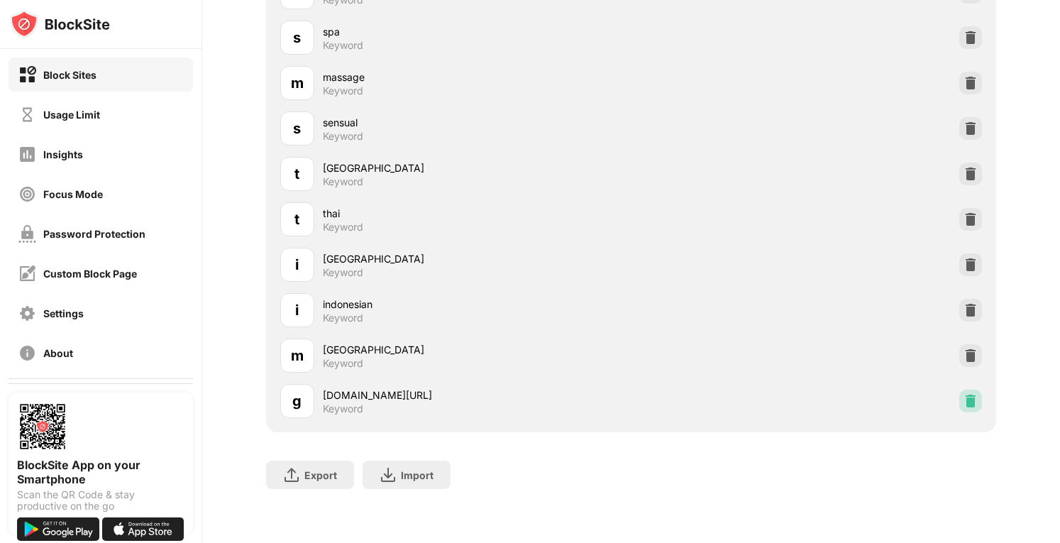
click at [964, 394] on img at bounding box center [971, 401] width 14 height 14
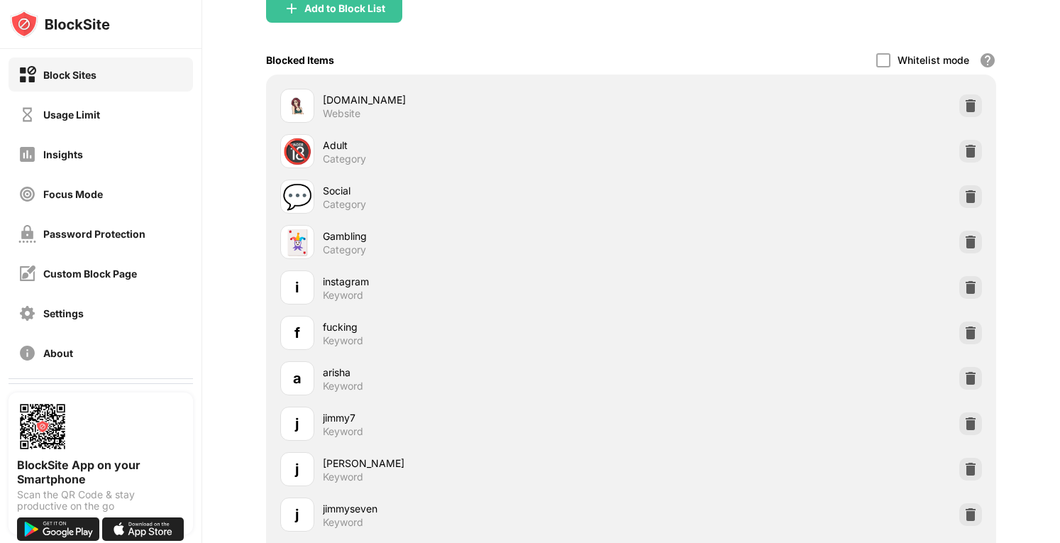
scroll to position [125, 0]
